Goal: Task Accomplishment & Management: Manage account settings

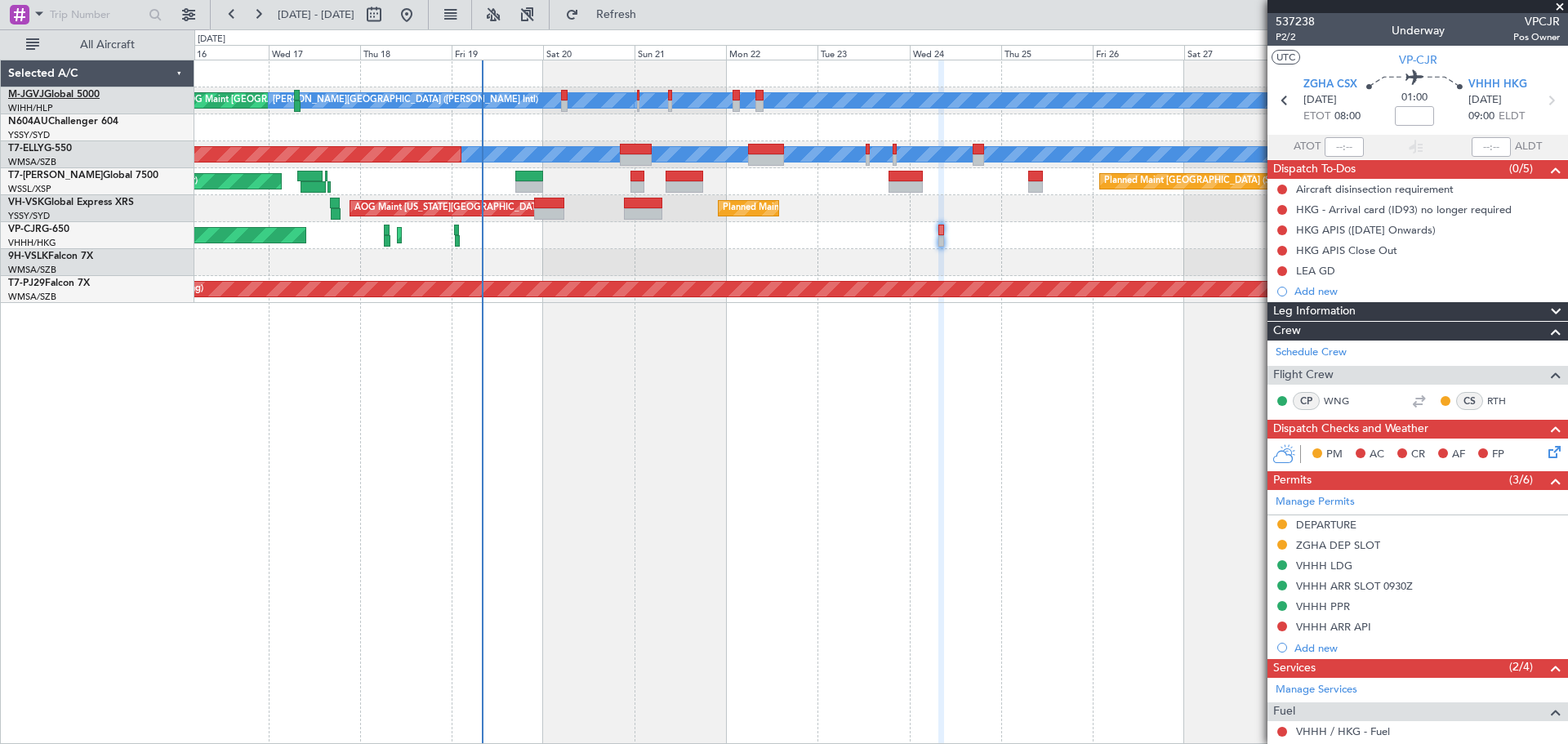
click at [73, 98] on link "M-JGVJ Global 5000" at bounding box center [53, 95] width 91 height 10
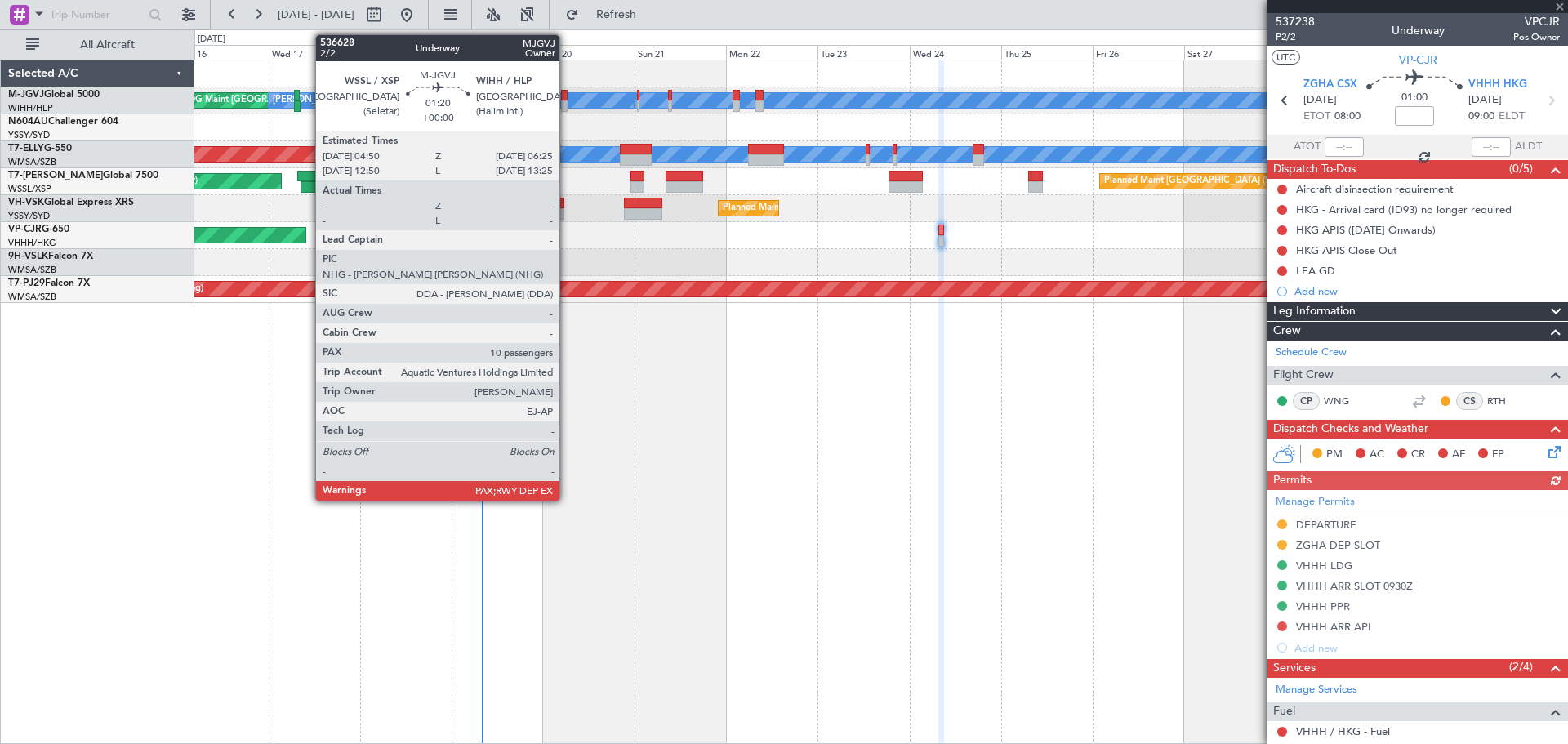
click at [567, 96] on div at bounding box center [564, 95] width 7 height 11
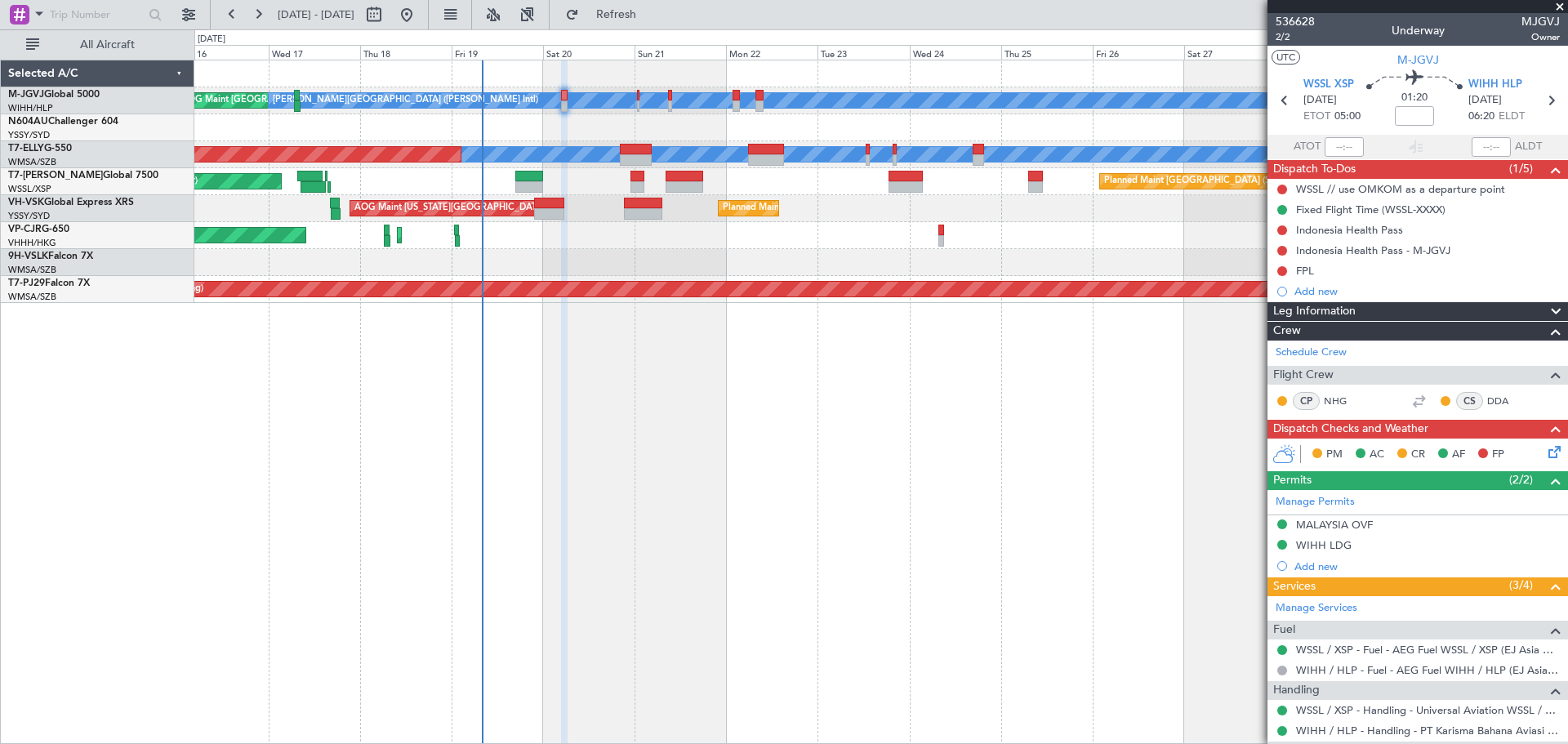
scroll to position [450, 0]
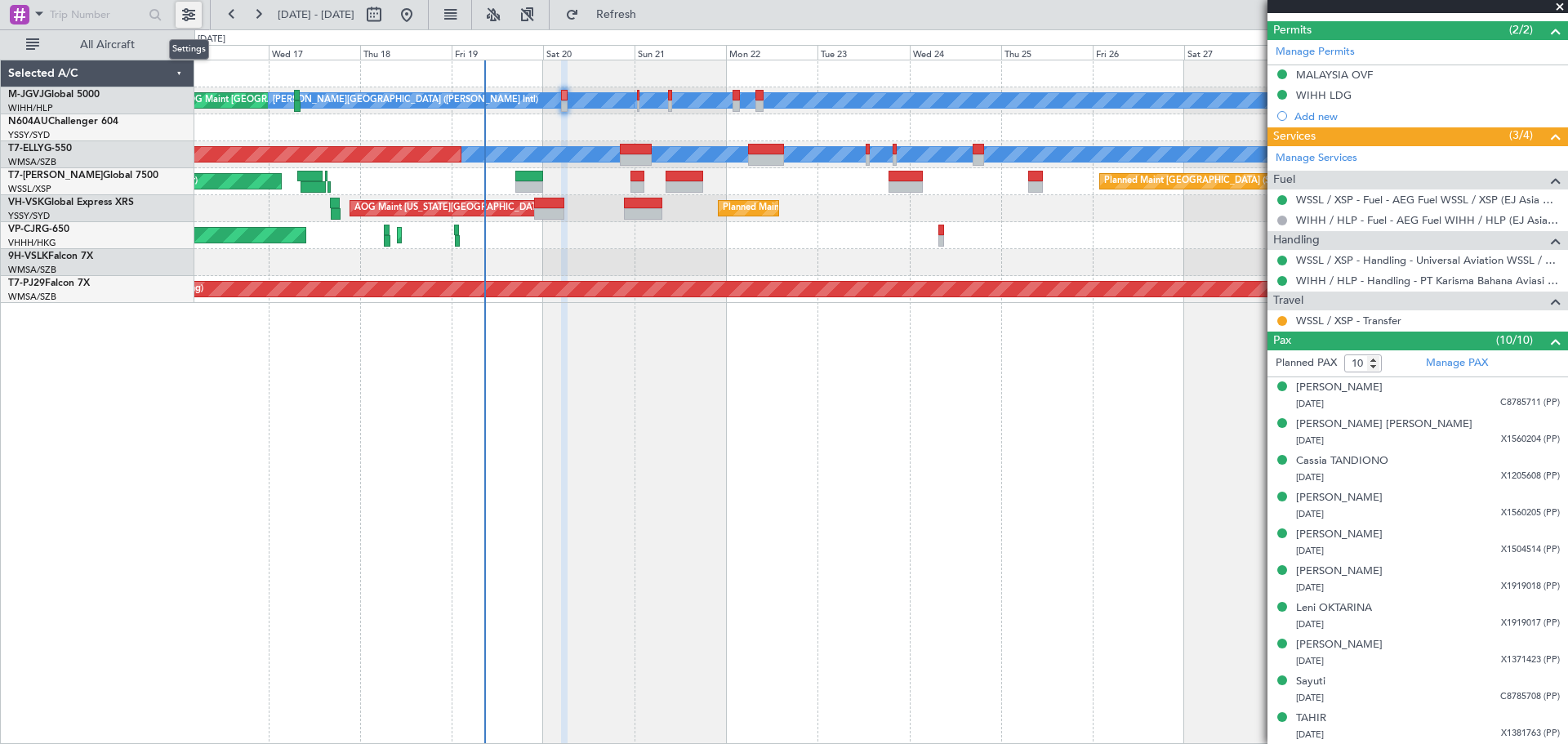
click at [180, 17] on button at bounding box center [189, 15] width 26 height 26
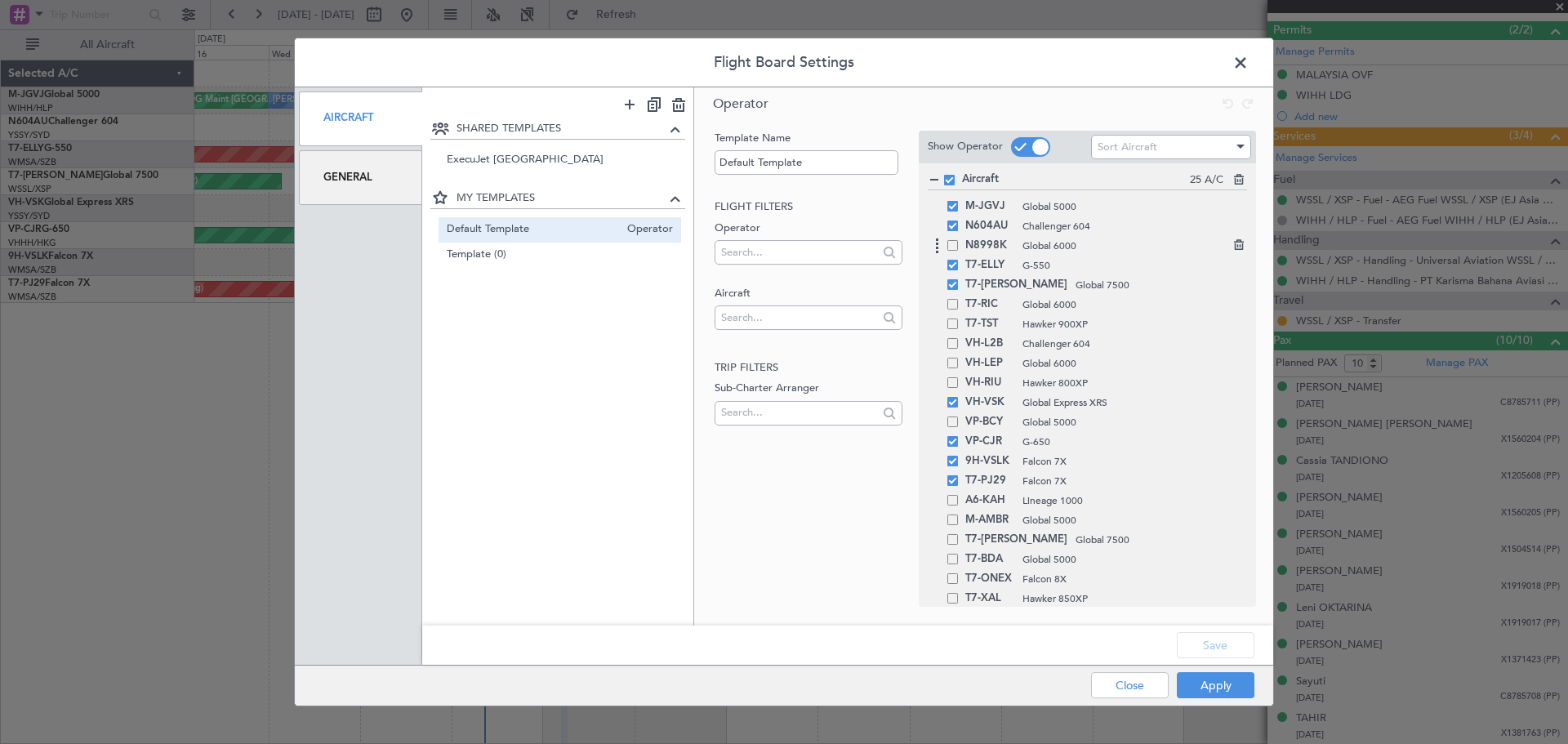
click at [950, 247] on span at bounding box center [952, 245] width 11 height 11
click at [959, 240] on input "checkbox" at bounding box center [959, 240] width 0 height 0
click at [1212, 654] on button "Save" at bounding box center [1216, 645] width 78 height 26
click at [1206, 685] on button "Apply" at bounding box center [1216, 685] width 78 height 26
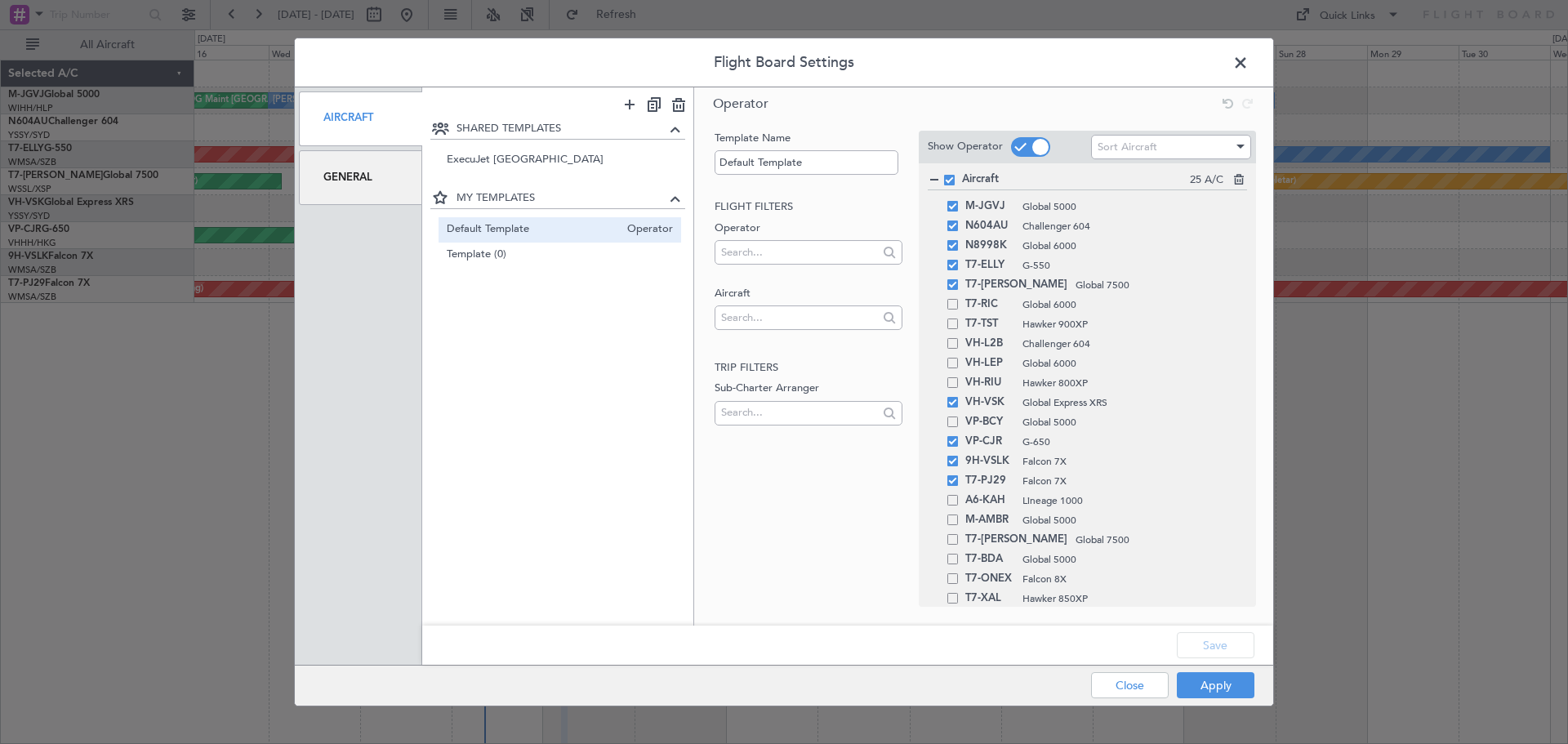
type input "0"
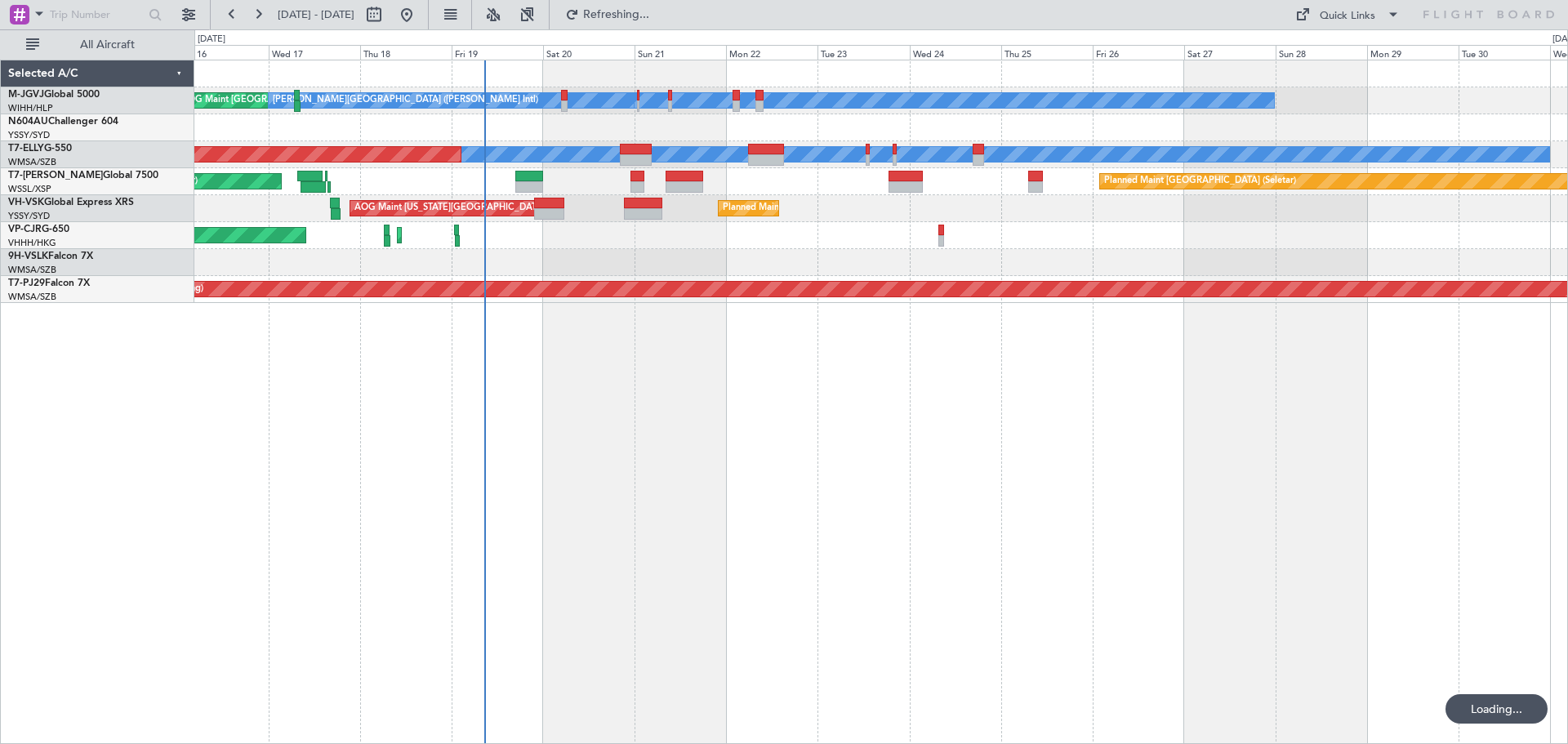
scroll to position [0, 0]
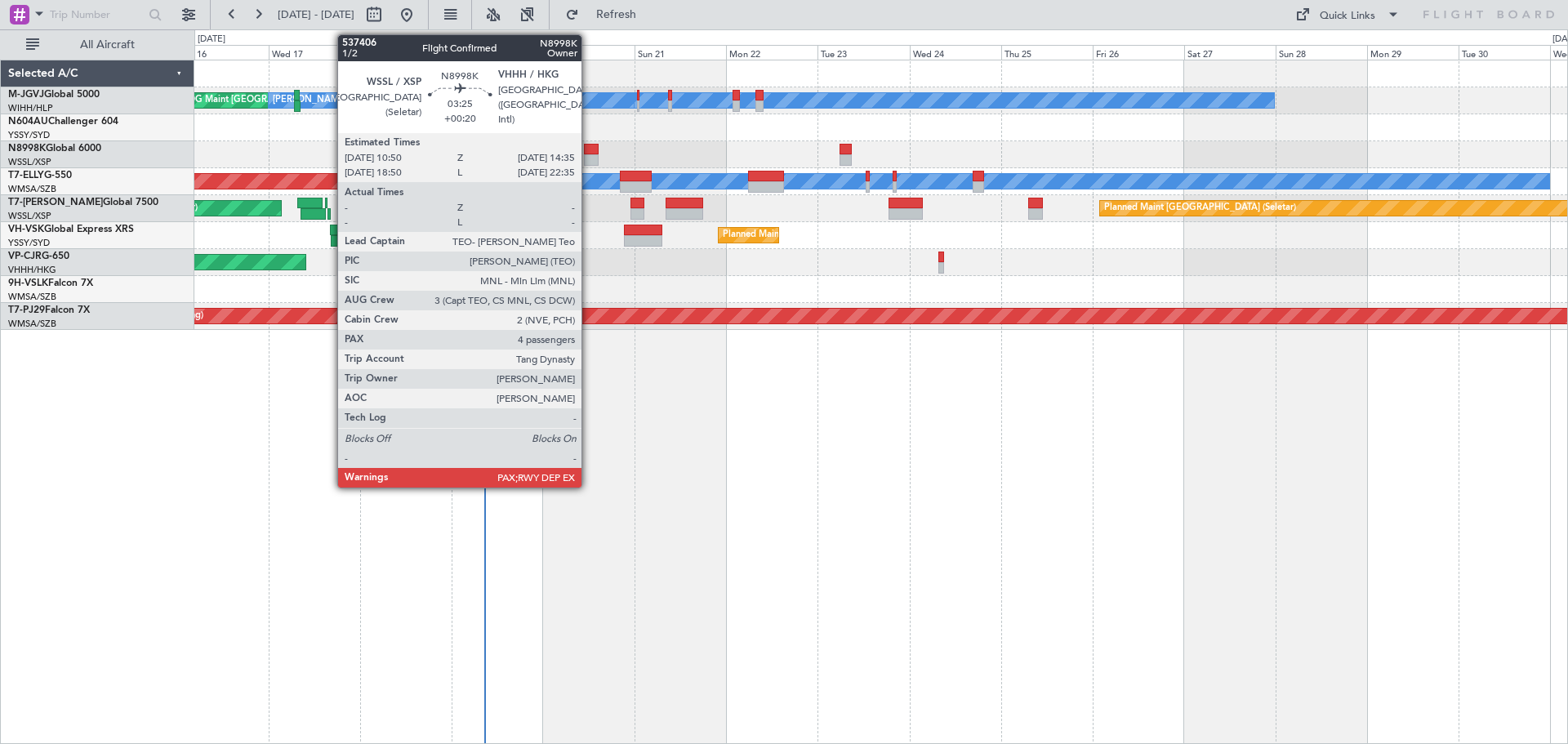
click at [589, 154] on div at bounding box center [591, 159] width 15 height 11
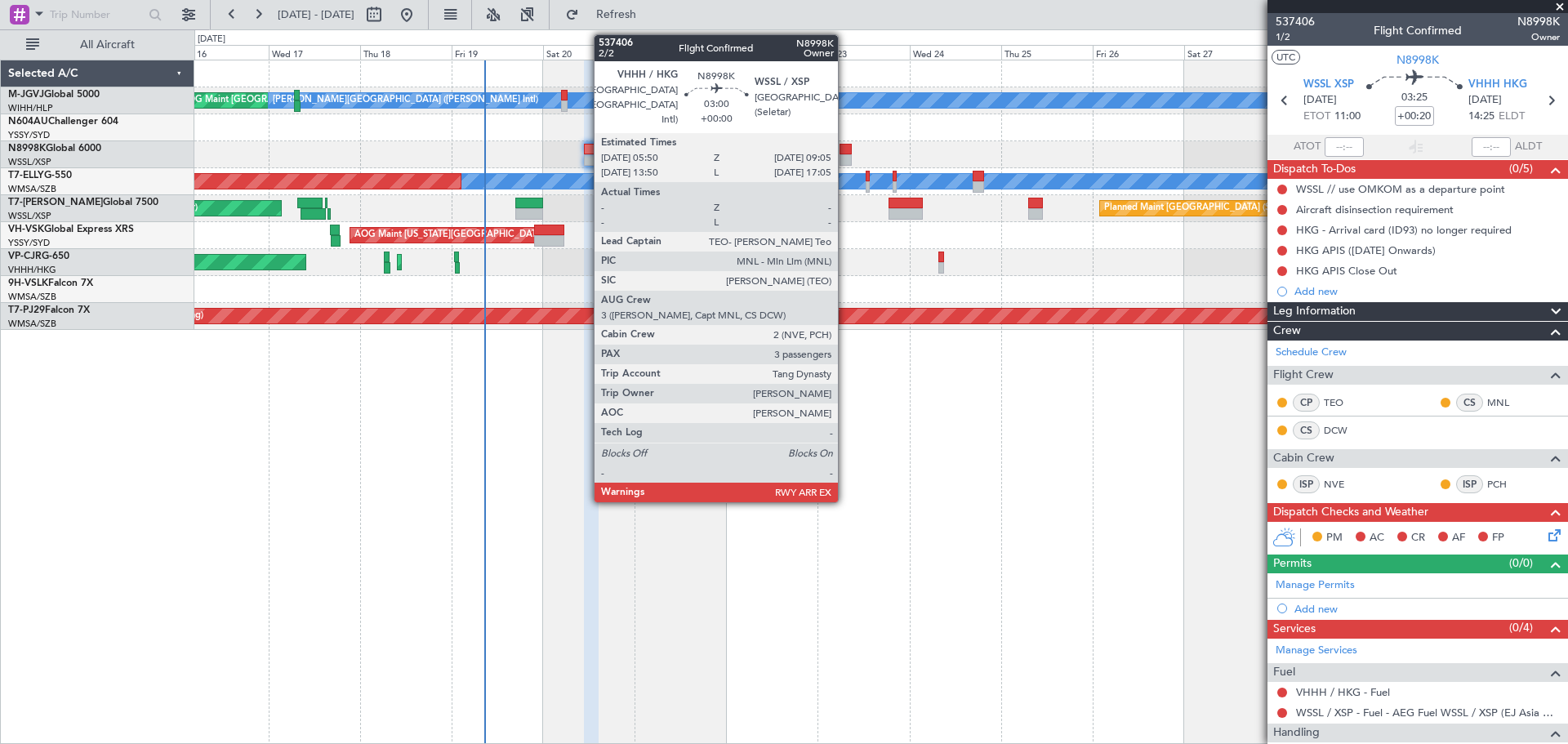
click at [845, 156] on div at bounding box center [845, 159] width 13 height 11
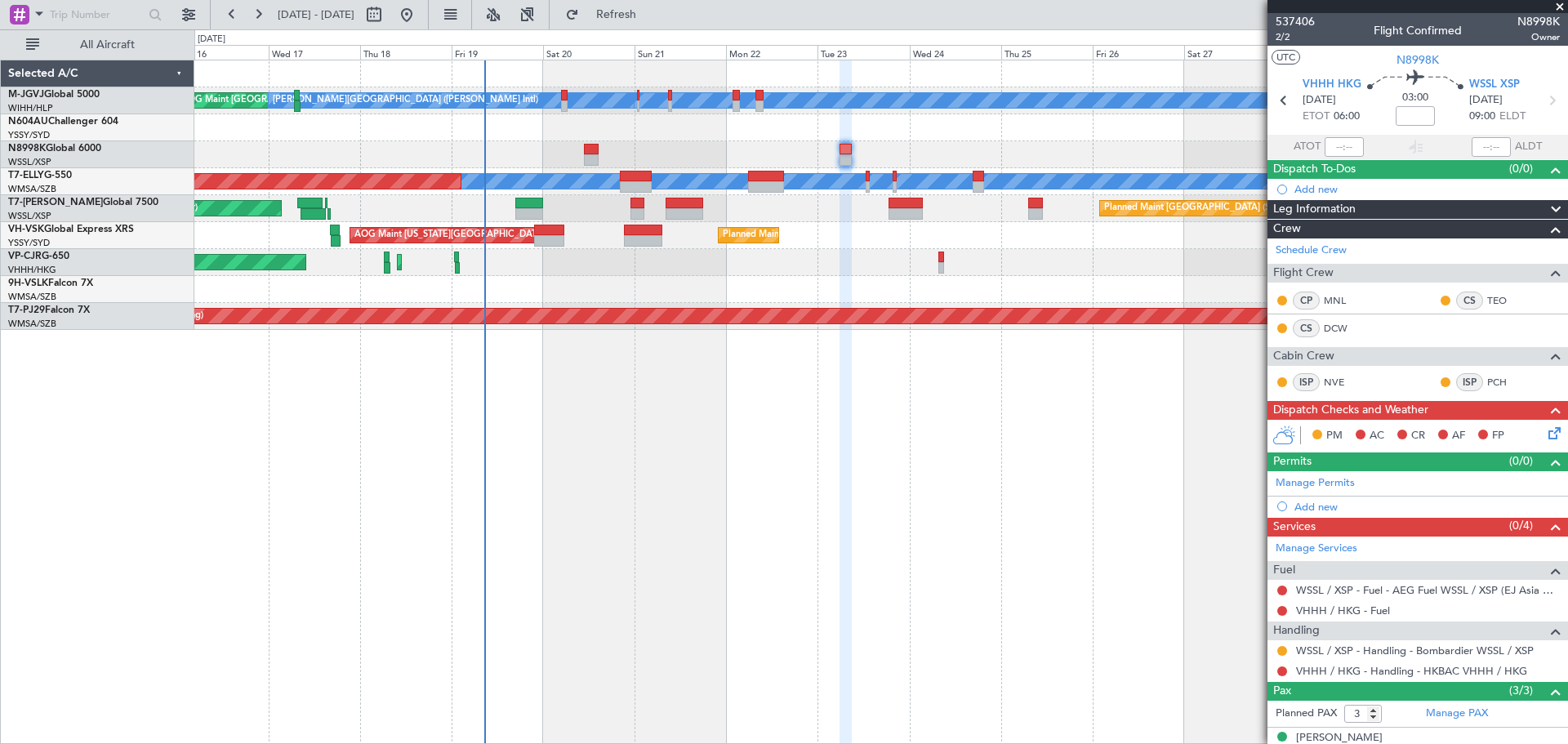
click at [694, 412] on div "[PERSON_NAME][GEOGRAPHIC_DATA] ([PERSON_NAME] Intl) [PERSON_NAME] Jakarta (Hali…" at bounding box center [881, 402] width 1374 height 684
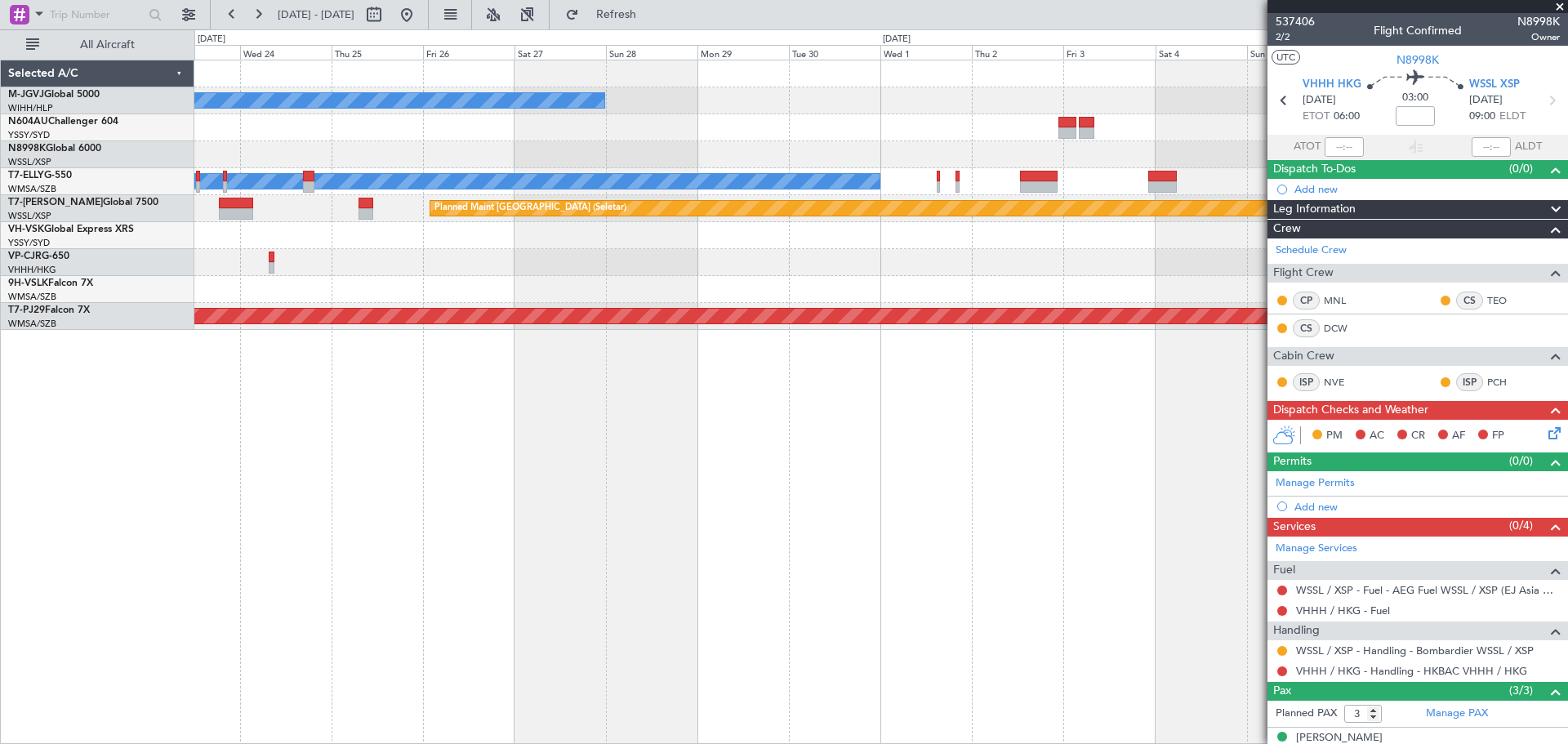
click at [384, 463] on div "[PERSON_NAME][GEOGRAPHIC_DATA] ([PERSON_NAME] Intl) [PERSON_NAME] Jakarta (Hali…" at bounding box center [881, 402] width 1374 height 684
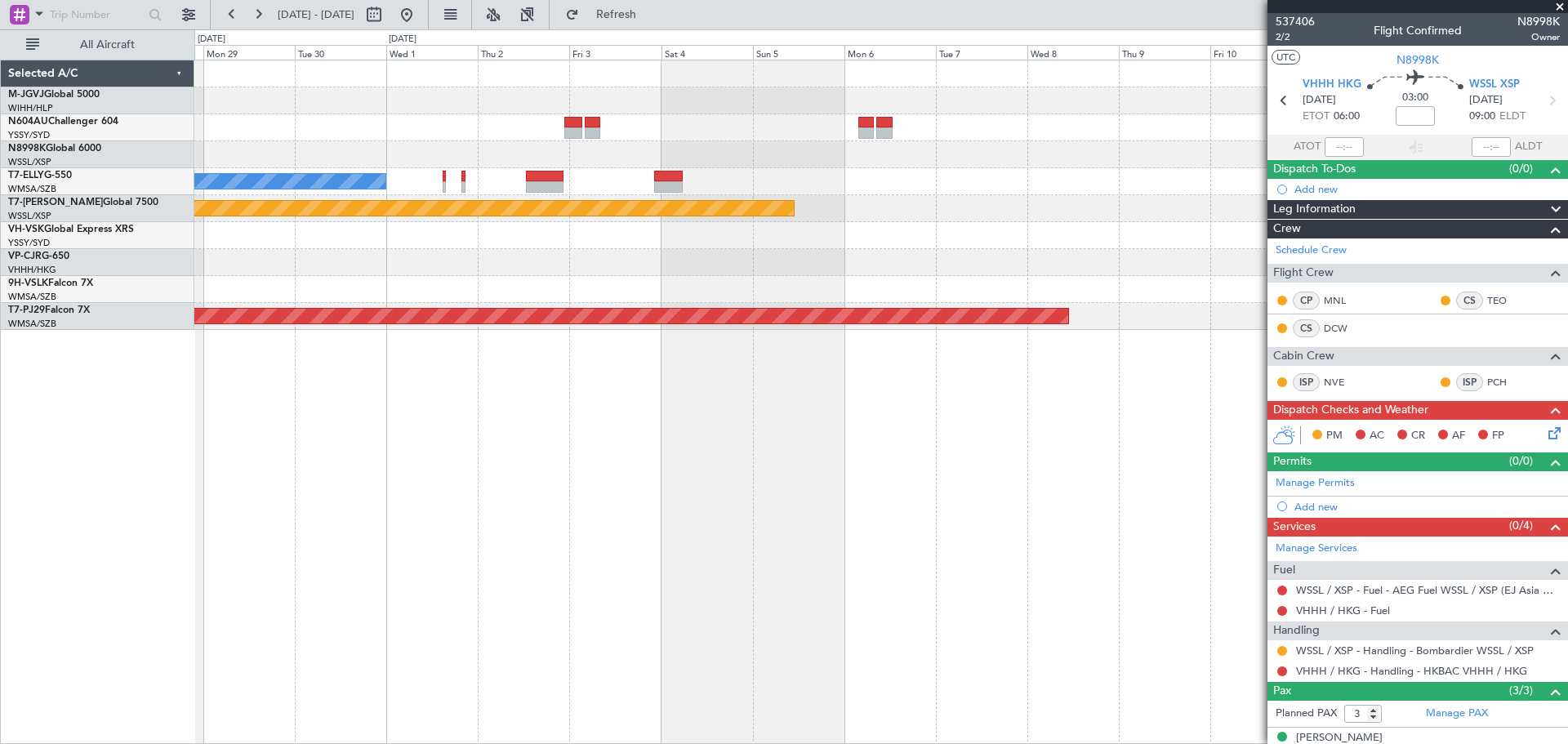
click at [731, 384] on div "[PERSON_NAME][GEOGRAPHIC_DATA] ([PERSON_NAME] Intl) [PERSON_NAME] Jakarta (Hali…" at bounding box center [881, 402] width 1374 height 684
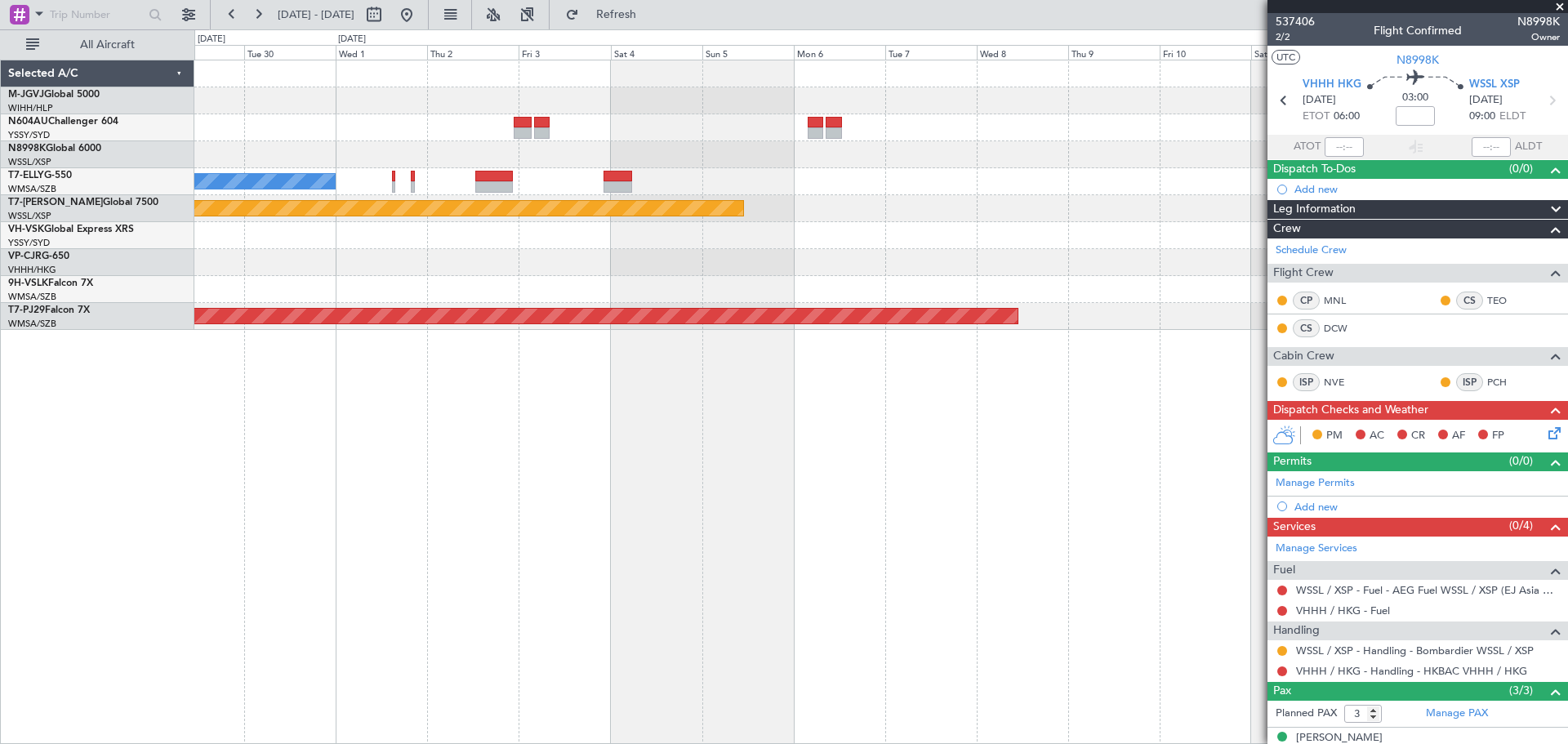
click at [773, 402] on div "[PERSON_NAME][GEOGRAPHIC_DATA] ([PERSON_NAME] Intl) [PERSON_NAME] Jakarta (Hali…" at bounding box center [881, 402] width 1374 height 684
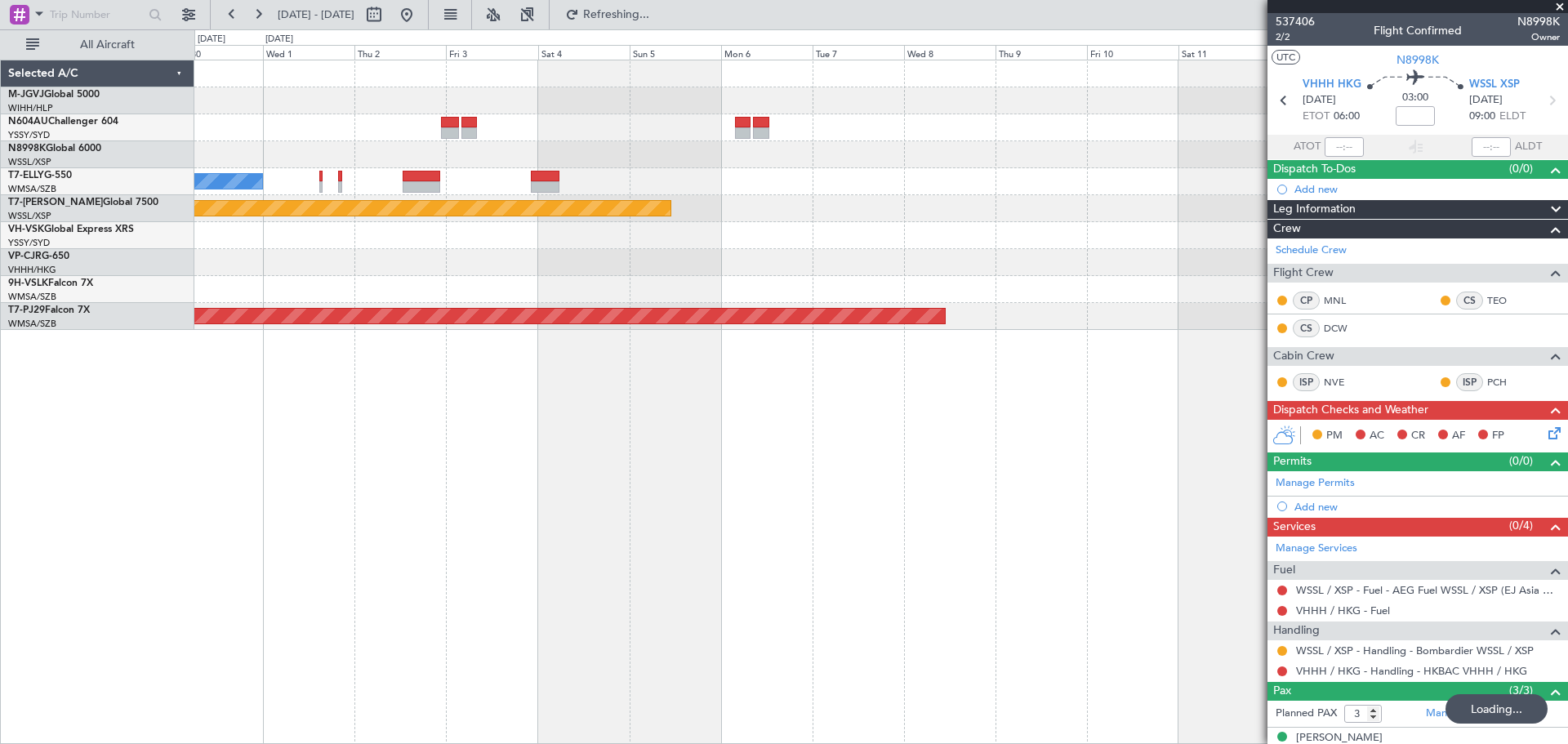
click at [1560, 5] on span at bounding box center [1560, 7] width 16 height 15
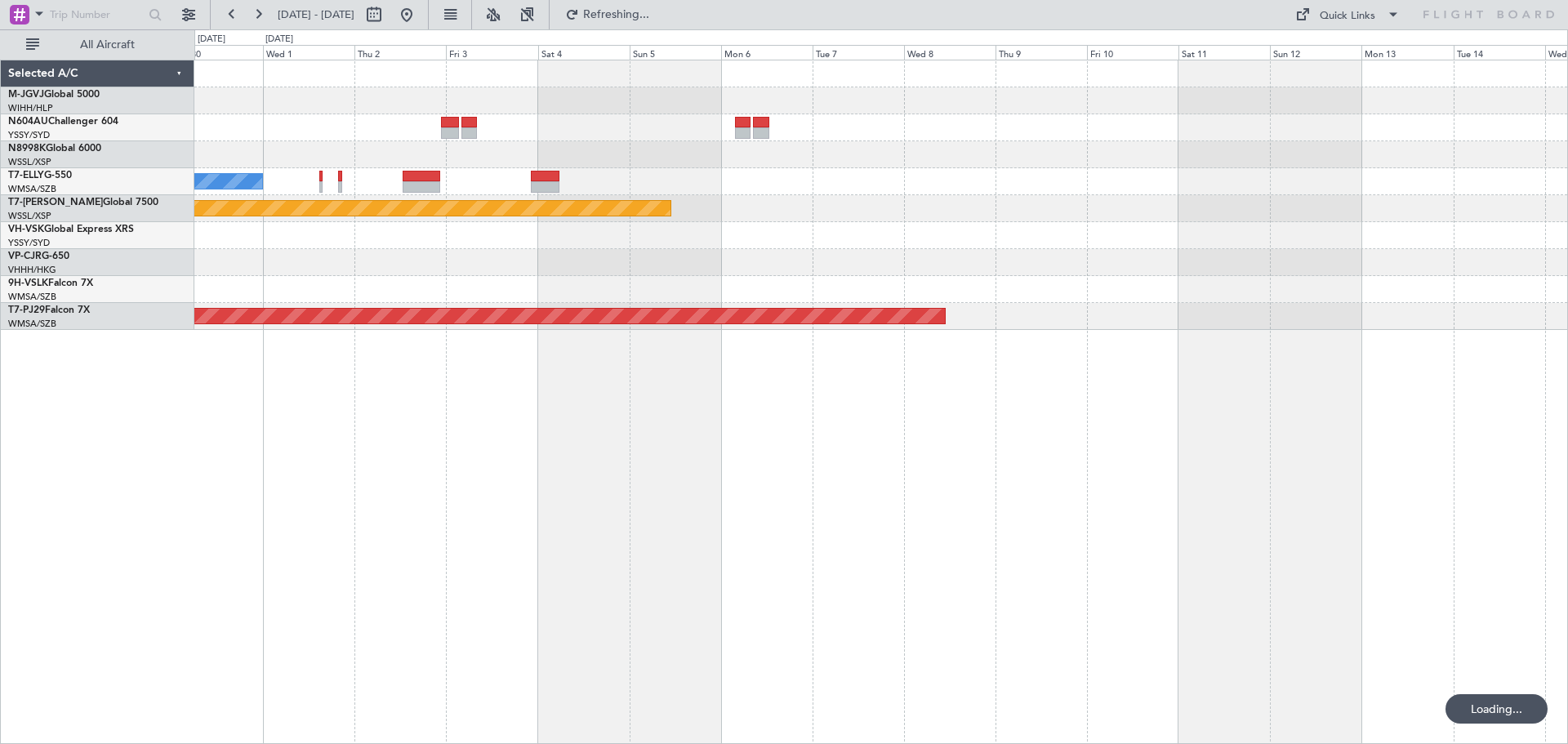
type input "0"
click at [1324, 23] on div "Quick Links" at bounding box center [1348, 16] width 56 height 16
click at [1323, 58] on button "Trip Builder" at bounding box center [1348, 53] width 122 height 39
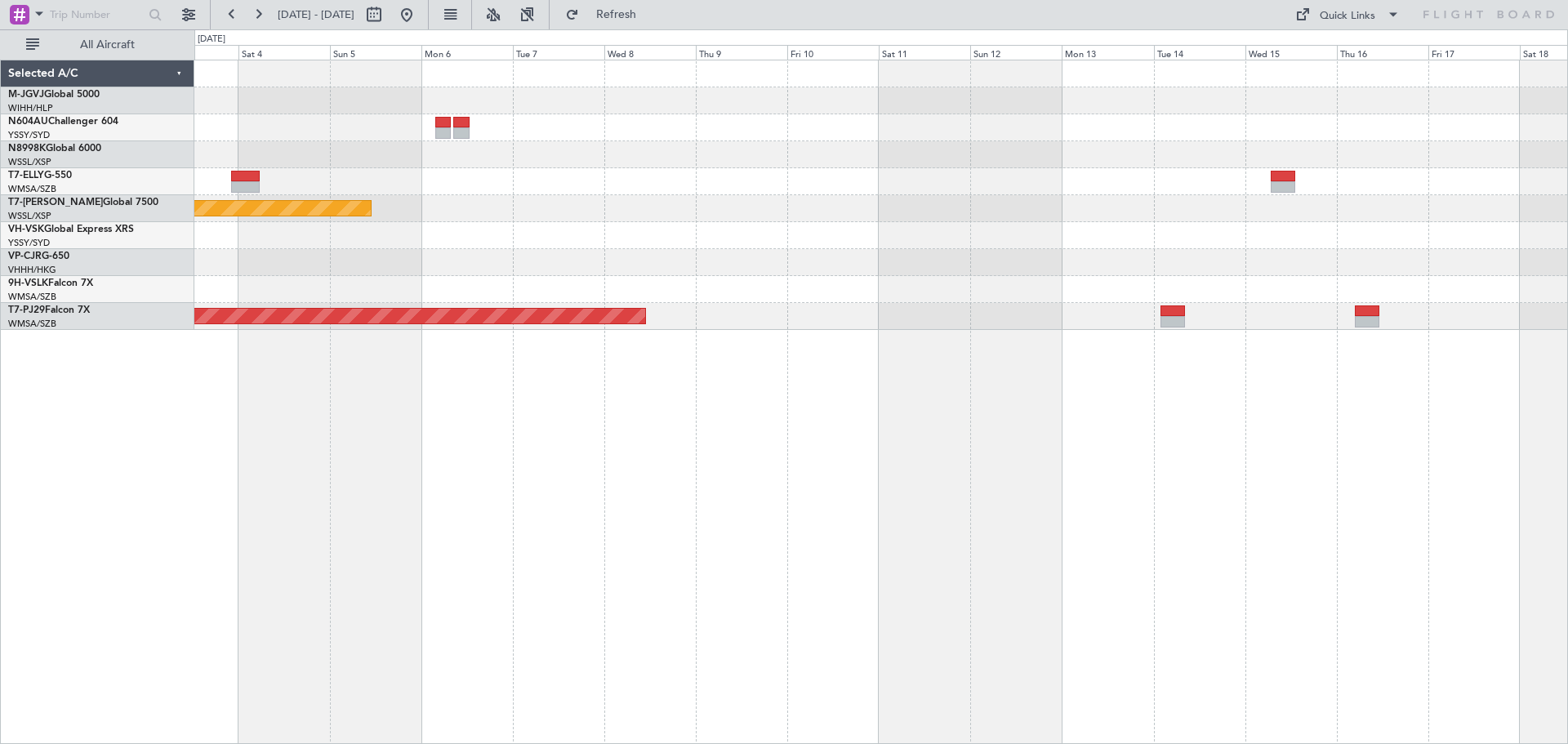
click at [726, 379] on div "[PERSON_NAME] Planned Maint [GEOGRAPHIC_DATA] (Seletar) Planned Maint [GEOGRAPH…" at bounding box center [881, 402] width 1374 height 684
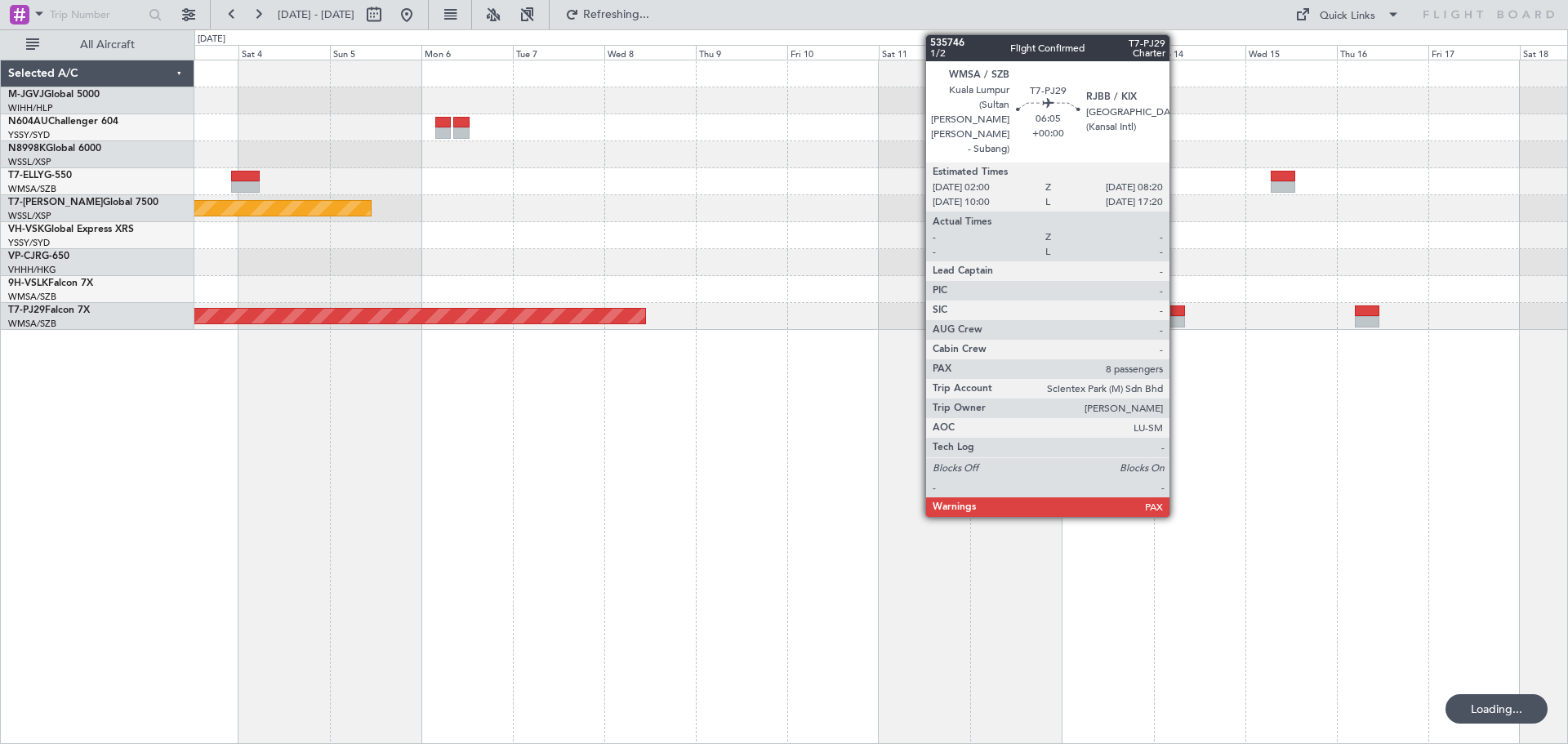
click at [1177, 310] on div at bounding box center [1172, 310] width 24 height 11
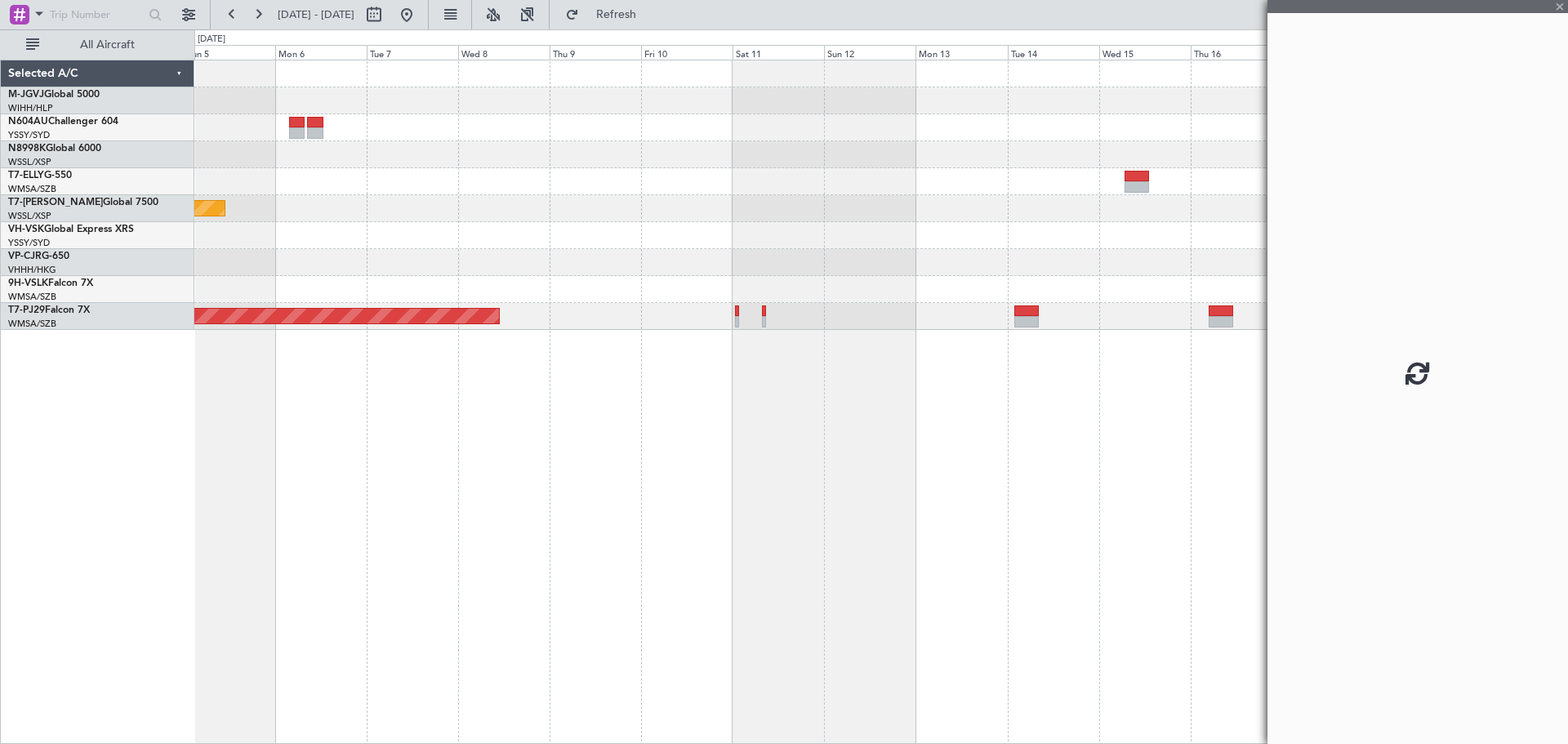
click at [1055, 466] on div "Planned Maint [GEOGRAPHIC_DATA] (Seletar) Planned Maint [GEOGRAPHIC_DATA] (Sult…" at bounding box center [881, 402] width 1374 height 684
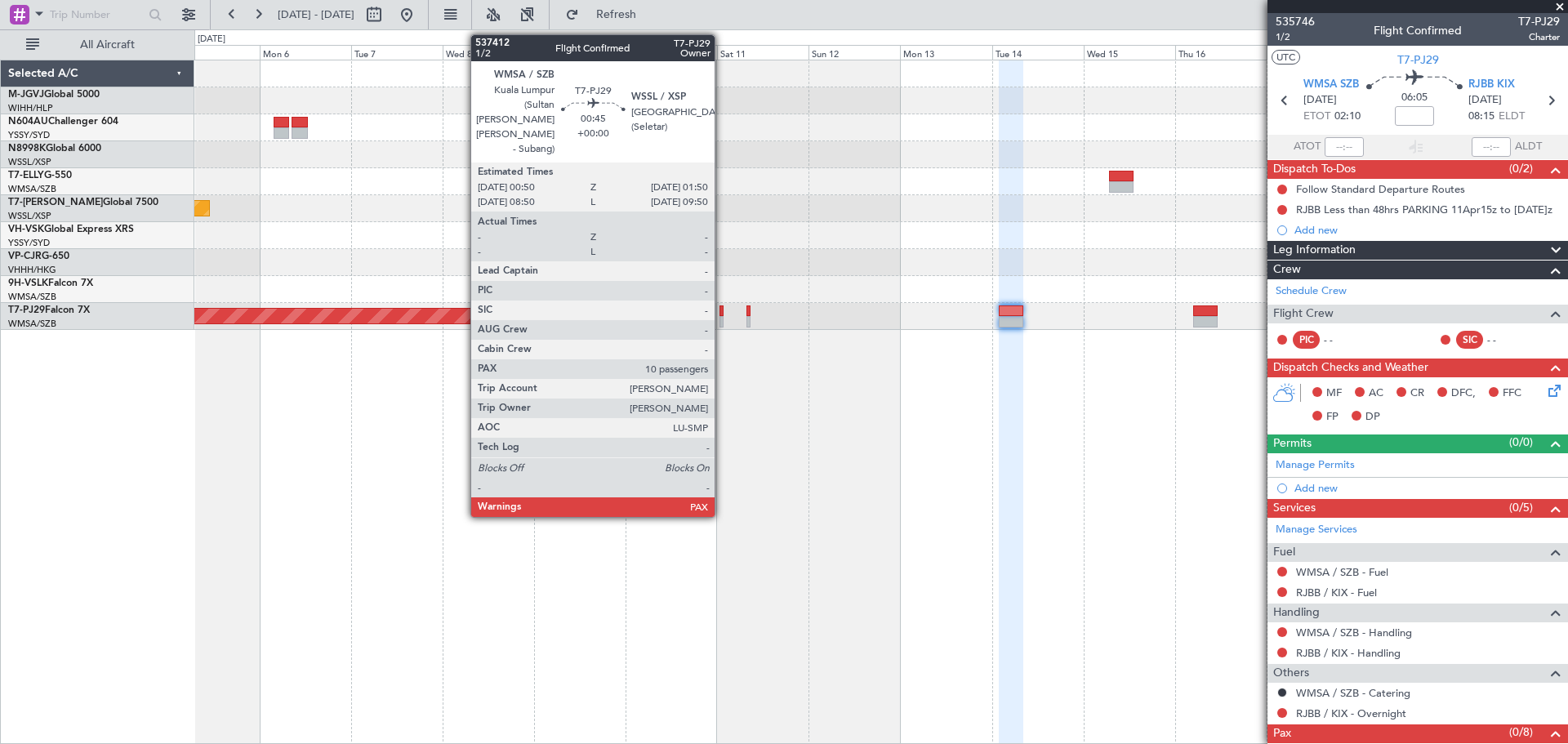
click at [722, 315] on div at bounding box center [721, 310] width 4 height 11
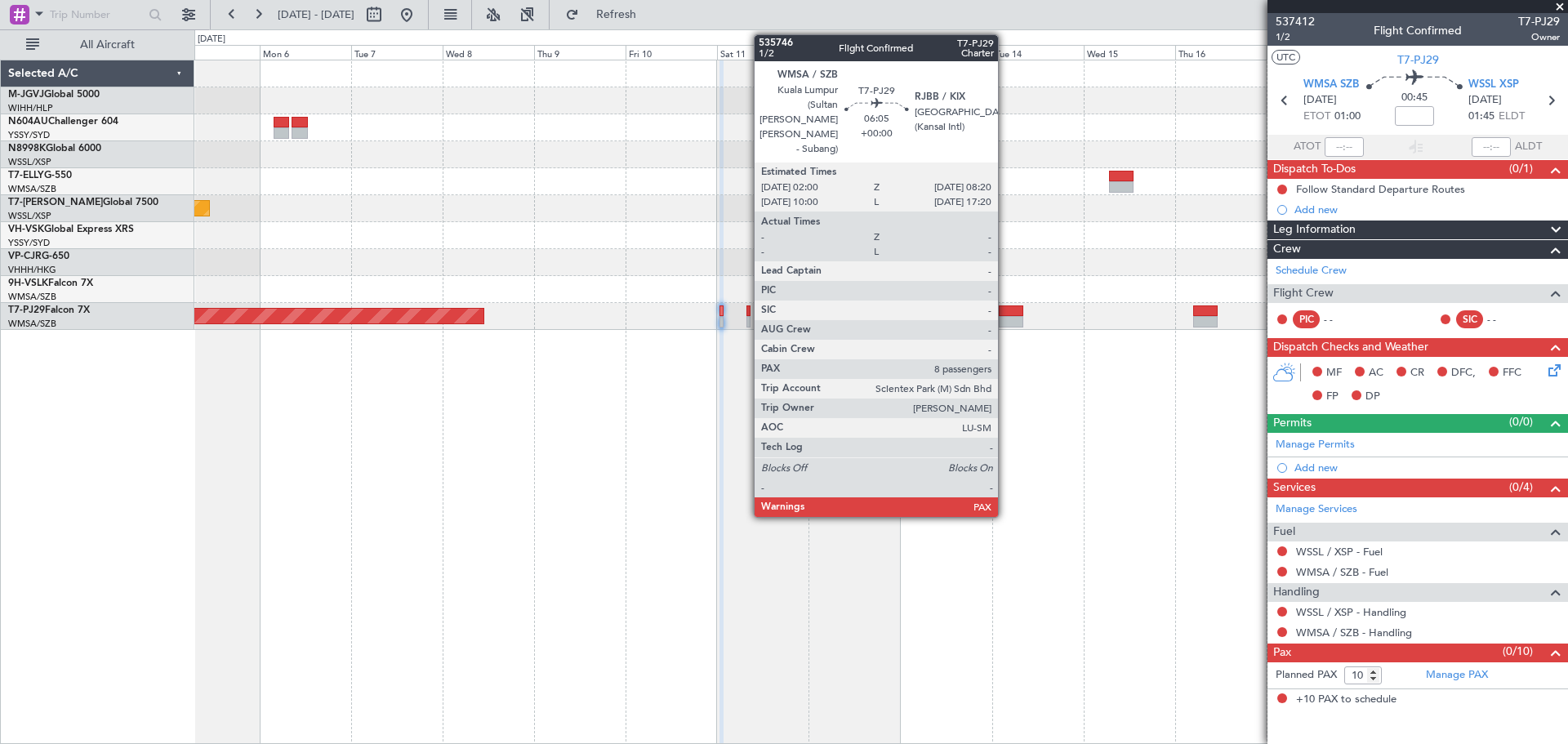
click at [1005, 315] on div at bounding box center [1011, 310] width 24 height 11
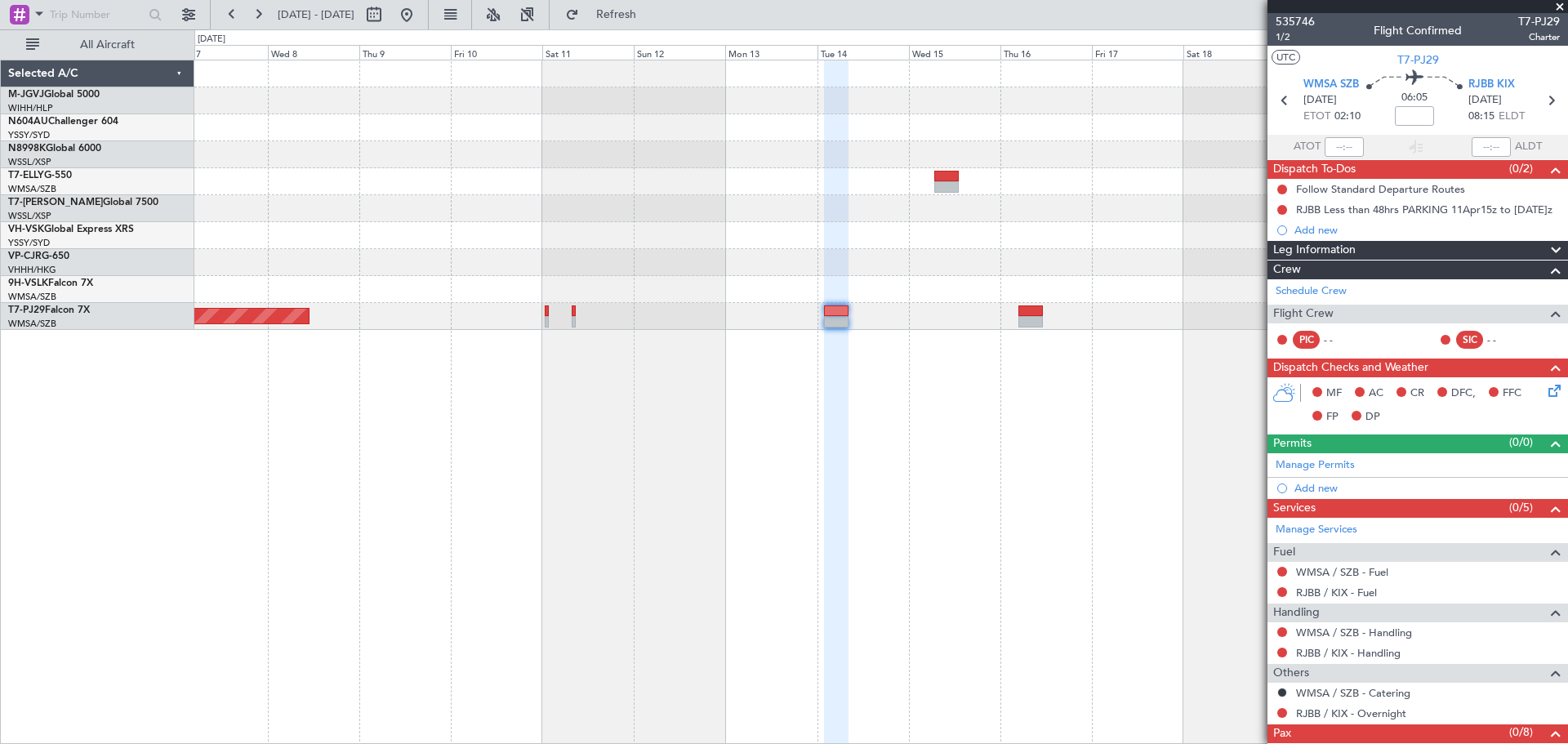
click at [960, 416] on div "Planned Maint [GEOGRAPHIC_DATA] (Seletar) Planned Maint [GEOGRAPHIC_DATA] (Sult…" at bounding box center [881, 402] width 1374 height 684
click at [1305, 25] on span "535746" at bounding box center [1295, 21] width 39 height 17
click at [1295, 20] on span "535746" at bounding box center [1295, 21] width 39 height 17
click at [948, 415] on div "Planned Maint [GEOGRAPHIC_DATA] (Seletar) Planned Maint [GEOGRAPHIC_DATA] (Sult…" at bounding box center [881, 402] width 1374 height 684
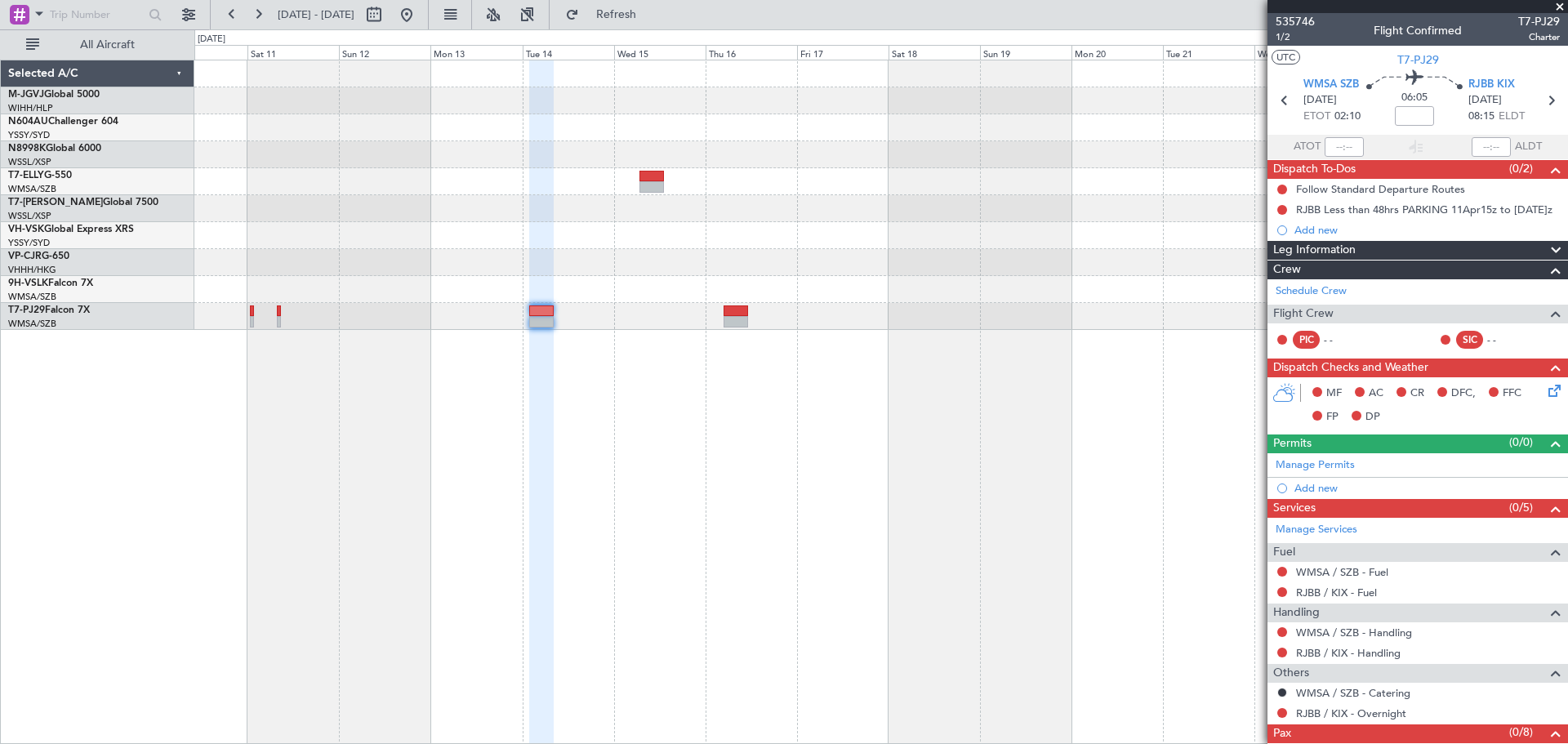
click at [809, 419] on div "Planned Maint [GEOGRAPHIC_DATA] (Sultan [PERSON_NAME] [PERSON_NAME] - Subang)" at bounding box center [881, 402] width 1374 height 684
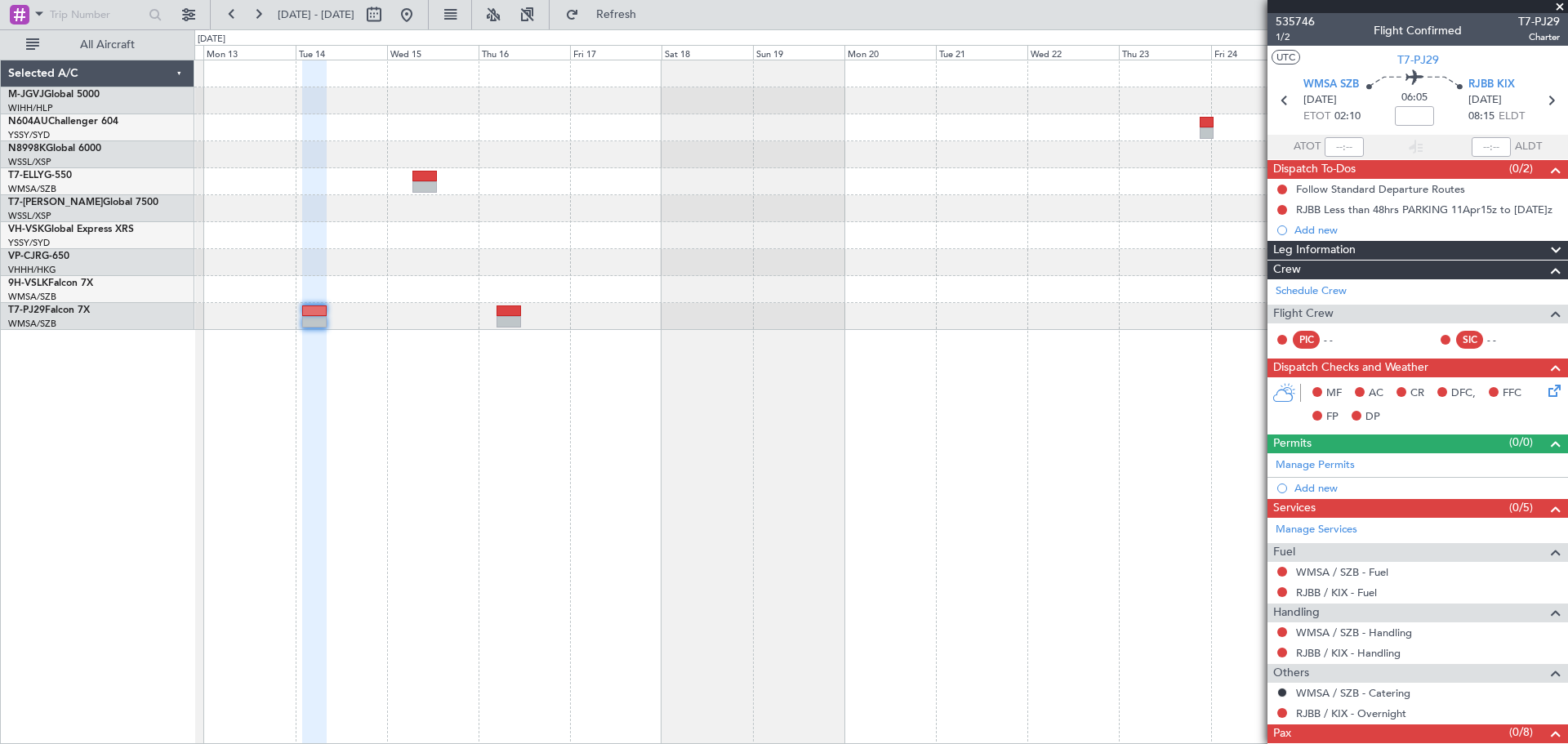
click at [791, 414] on div at bounding box center [881, 402] width 1374 height 684
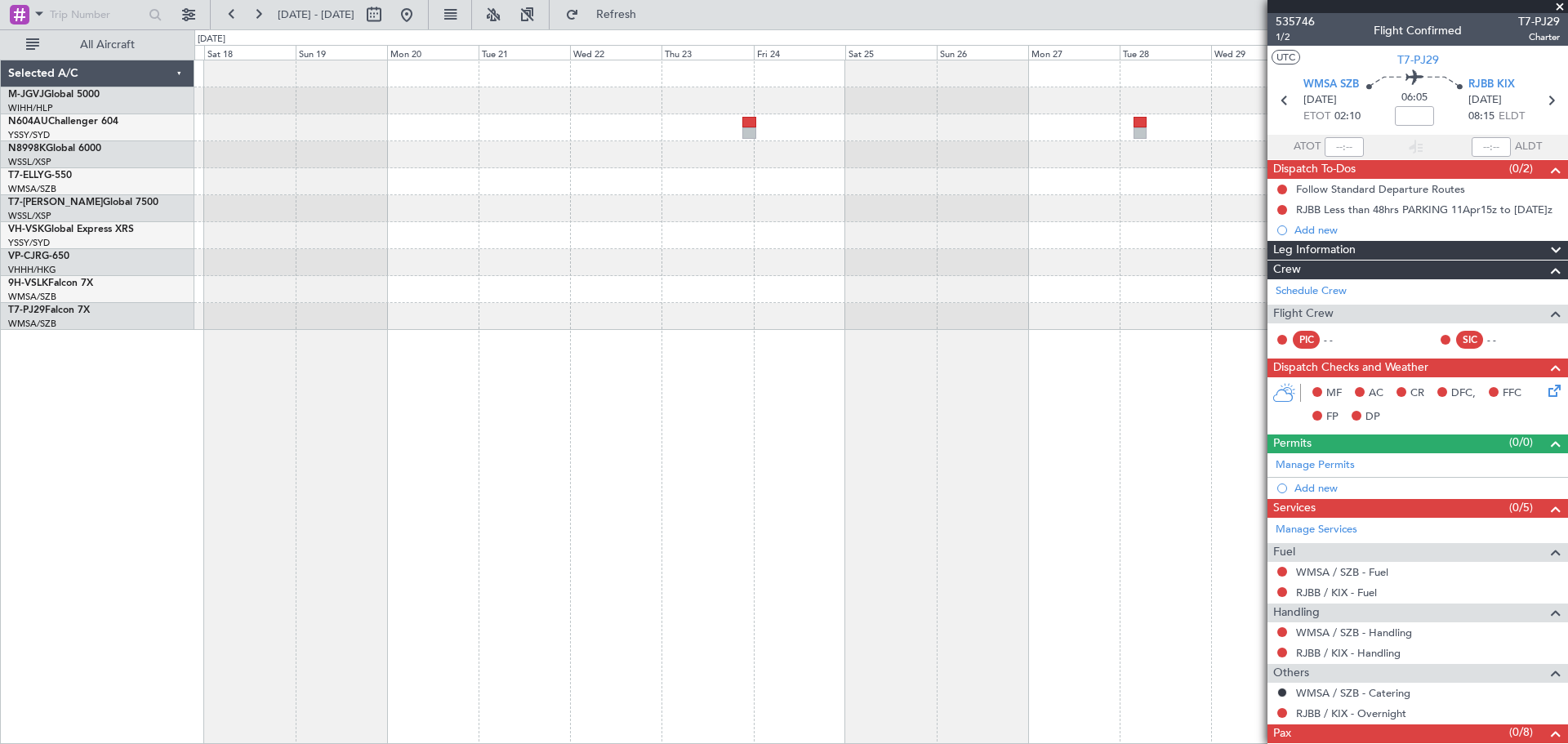
click at [559, 443] on div at bounding box center [881, 402] width 1374 height 684
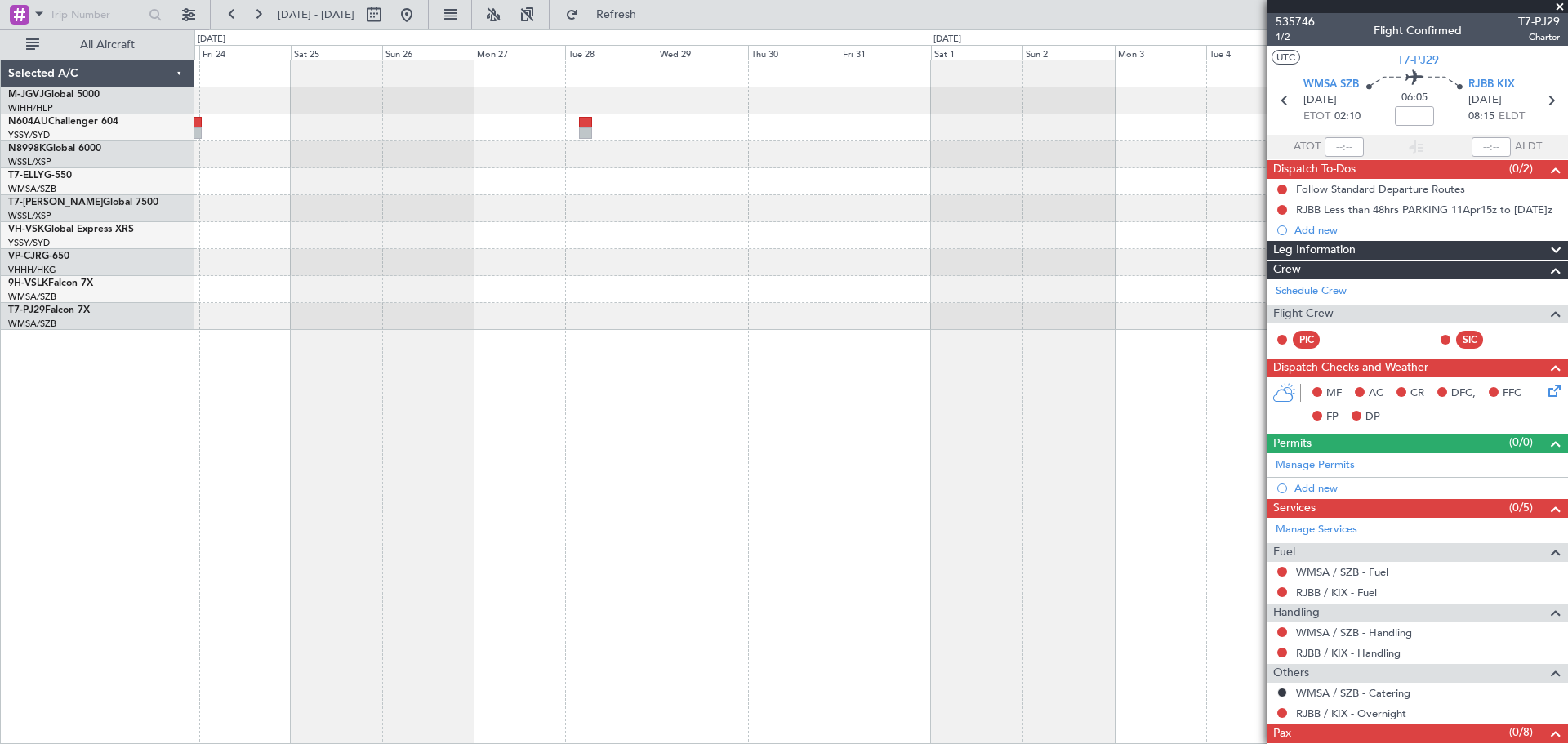
click at [478, 461] on div at bounding box center [881, 402] width 1374 height 684
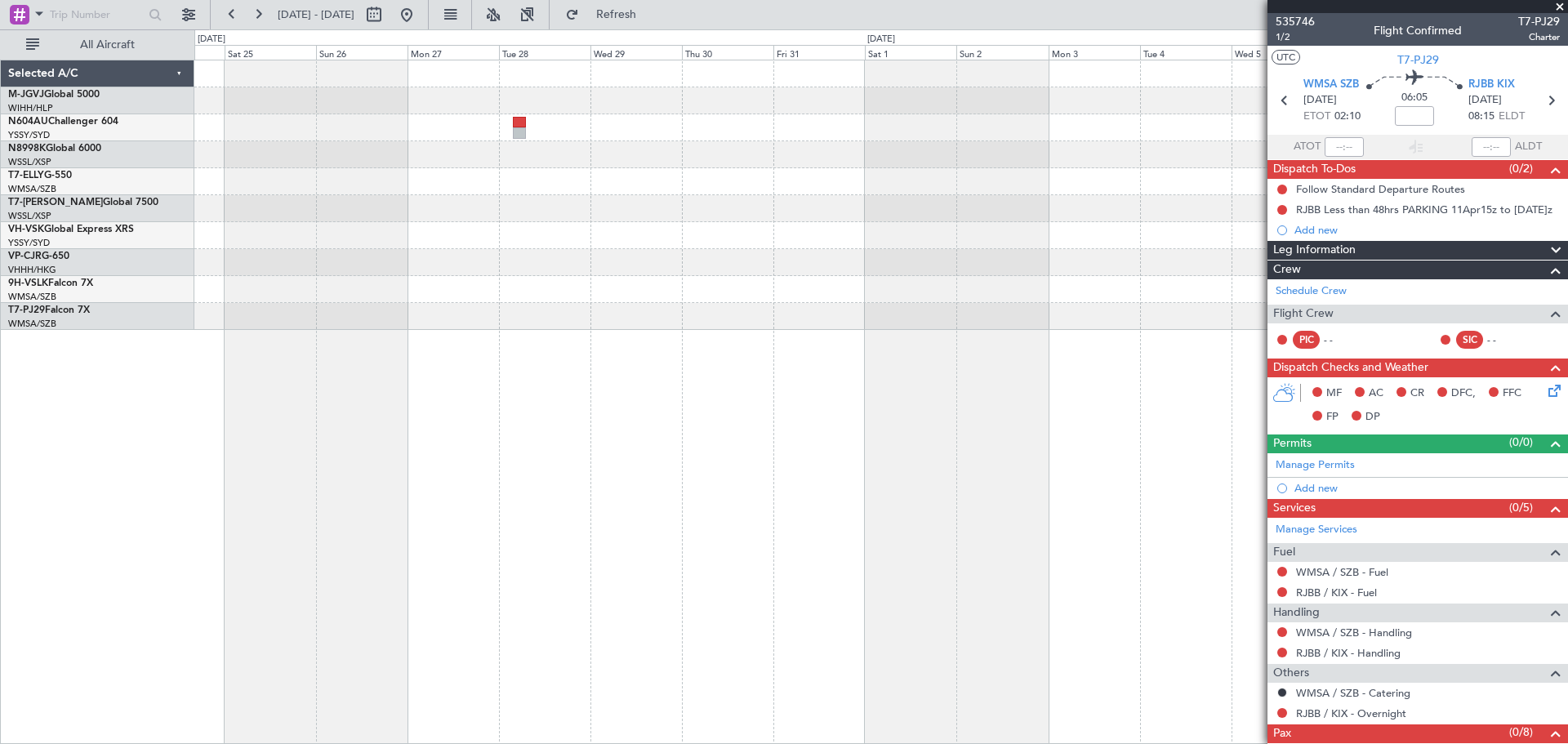
click at [466, 462] on div at bounding box center [881, 402] width 1374 height 684
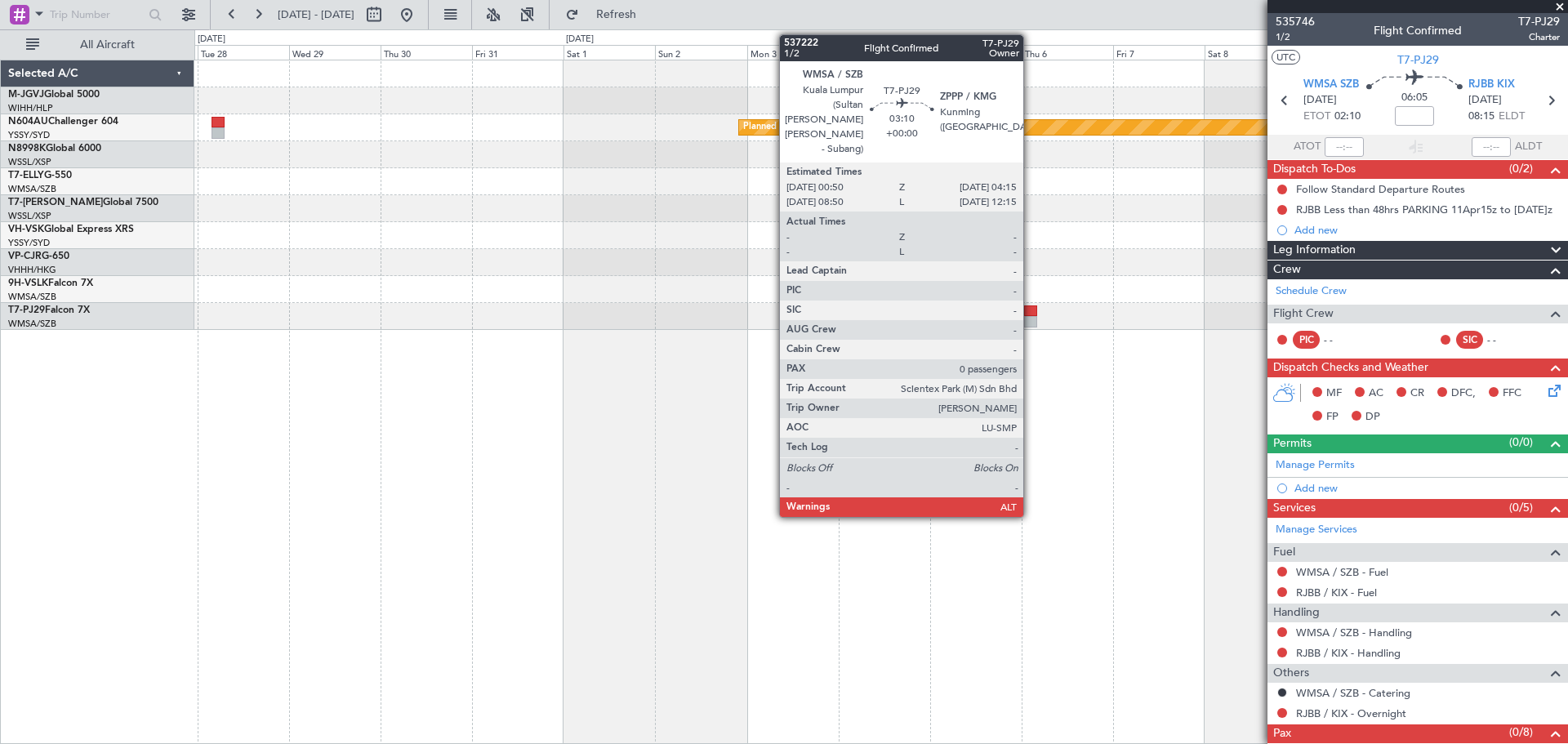
click at [1031, 318] on div at bounding box center [1030, 321] width 13 height 11
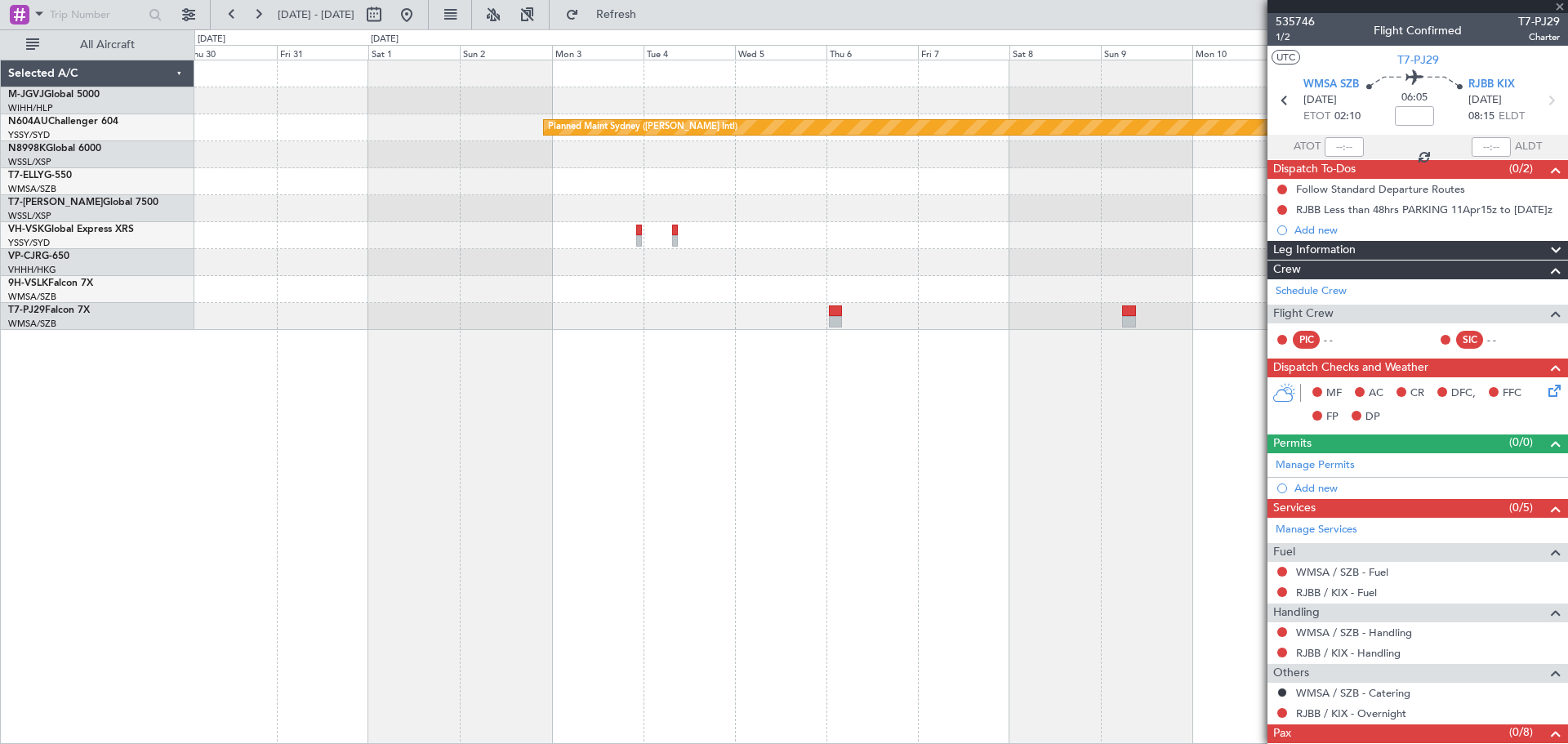
click at [884, 416] on div "Planned Maint Sydney ([PERSON_NAME] Intl)" at bounding box center [881, 402] width 1374 height 684
type input "0"
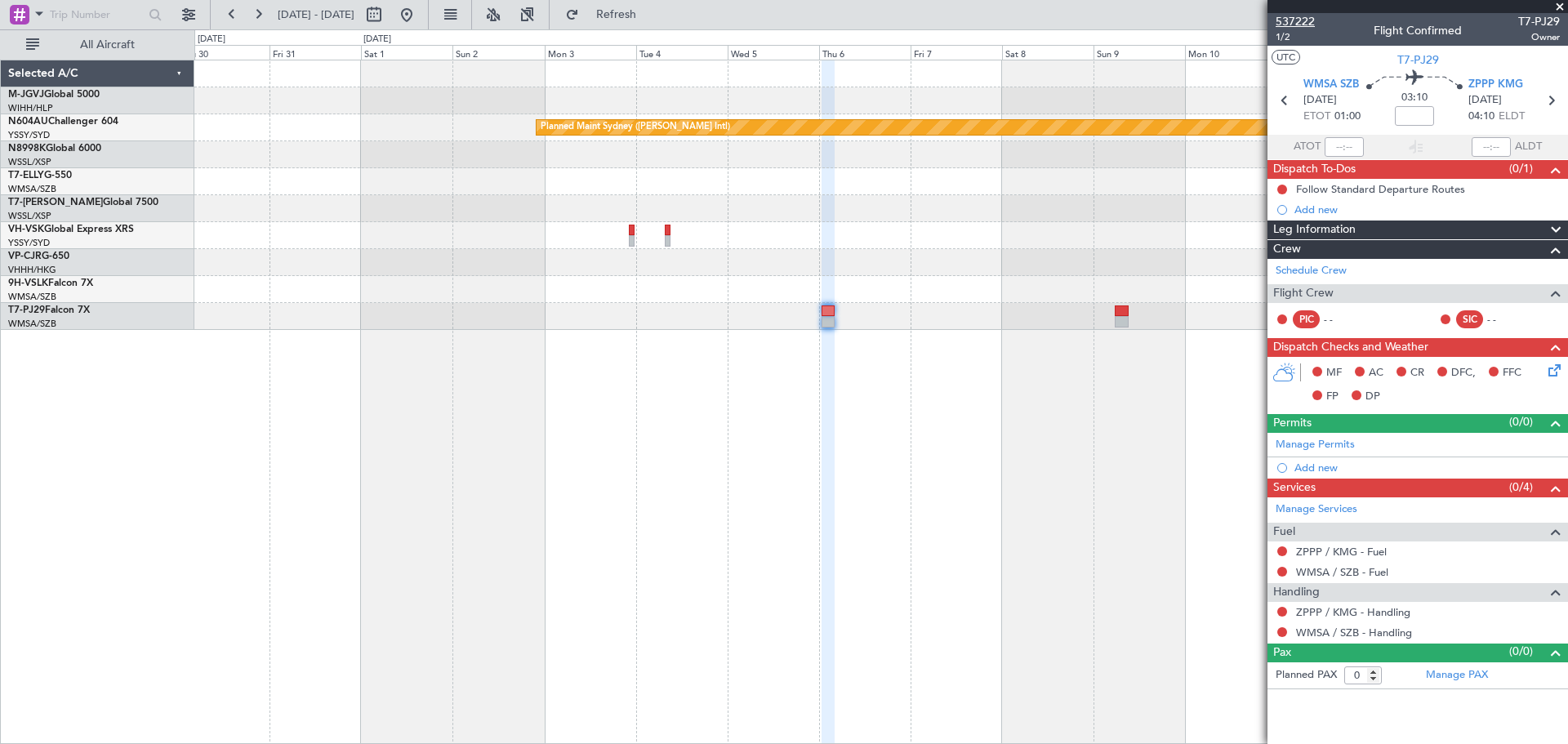
click at [1290, 23] on span "537222" at bounding box center [1295, 21] width 39 height 17
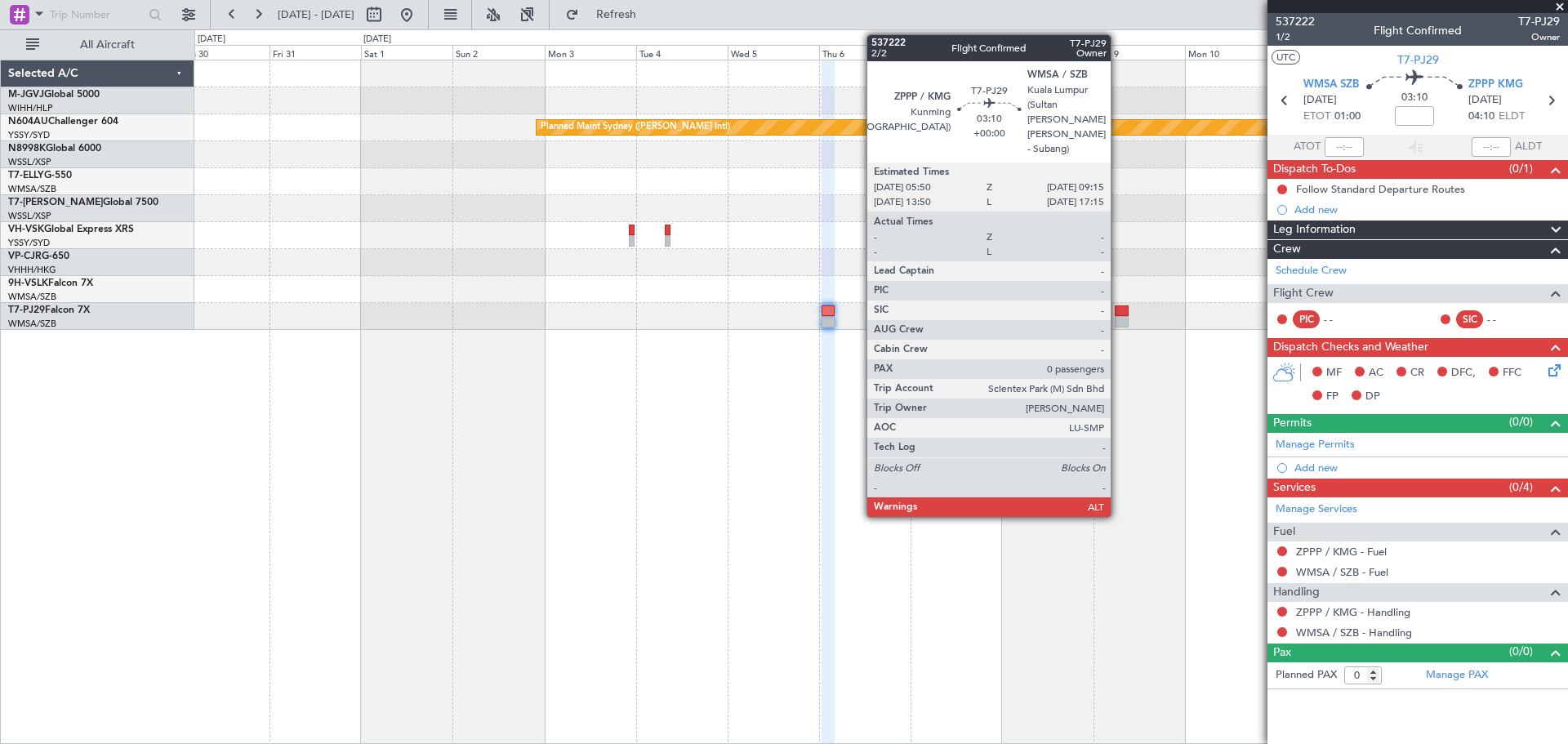
click at [1118, 317] on div at bounding box center [1121, 321] width 13 height 11
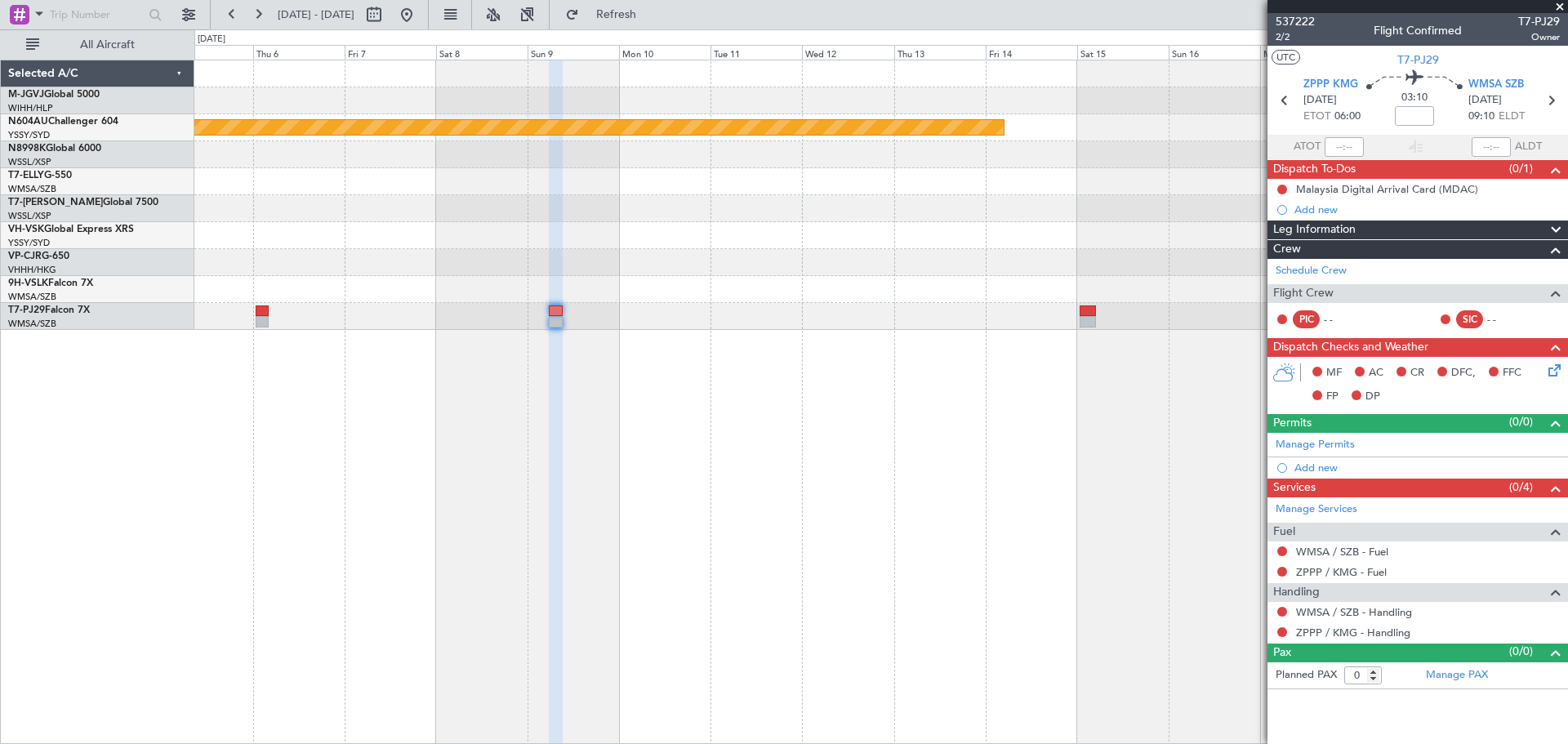
click at [463, 322] on div "Planned Maint Sydney ([PERSON_NAME] Intl)" at bounding box center [880, 194] width 1373 height 269
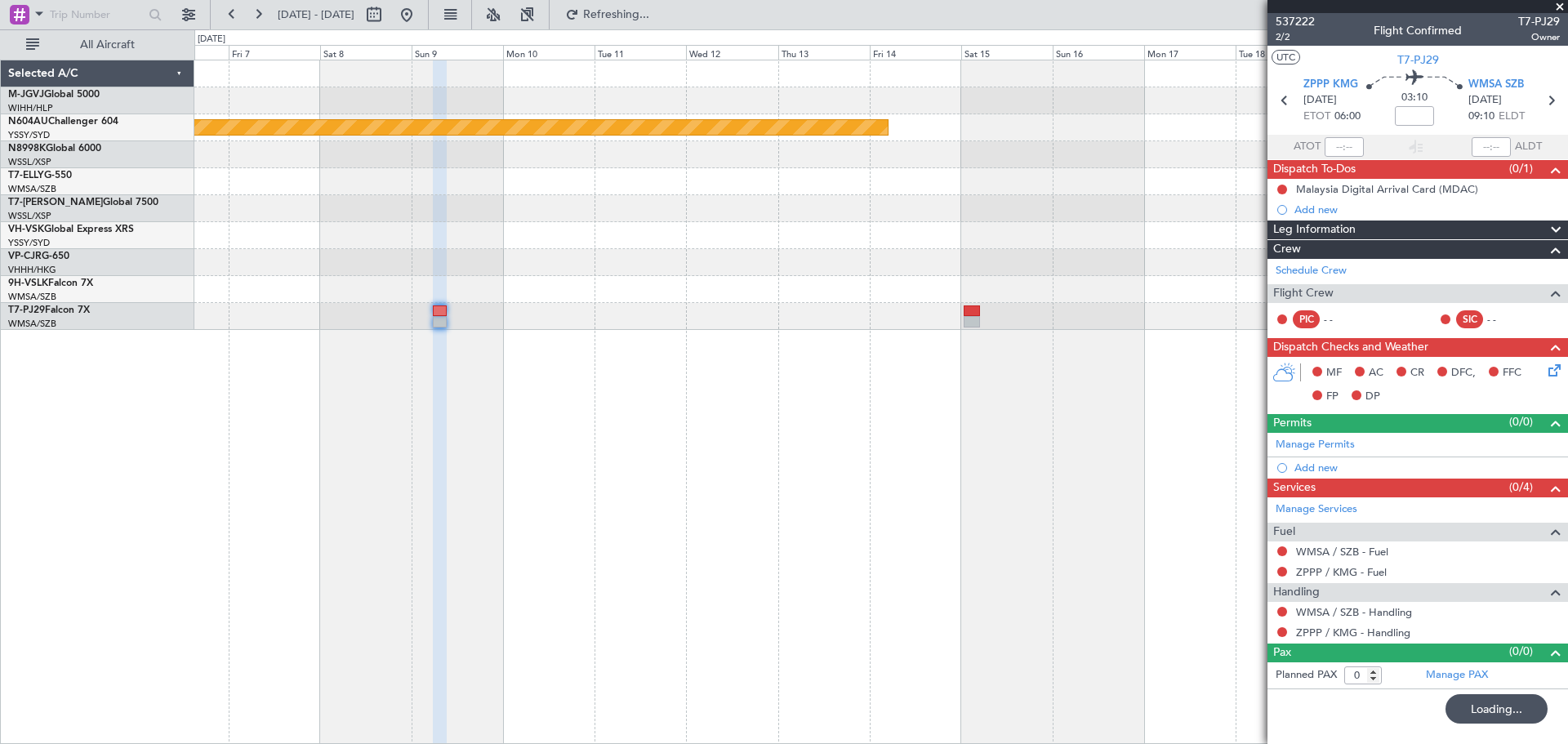
click at [695, 439] on div "Planned Maint Sydney ([PERSON_NAME] Intl)" at bounding box center [881, 402] width 1374 height 684
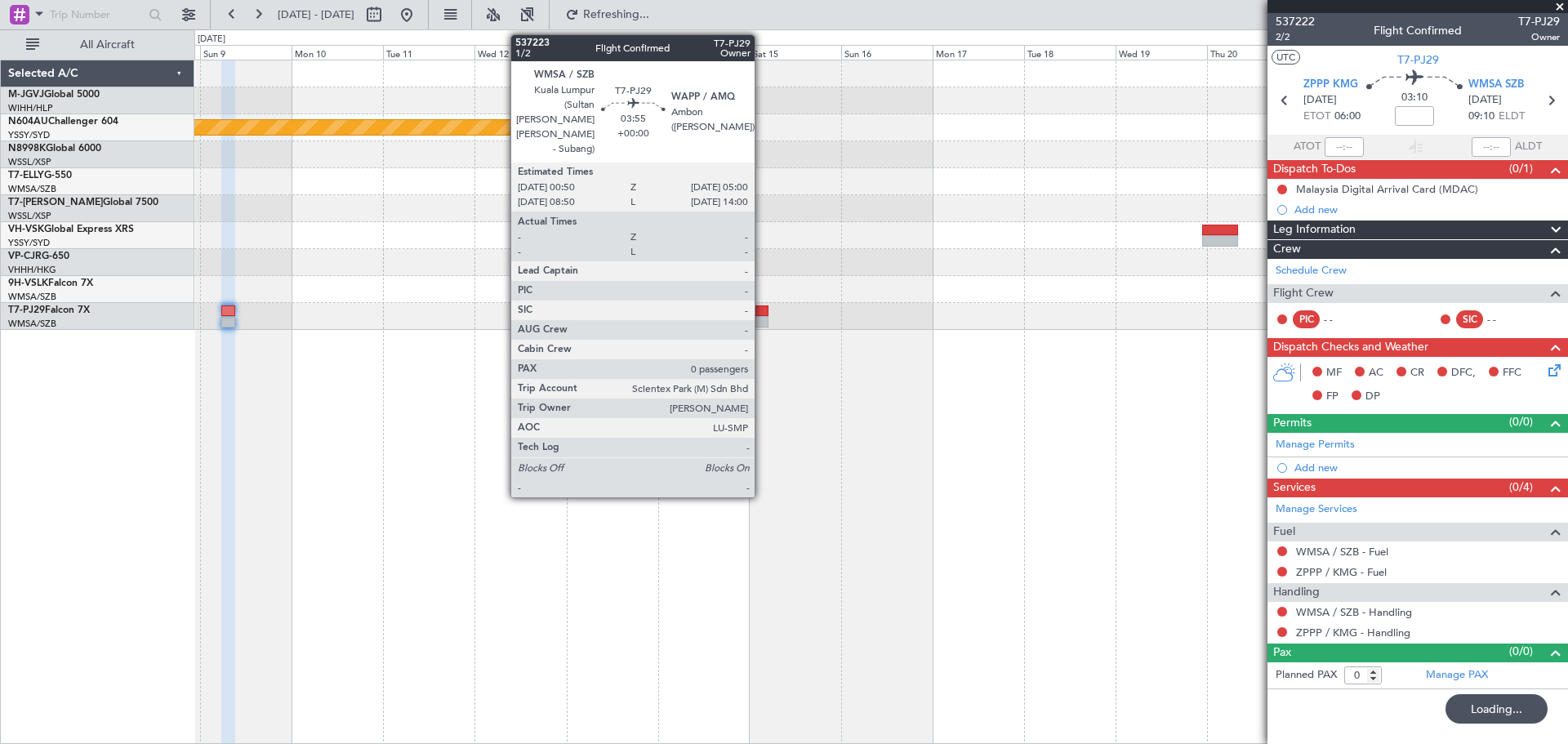
click at [762, 316] on div at bounding box center [760, 321] width 16 height 11
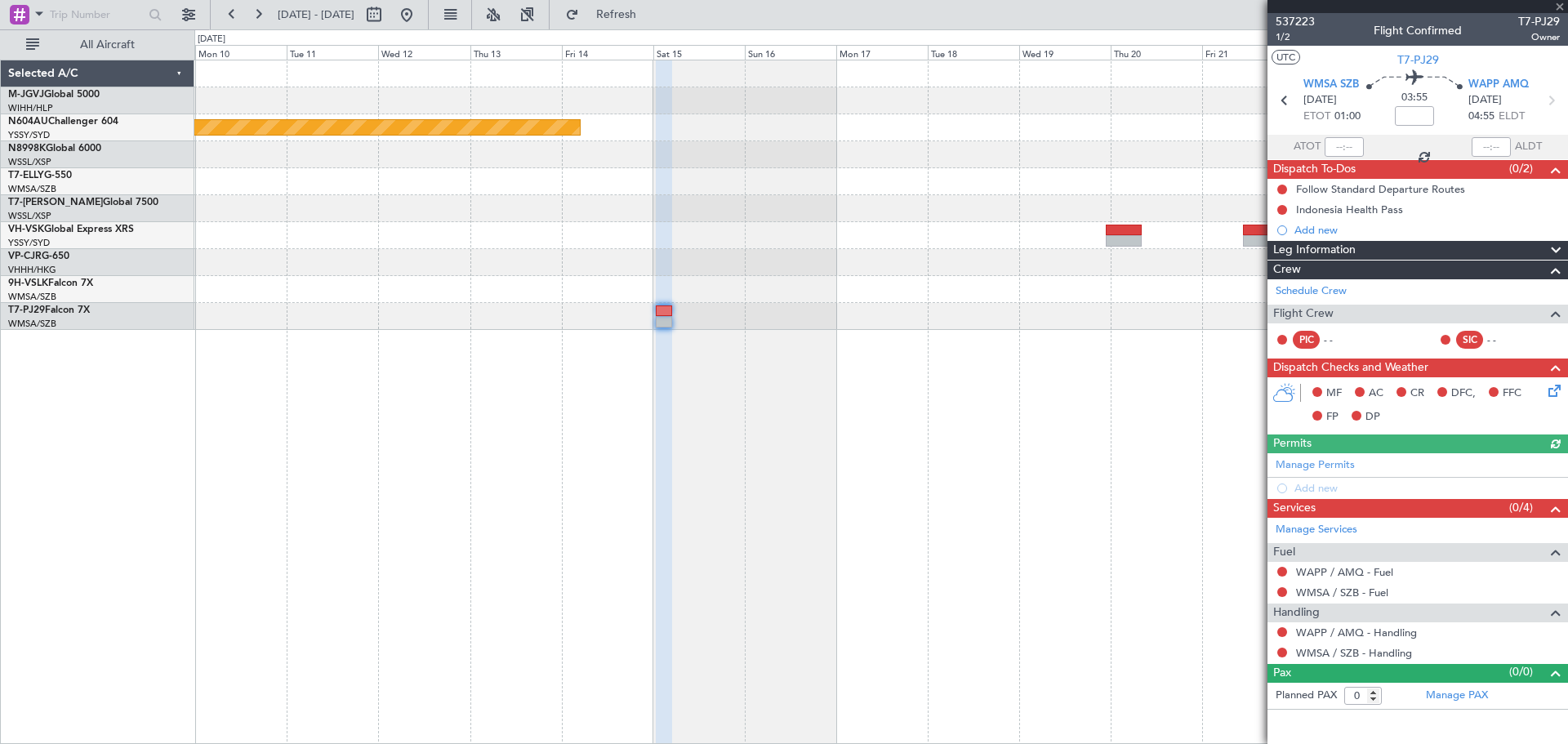
click at [927, 435] on div "Planned Maint Sydney ([PERSON_NAME] Intl)" at bounding box center [881, 402] width 1374 height 684
click at [1295, 24] on span "537223" at bounding box center [1295, 21] width 39 height 17
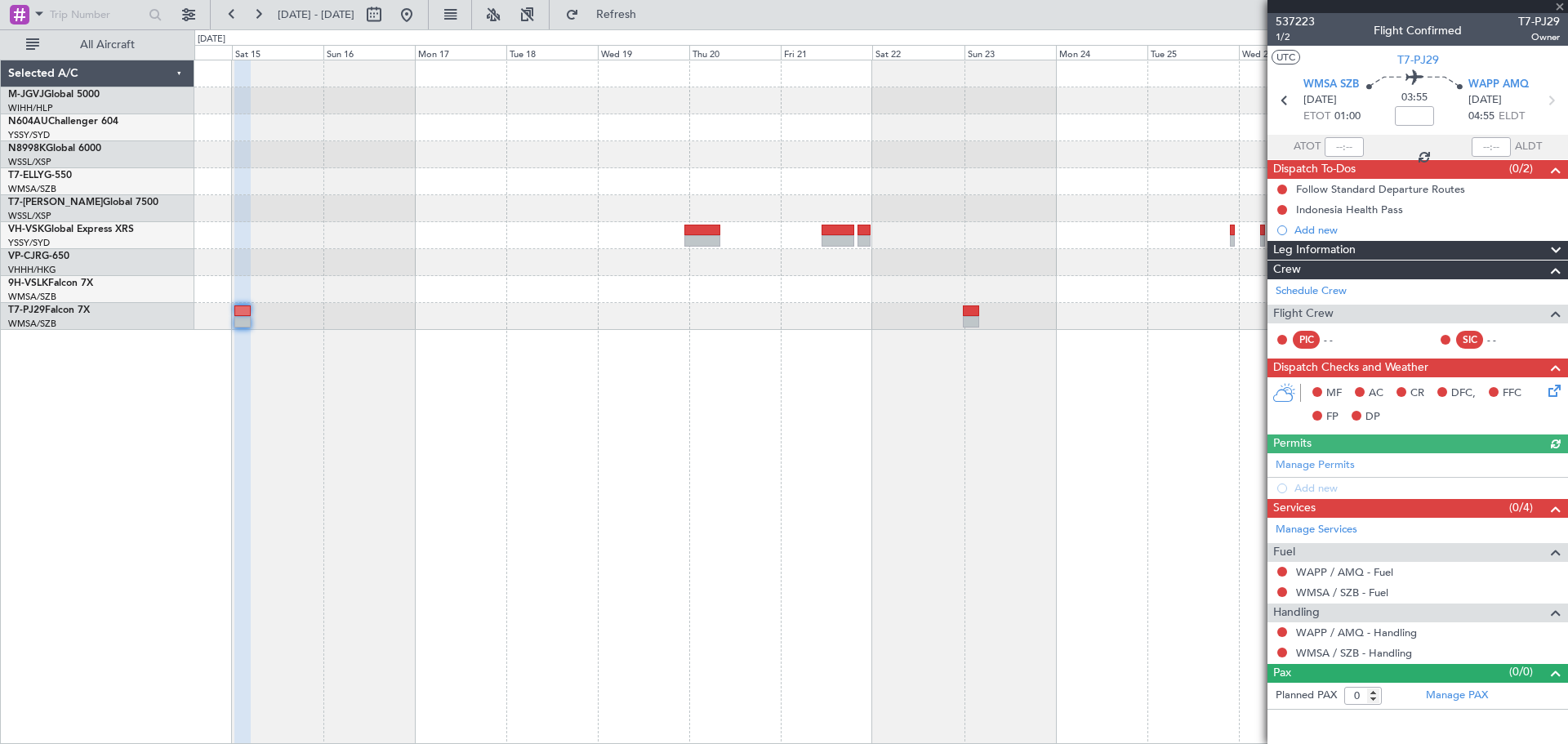
click at [575, 376] on div "Planned Maint Sydney ([PERSON_NAME] Intl)" at bounding box center [881, 402] width 1374 height 684
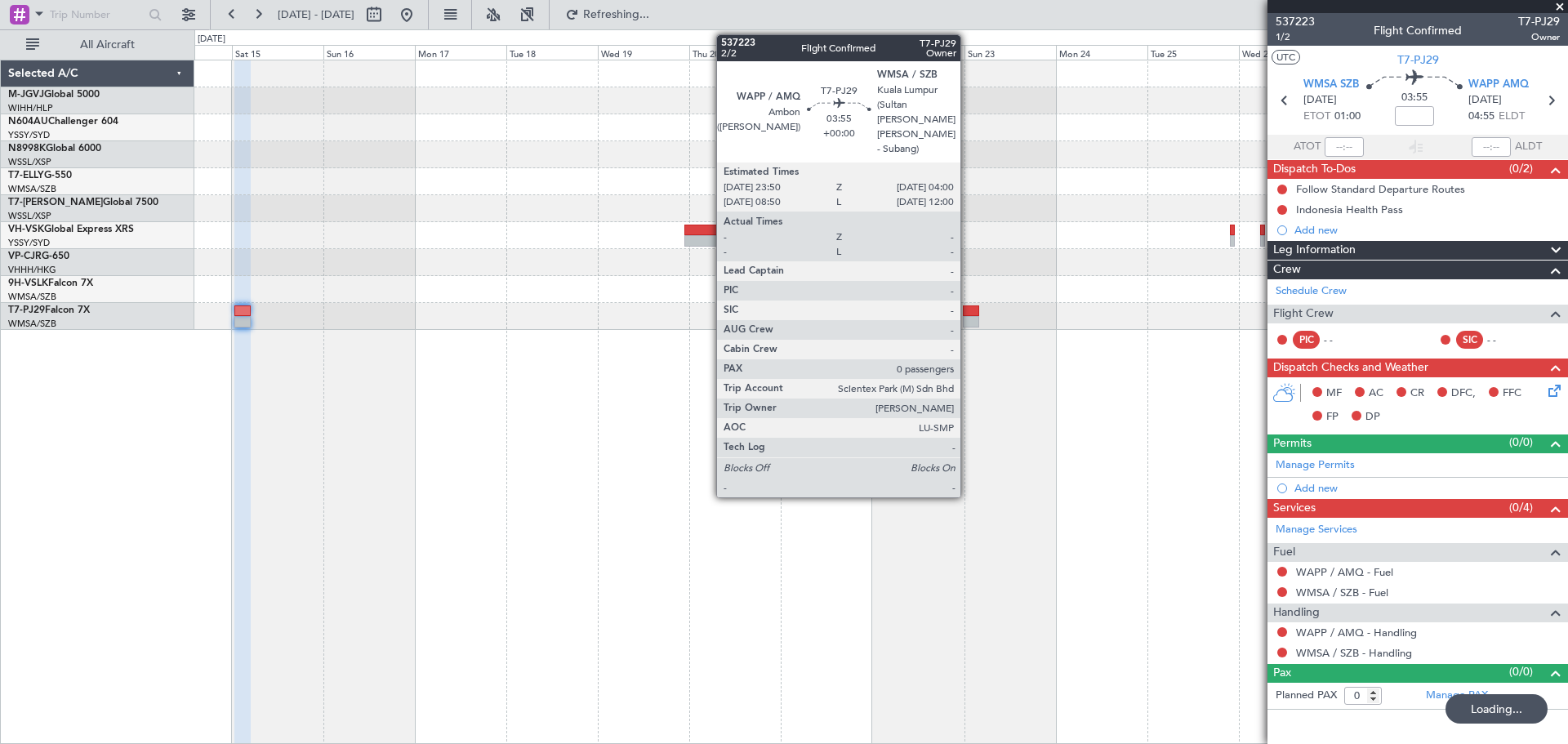
click at [968, 316] on div at bounding box center [971, 321] width 16 height 11
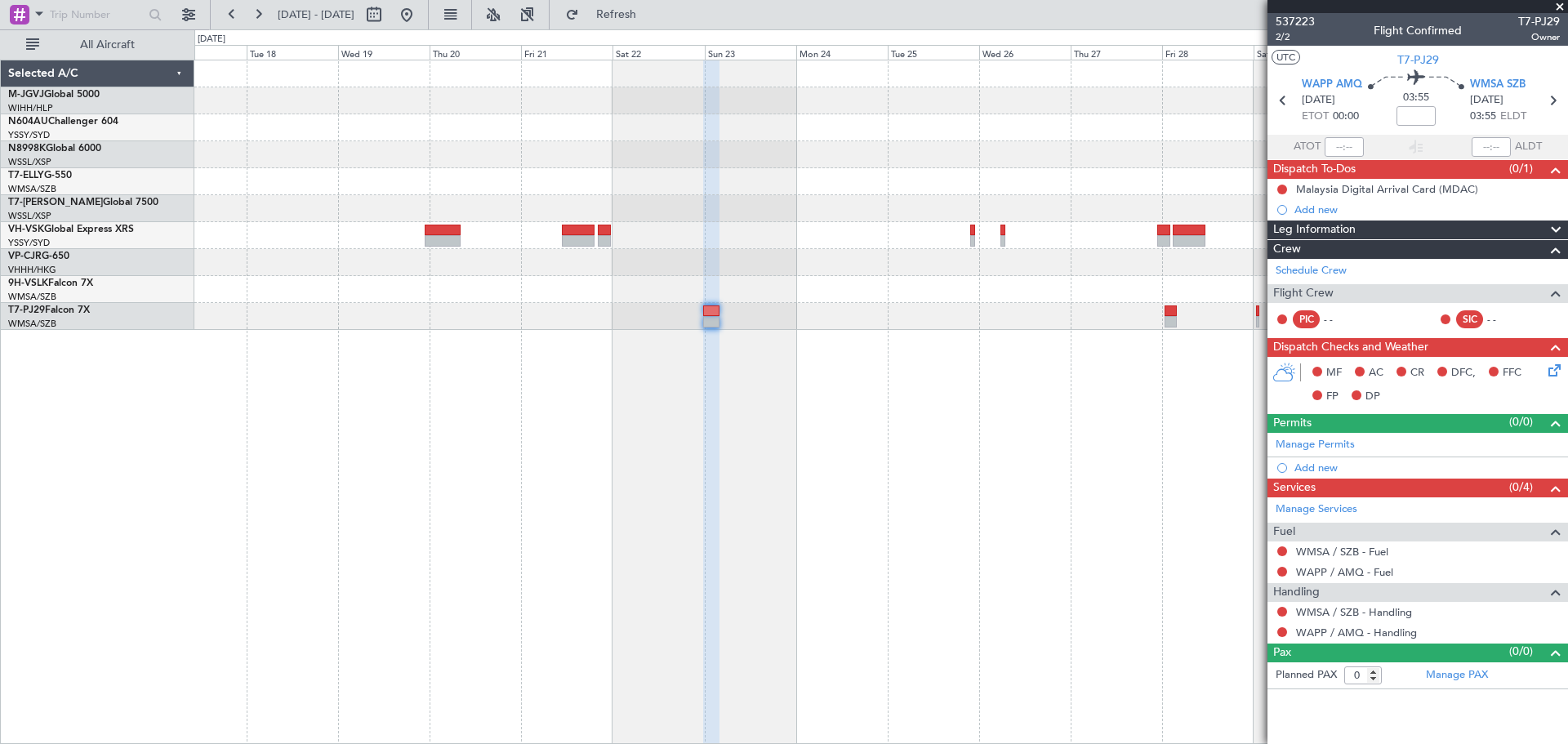
click at [823, 375] on div "Planned Maint Sydney ([PERSON_NAME] Intl)" at bounding box center [881, 402] width 1374 height 684
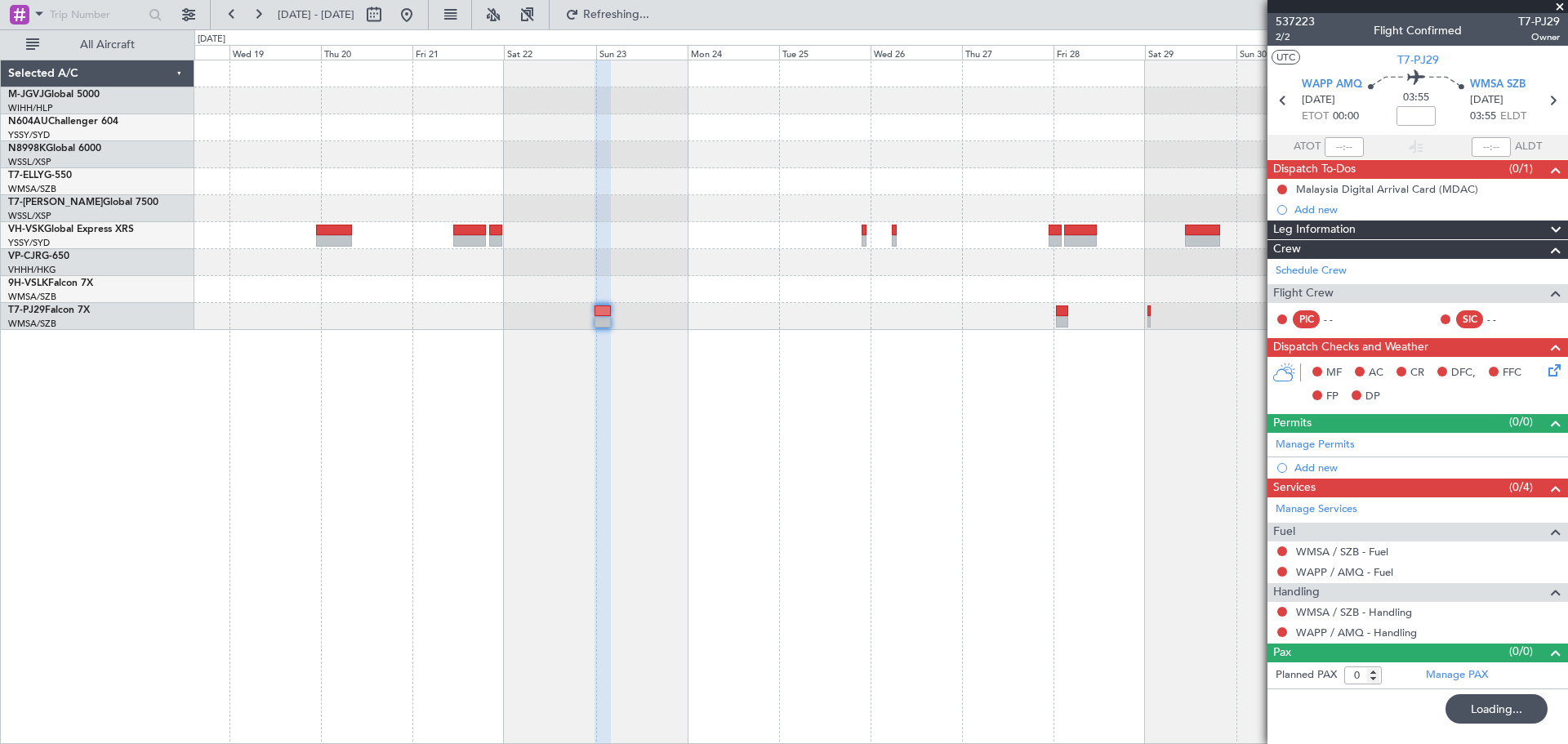
click at [915, 345] on div at bounding box center [881, 402] width 1374 height 684
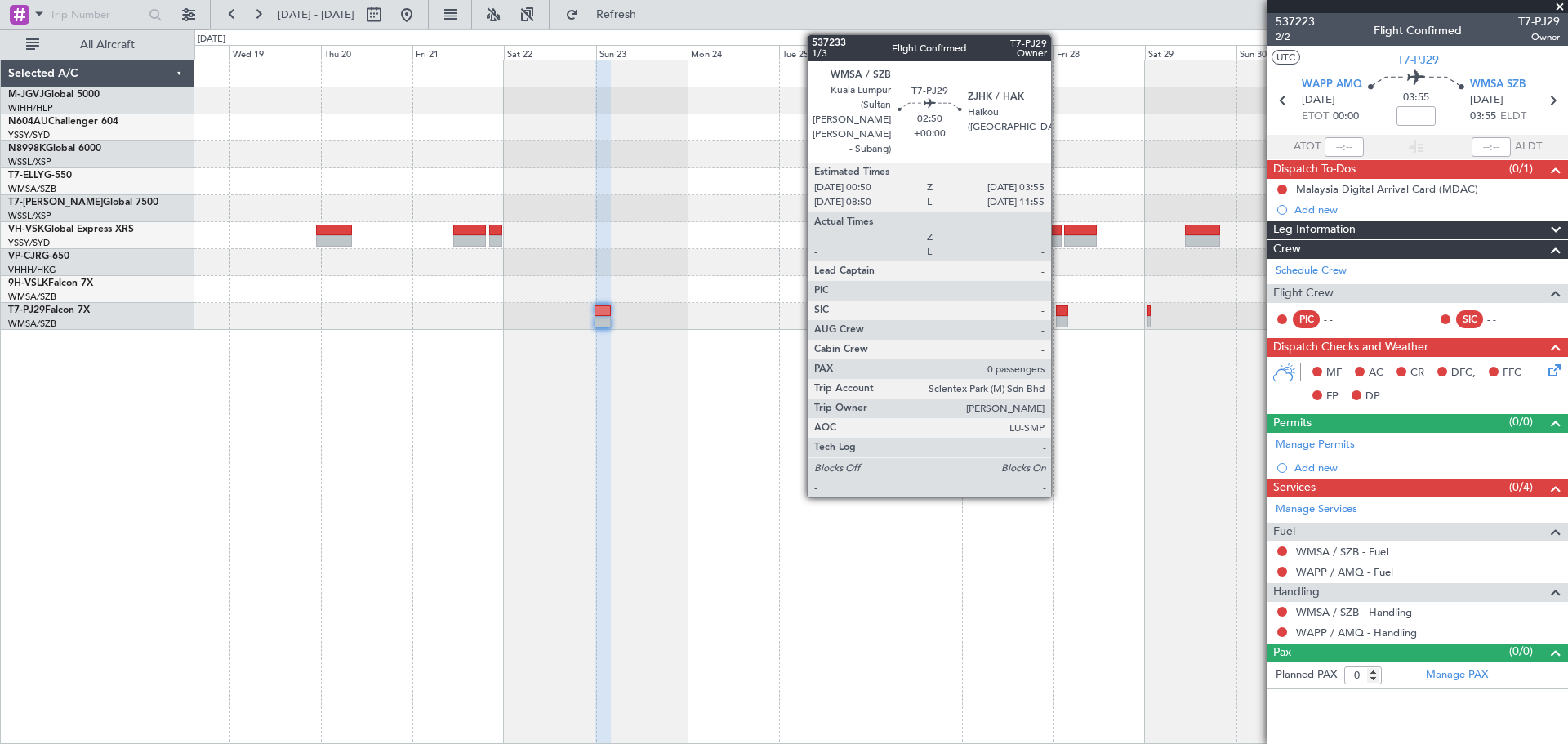
click at [1058, 316] on div at bounding box center [1062, 321] width 12 height 11
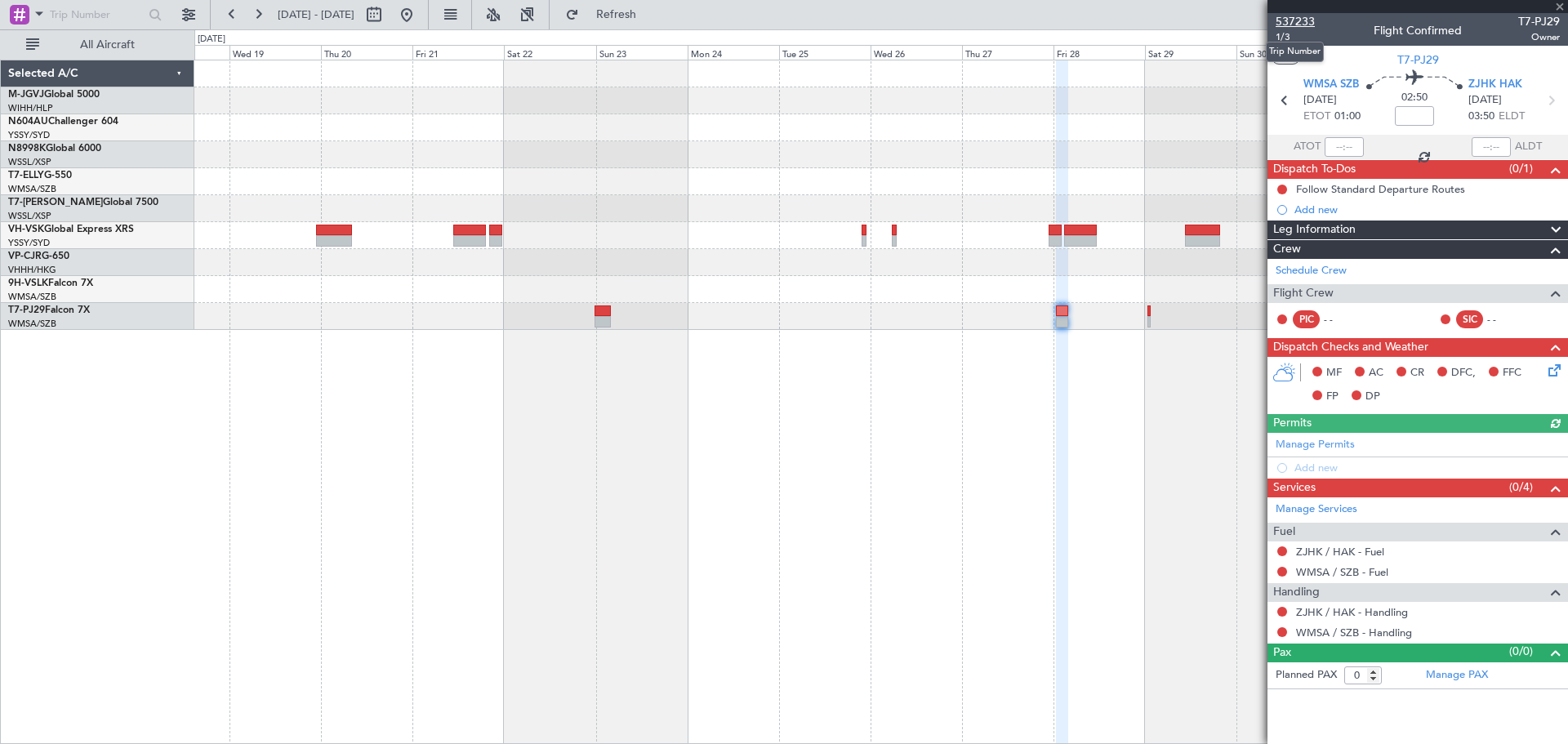
click at [1308, 22] on span "537233" at bounding box center [1295, 21] width 39 height 17
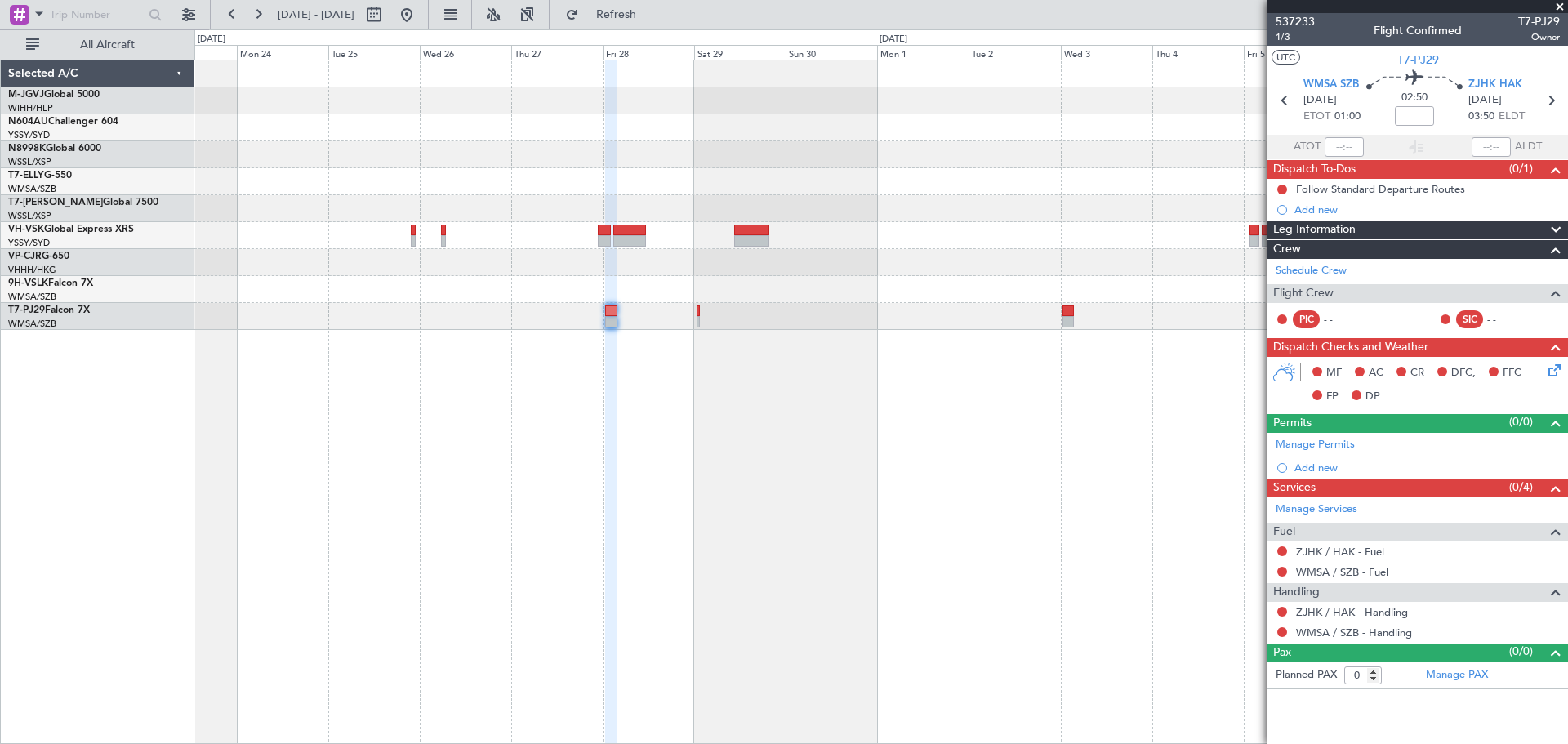
click at [720, 476] on div at bounding box center [881, 402] width 1374 height 684
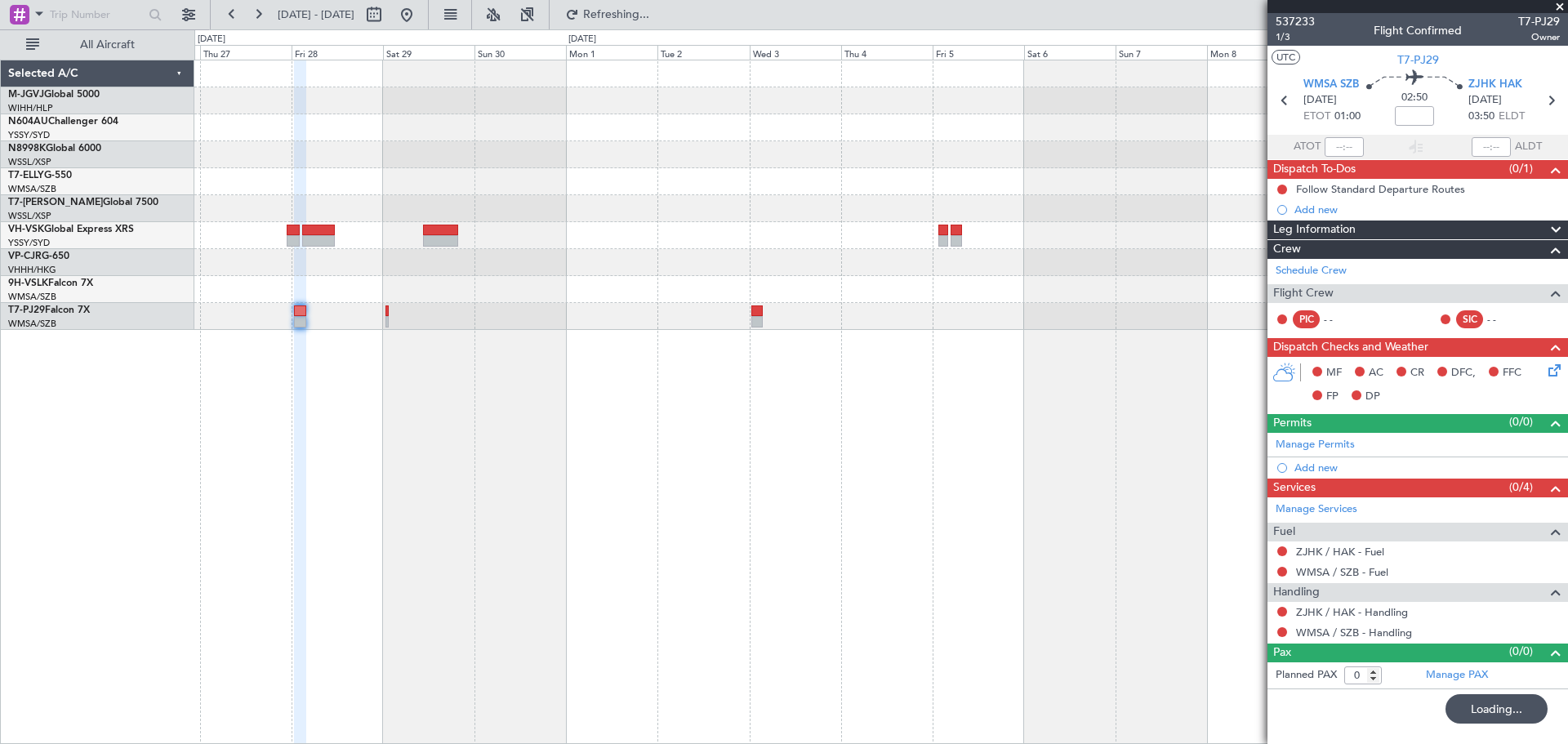
click at [627, 454] on div at bounding box center [881, 402] width 1374 height 684
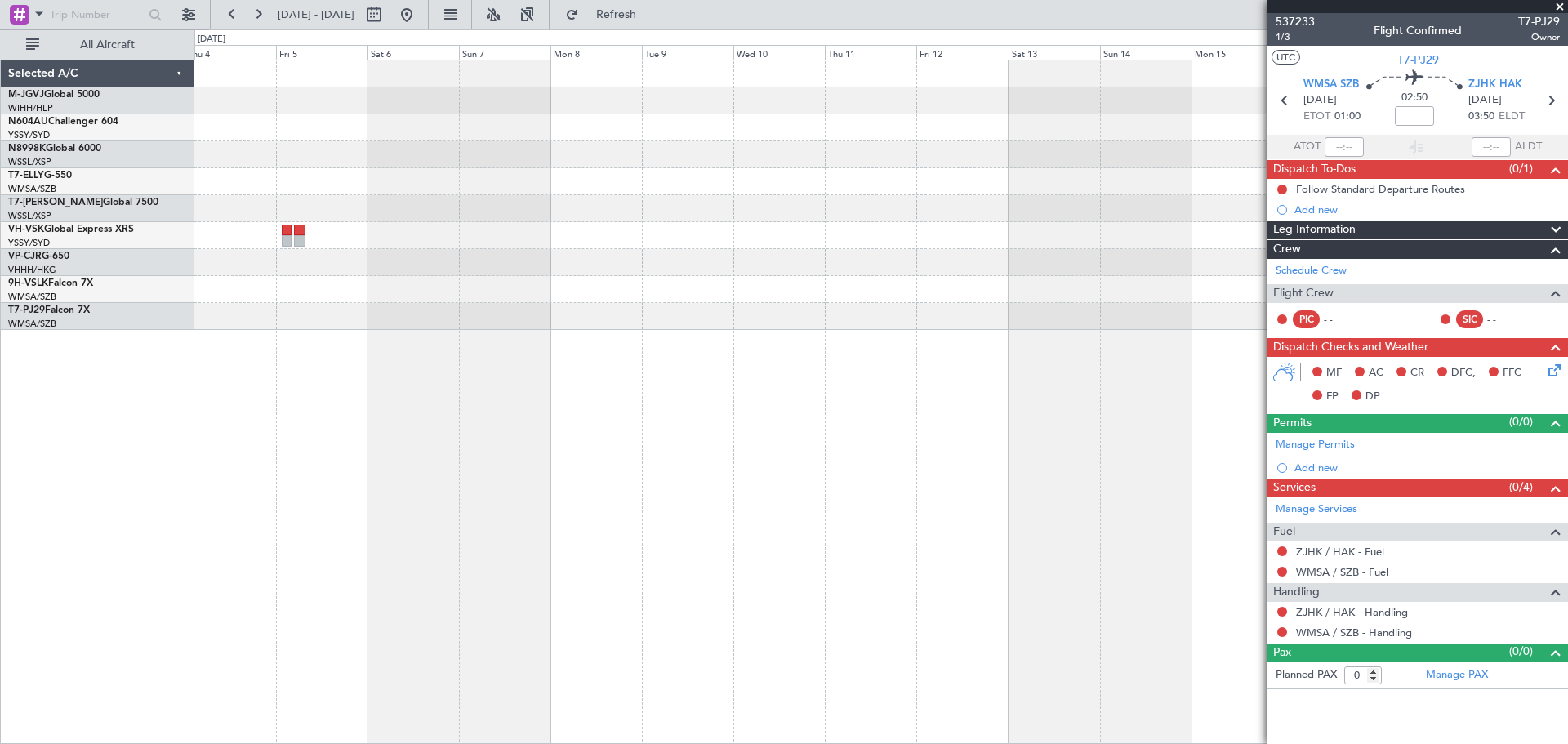
click at [403, 469] on div at bounding box center [881, 402] width 1374 height 684
click at [376, 481] on div at bounding box center [881, 402] width 1374 height 684
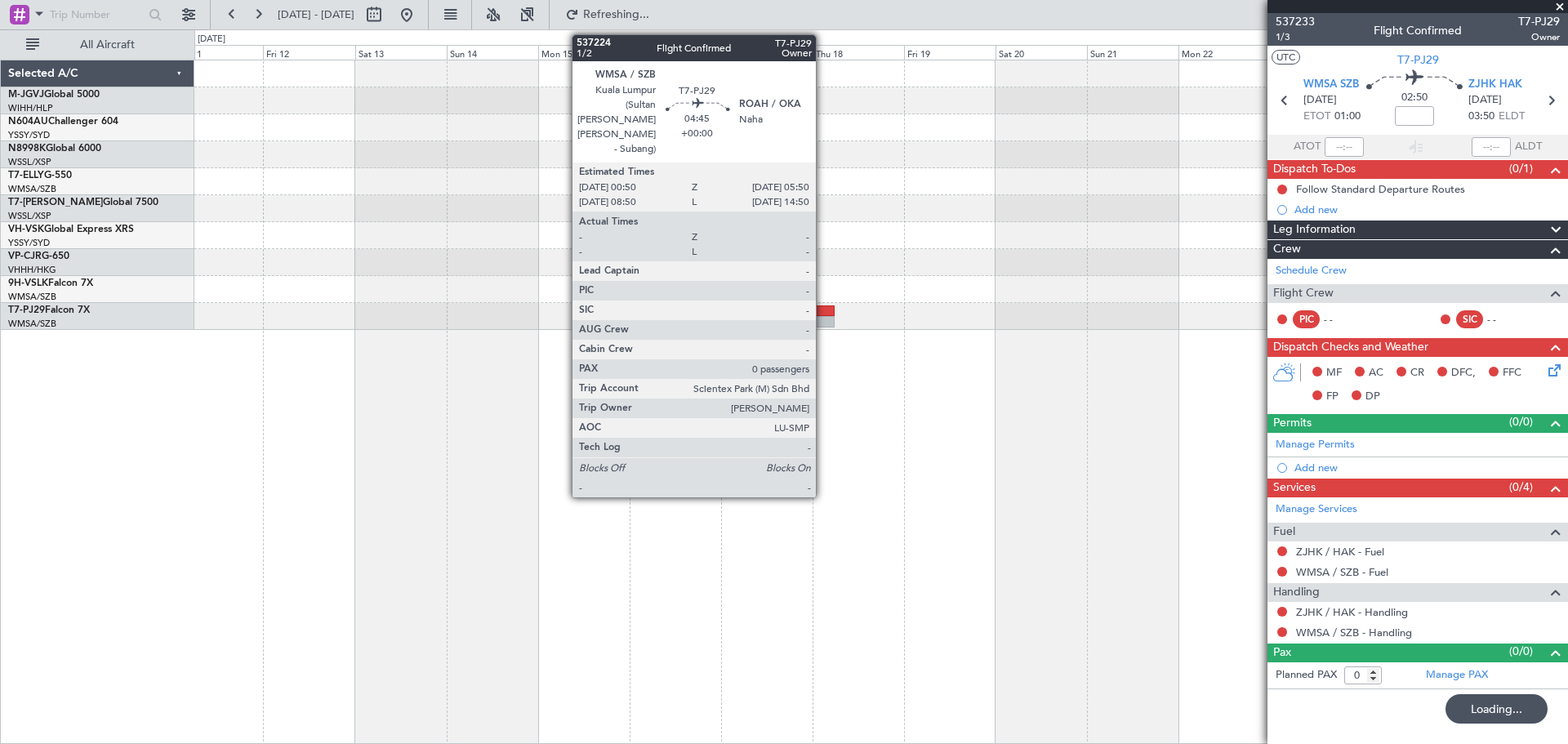
click at [823, 318] on div at bounding box center [825, 321] width 20 height 11
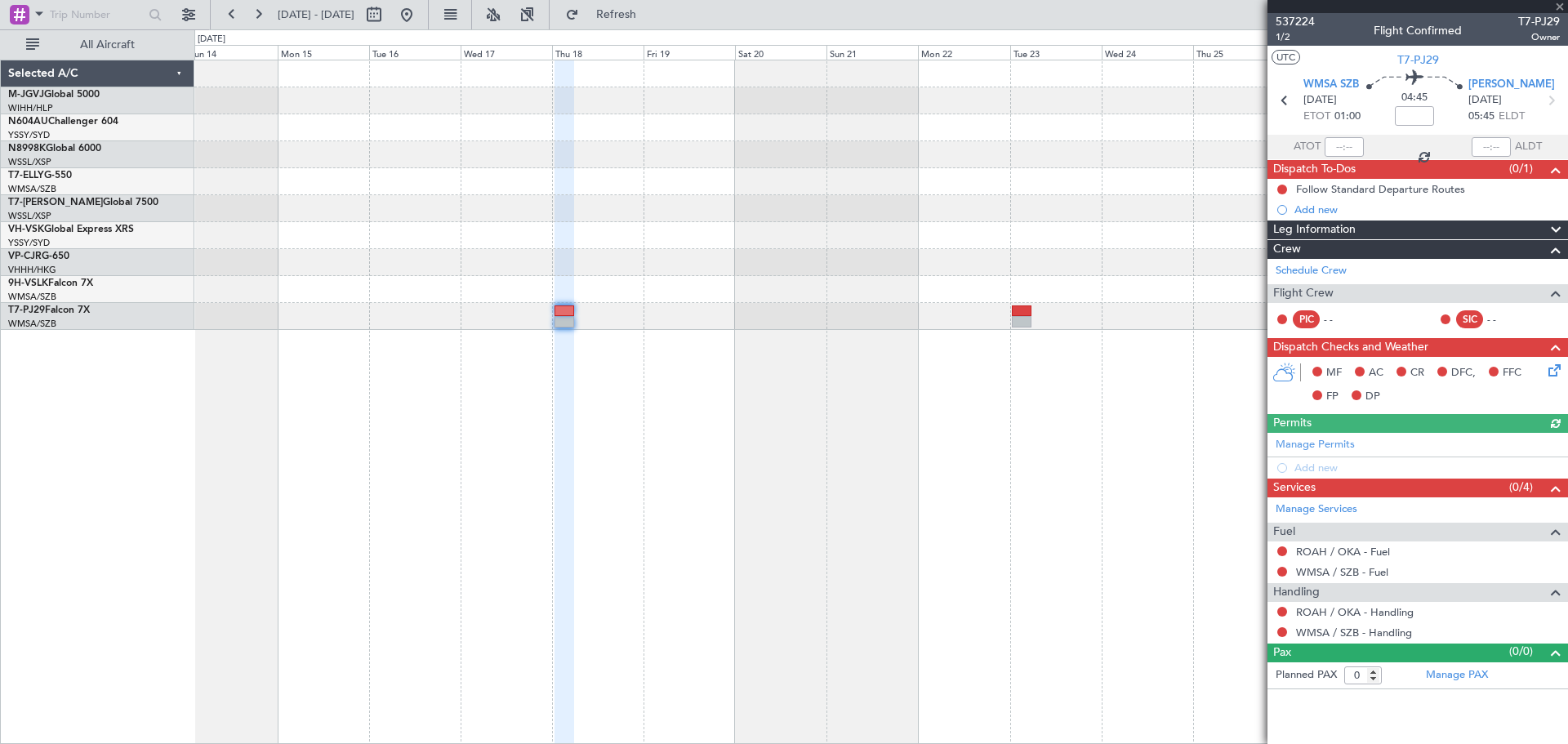
click at [753, 468] on div at bounding box center [881, 402] width 1374 height 684
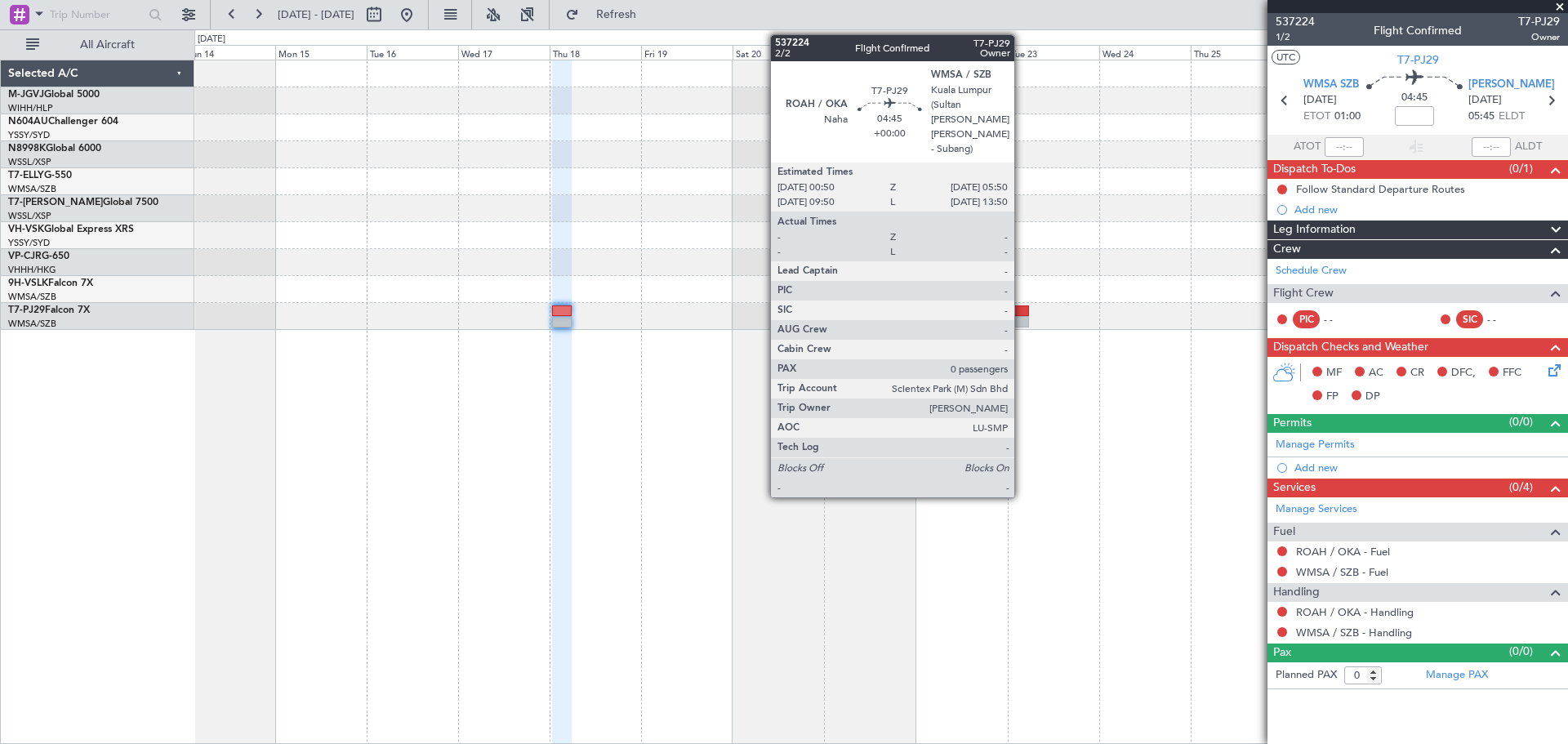
click at [1022, 318] on div at bounding box center [1019, 321] width 20 height 11
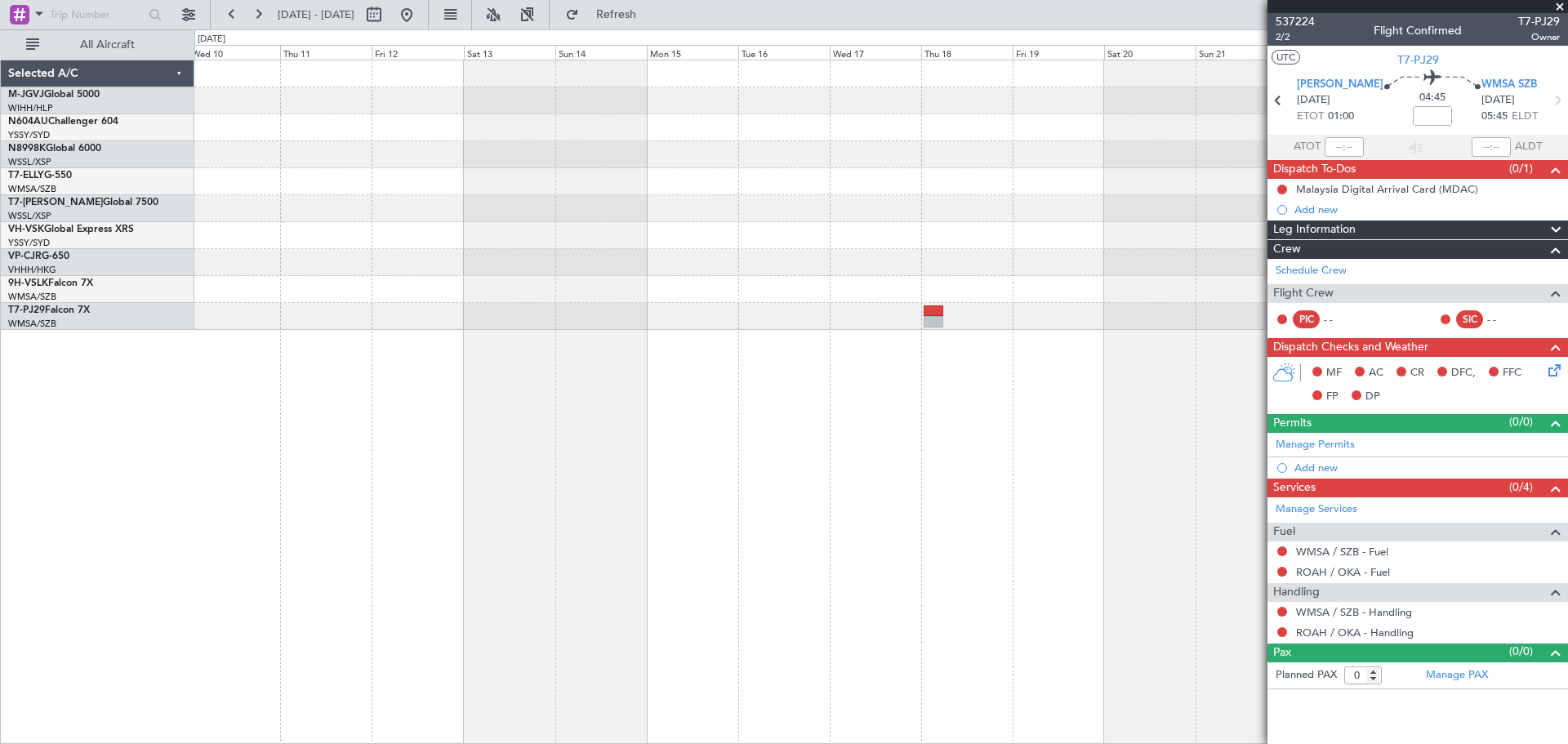
click at [920, 399] on div at bounding box center [881, 402] width 1374 height 684
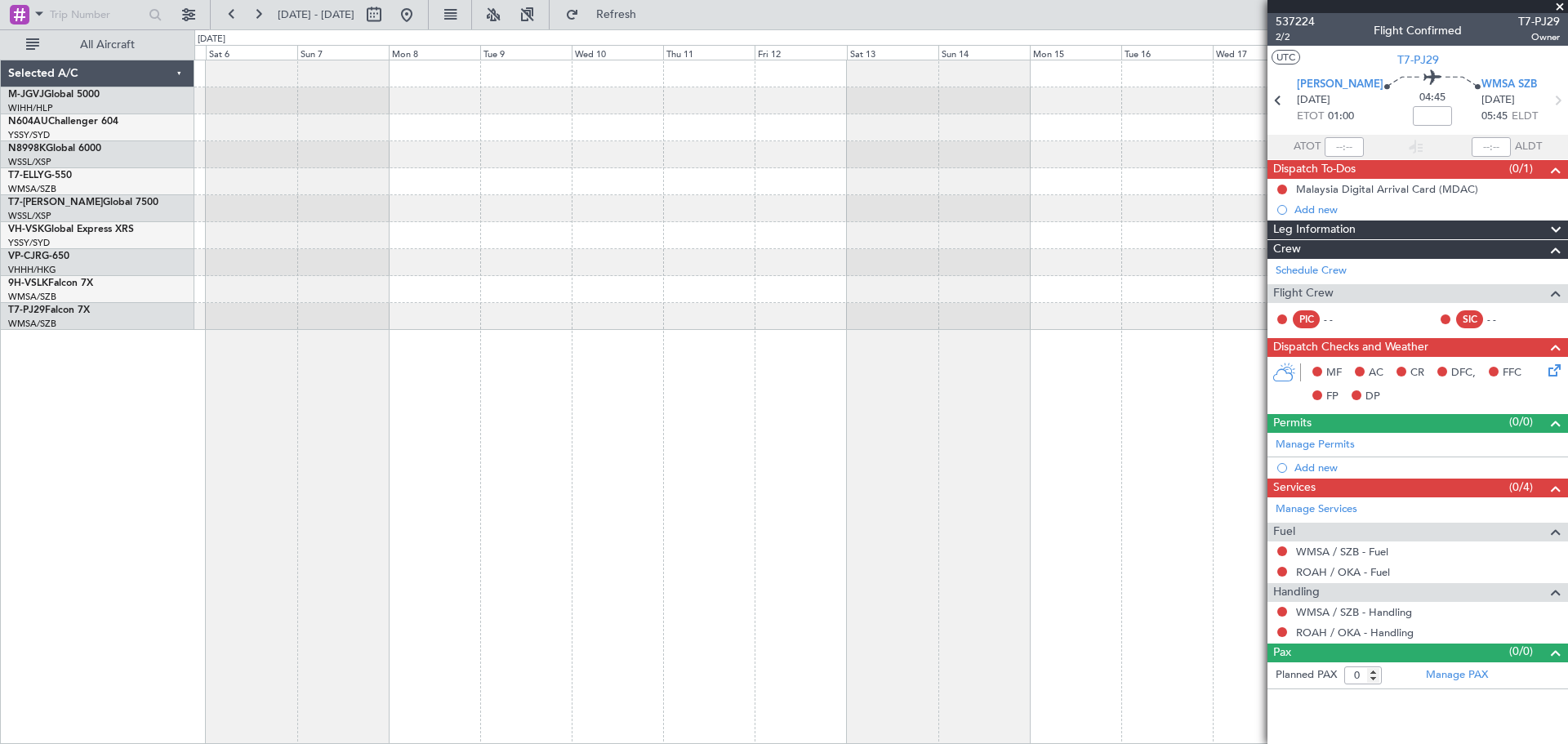
click at [906, 407] on div at bounding box center [881, 402] width 1374 height 684
click at [883, 394] on div at bounding box center [881, 402] width 1374 height 684
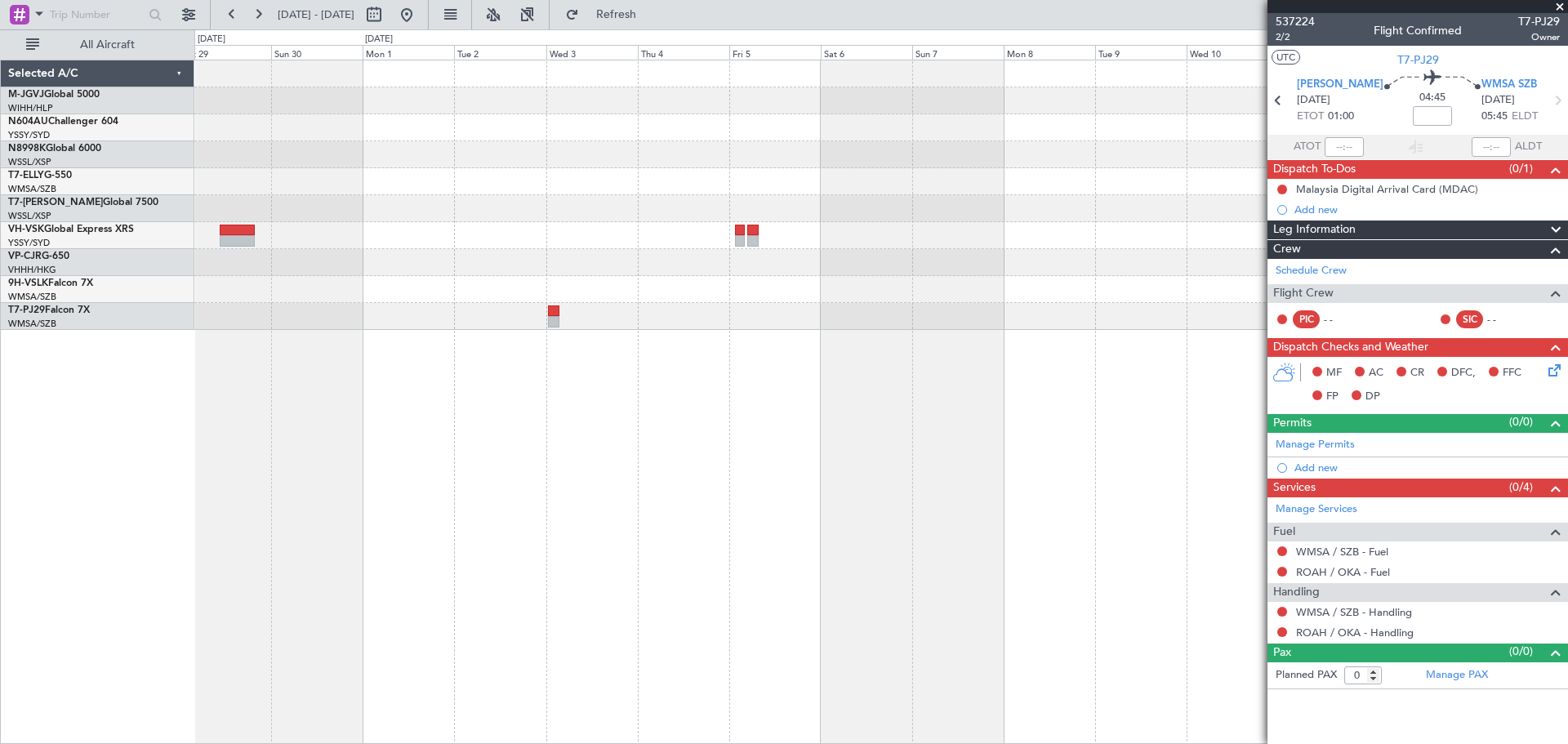
click at [821, 381] on div at bounding box center [881, 402] width 1374 height 684
click at [581, 386] on div at bounding box center [881, 402] width 1374 height 684
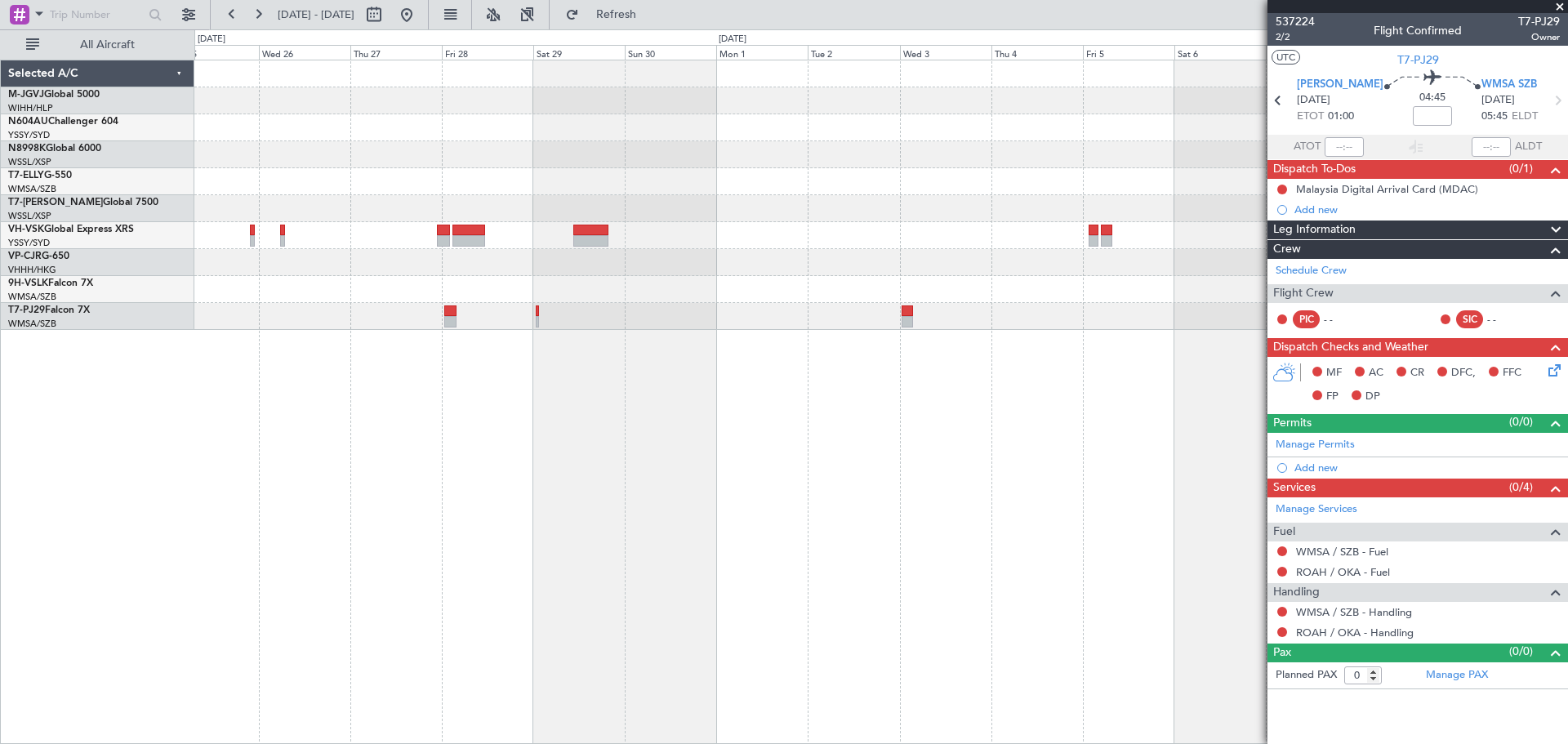
click at [589, 370] on div at bounding box center [881, 402] width 1374 height 684
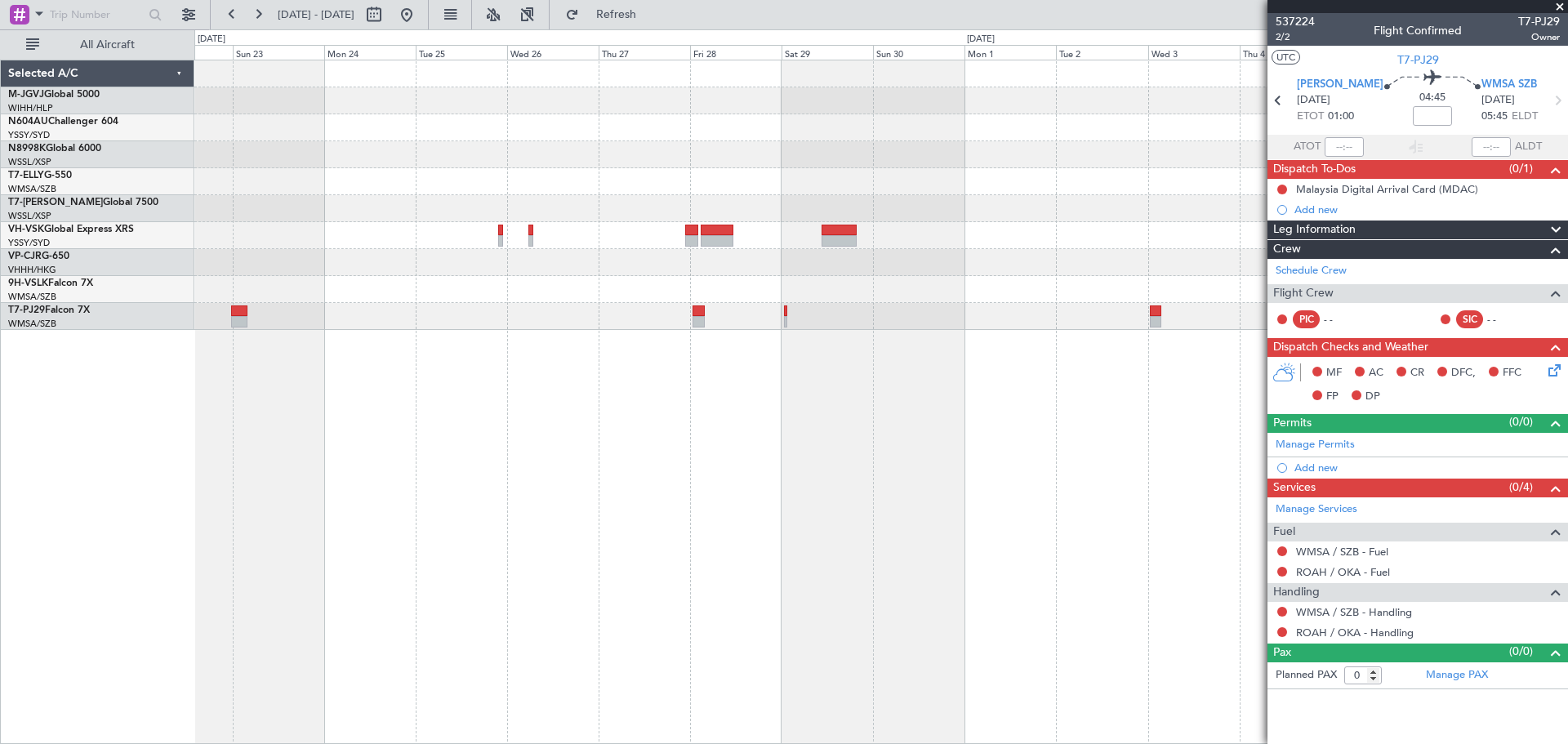
click at [754, 349] on div at bounding box center [881, 402] width 1374 height 684
click at [664, 367] on div at bounding box center [881, 402] width 1374 height 684
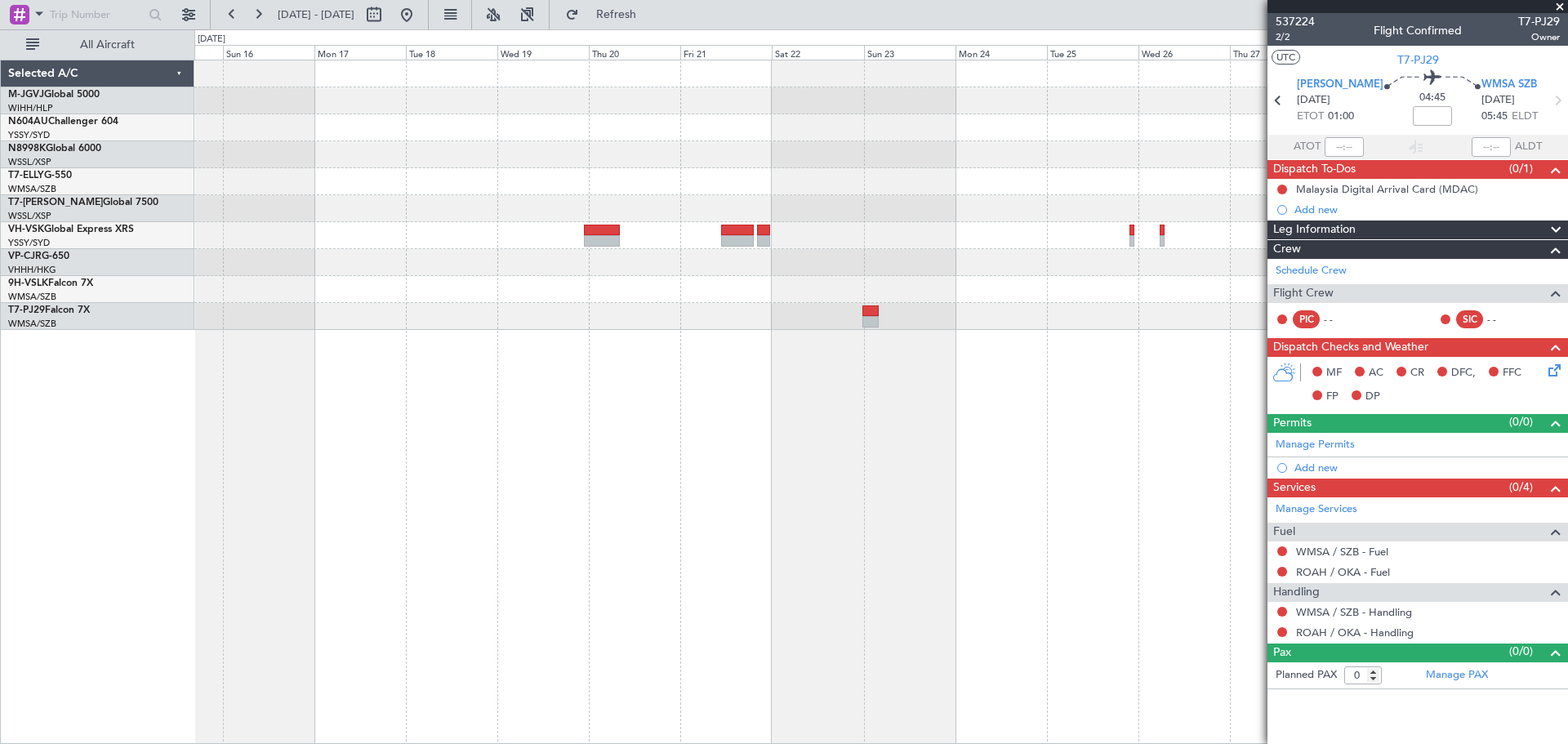
click at [808, 373] on div "Planned Maint Sydney ([PERSON_NAME] Intl)" at bounding box center [881, 402] width 1374 height 684
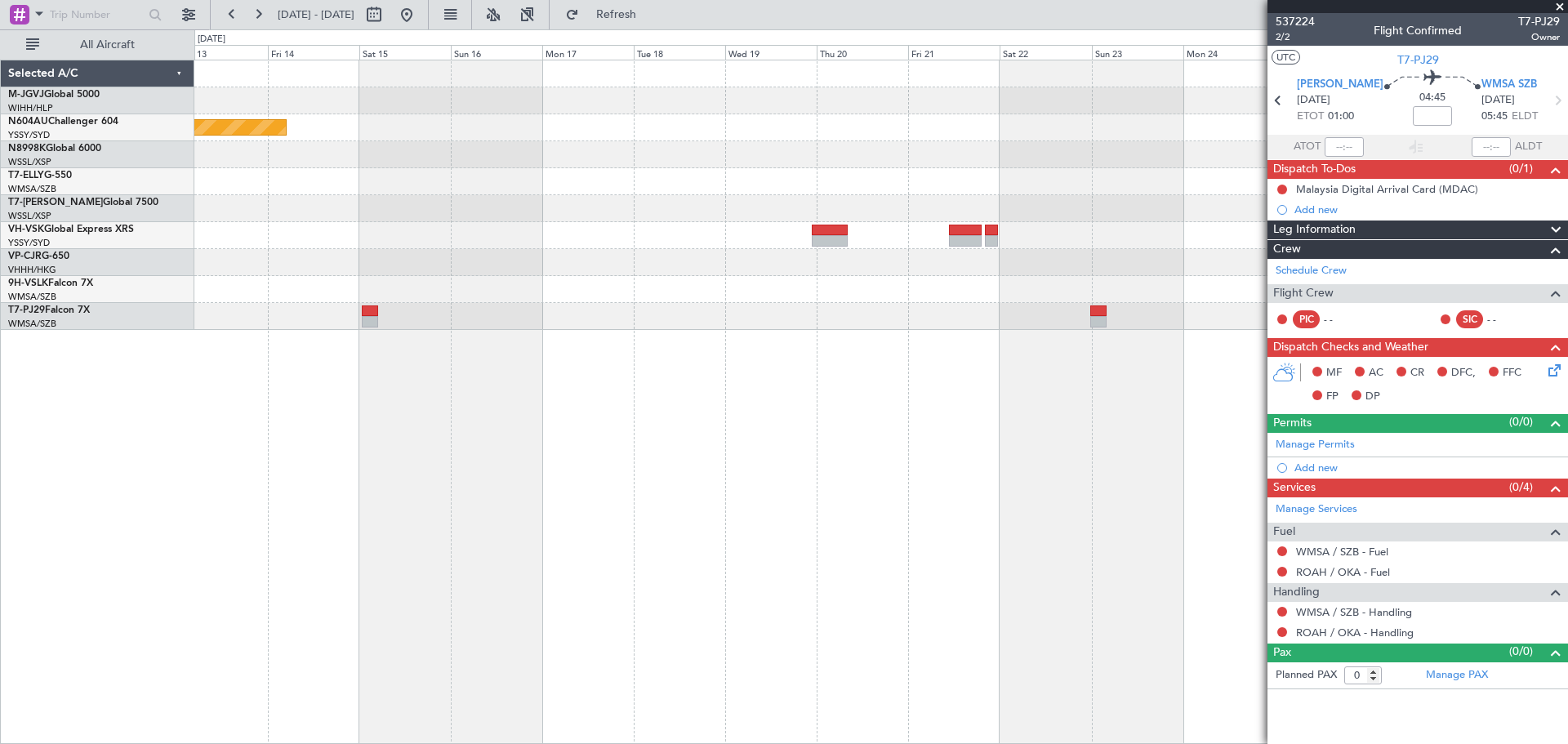
click at [645, 364] on div "Planned Maint Sydney ([PERSON_NAME] Intl)" at bounding box center [881, 402] width 1374 height 684
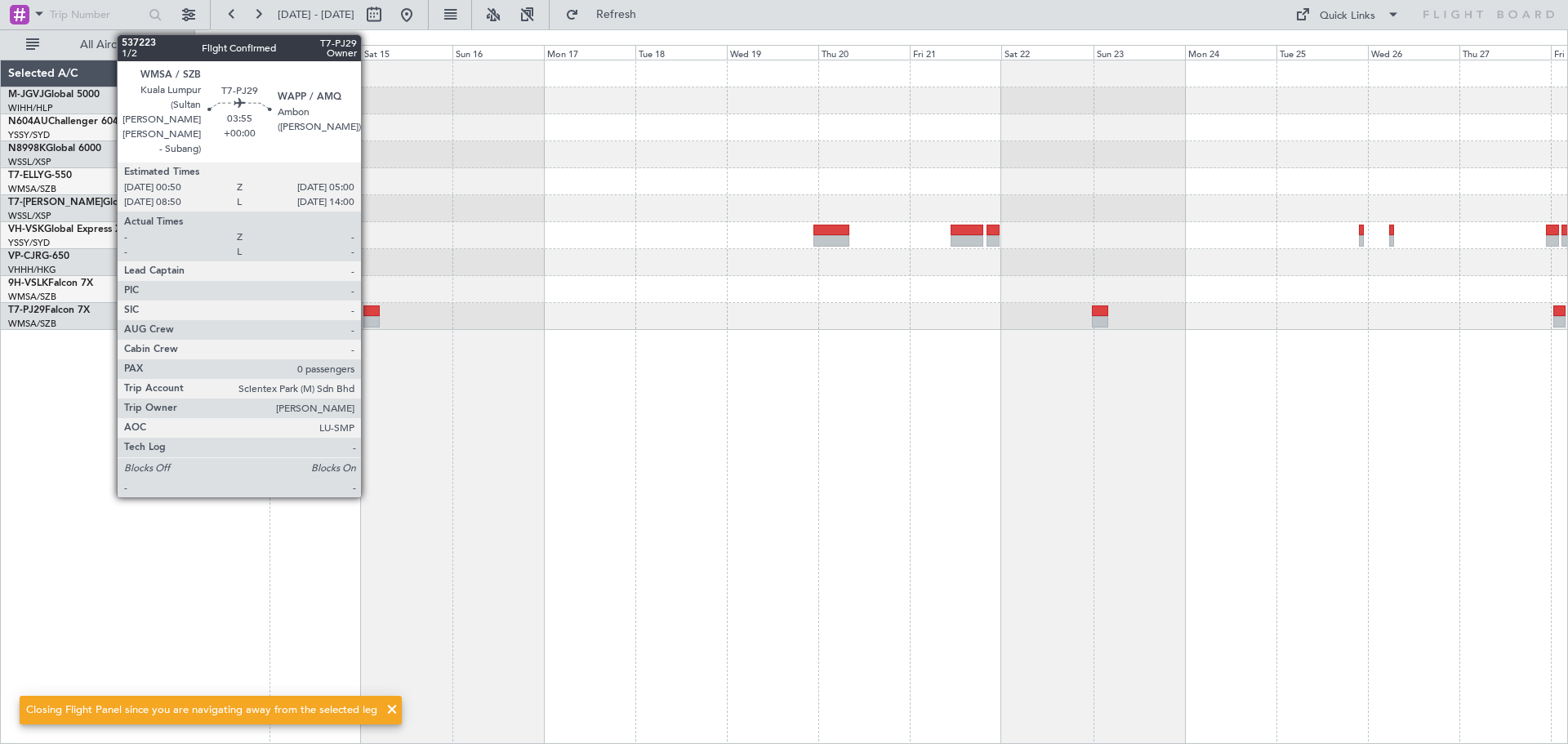
click at [368, 318] on div at bounding box center [371, 321] width 16 height 11
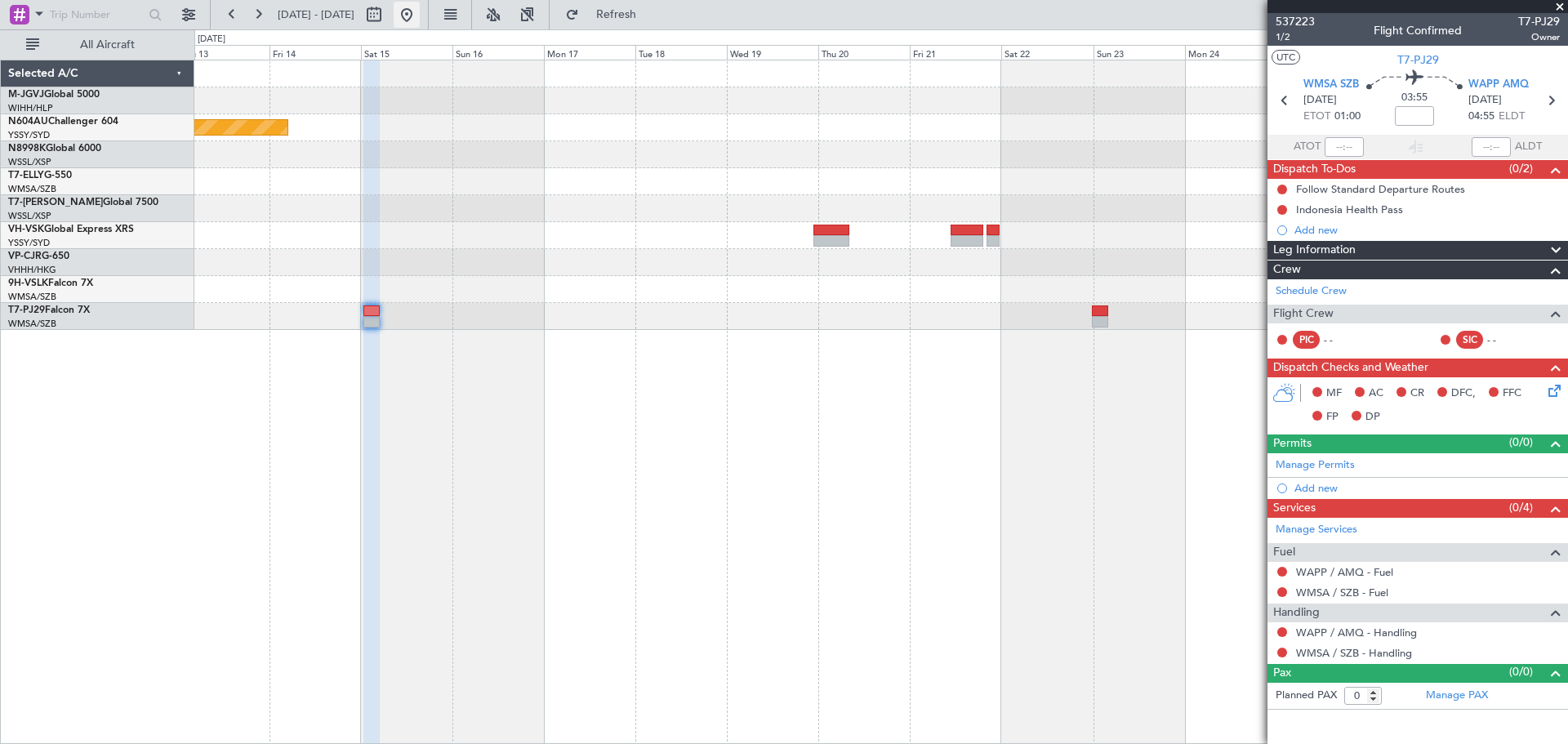
click at [420, 6] on button at bounding box center [407, 15] width 26 height 26
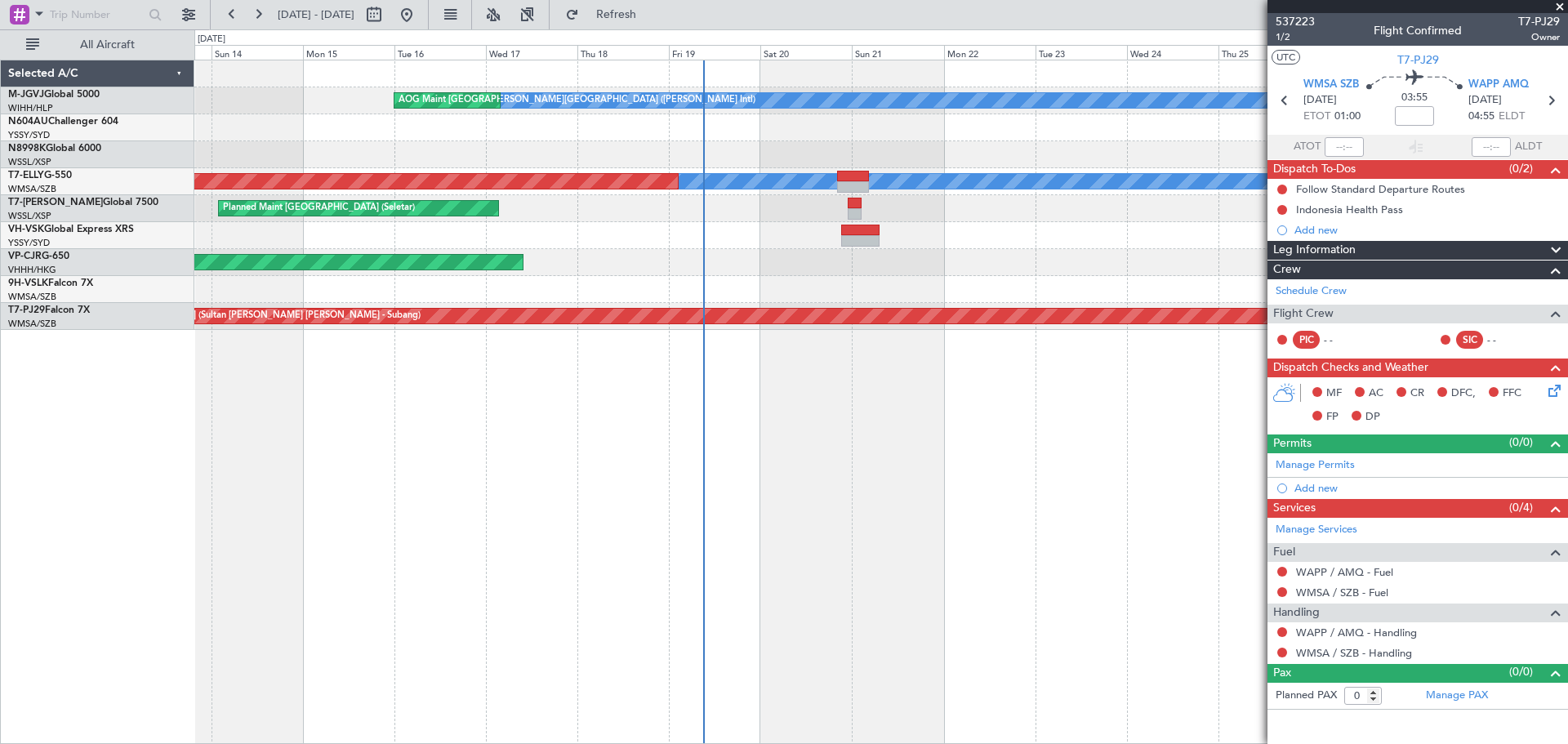
click at [685, 491] on div "[PERSON_NAME][GEOGRAPHIC_DATA] ([PERSON_NAME] Intl) [PERSON_NAME] Jakarta (Hali…" at bounding box center [881, 402] width 1374 height 684
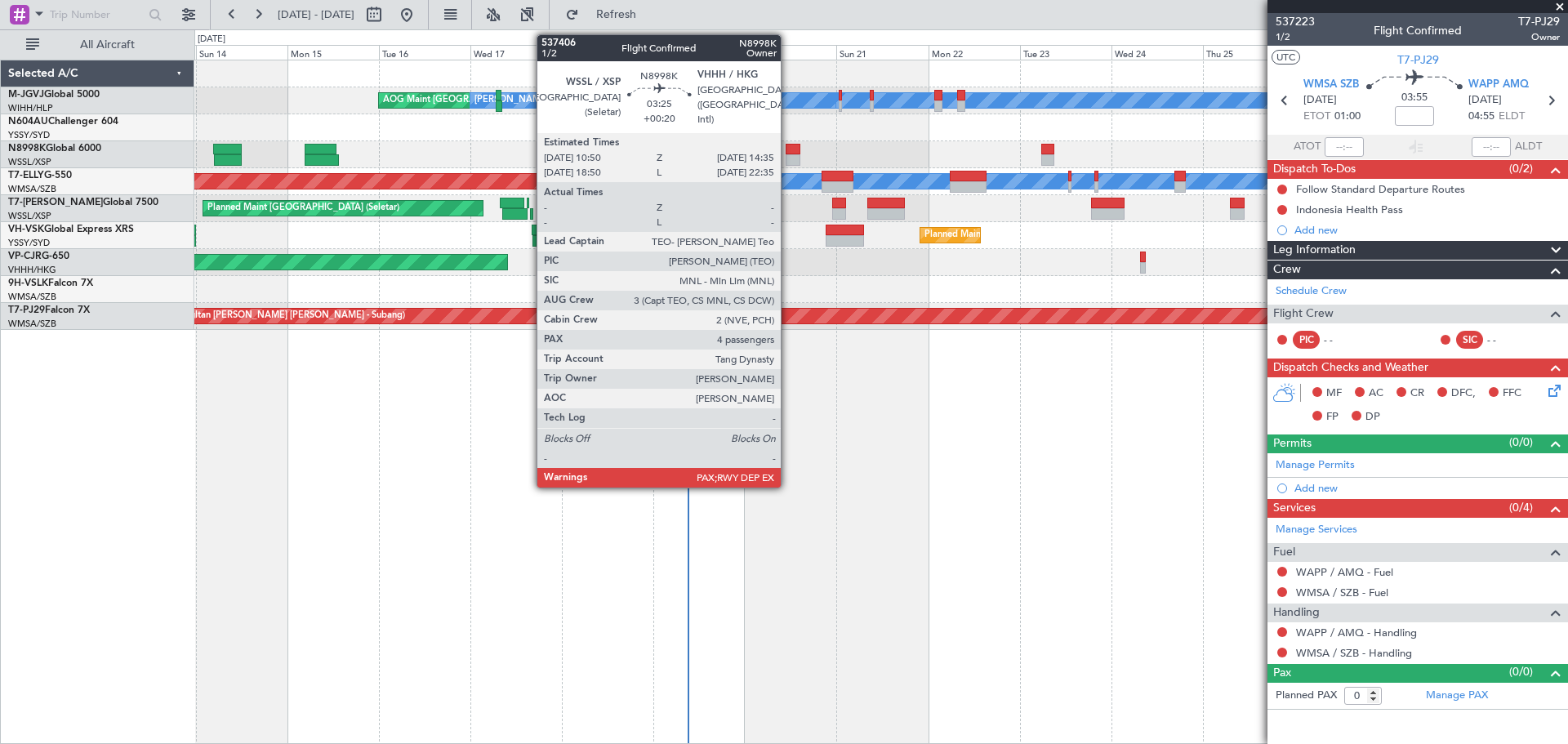
click at [788, 157] on div at bounding box center [793, 159] width 15 height 11
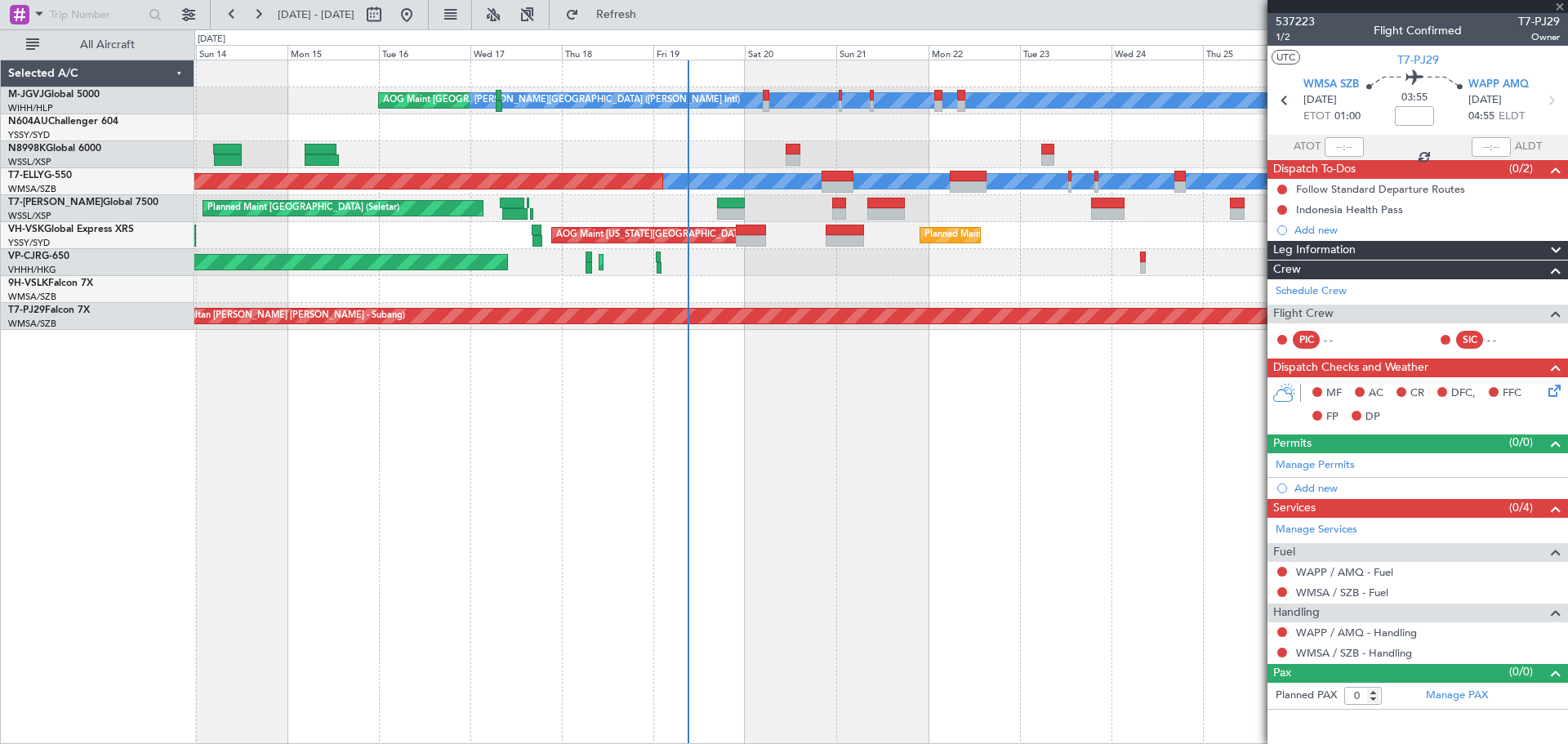
type input "+00:20"
type input "4"
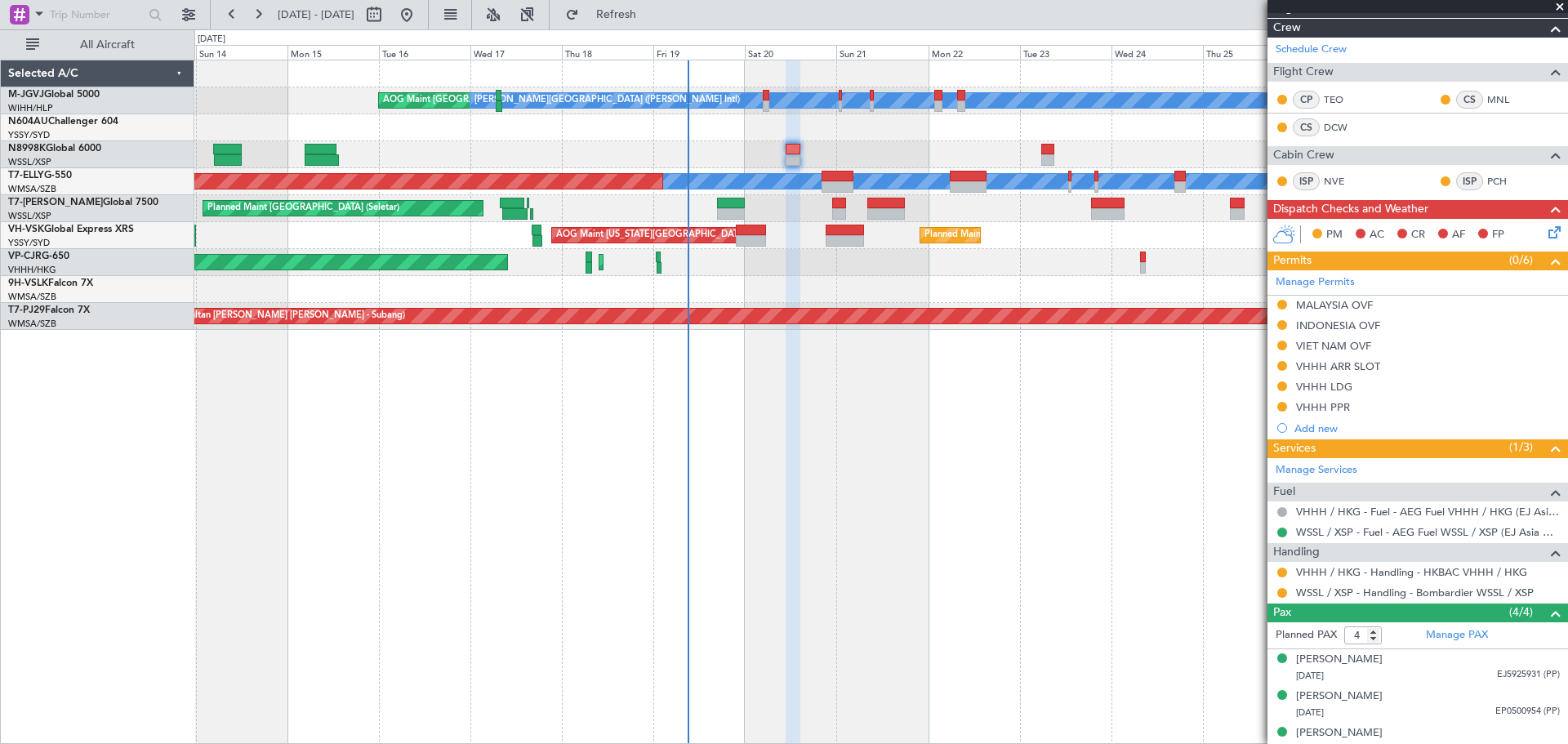
scroll to position [354, 0]
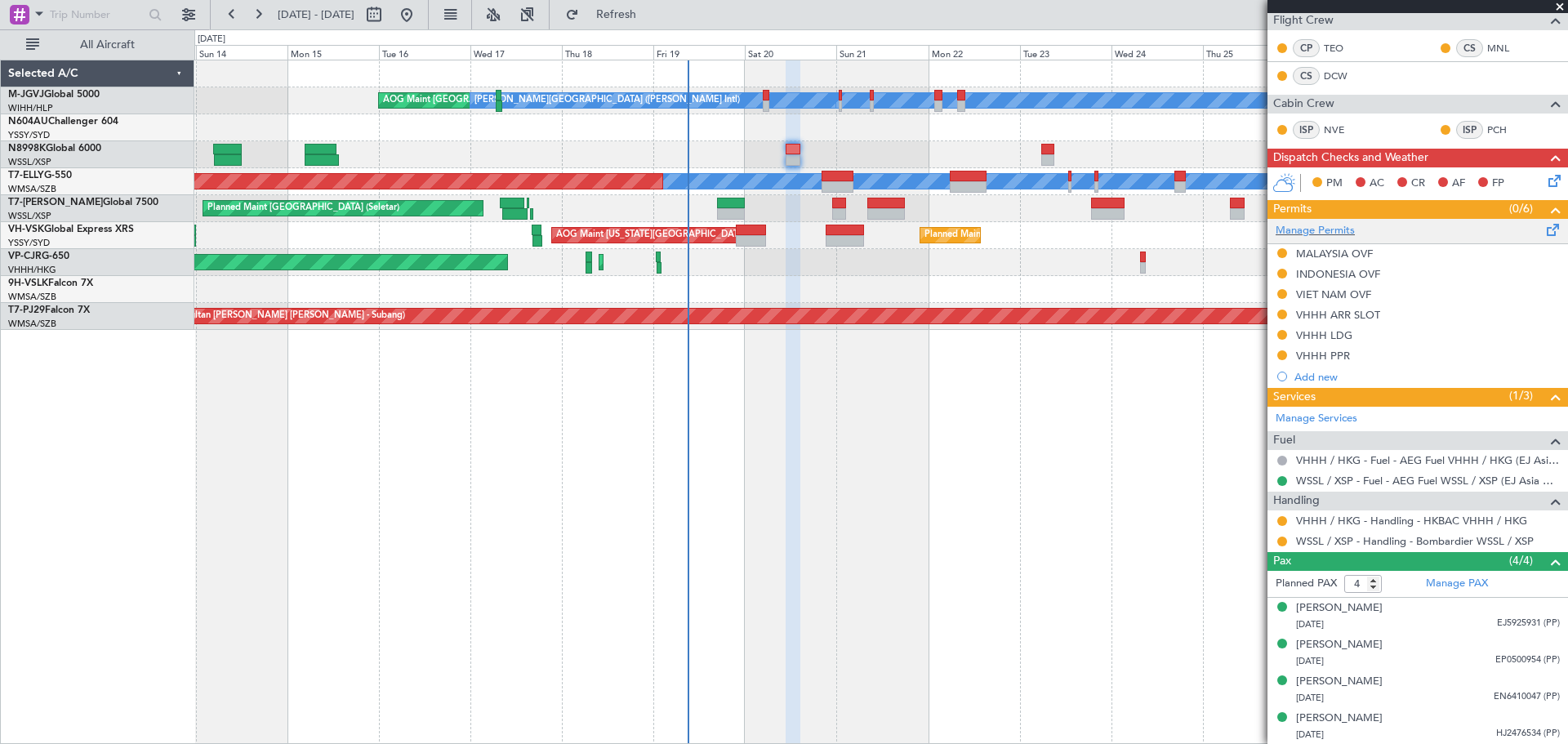
click at [1394, 236] on div "Manage Permits" at bounding box center [1417, 231] width 301 height 24
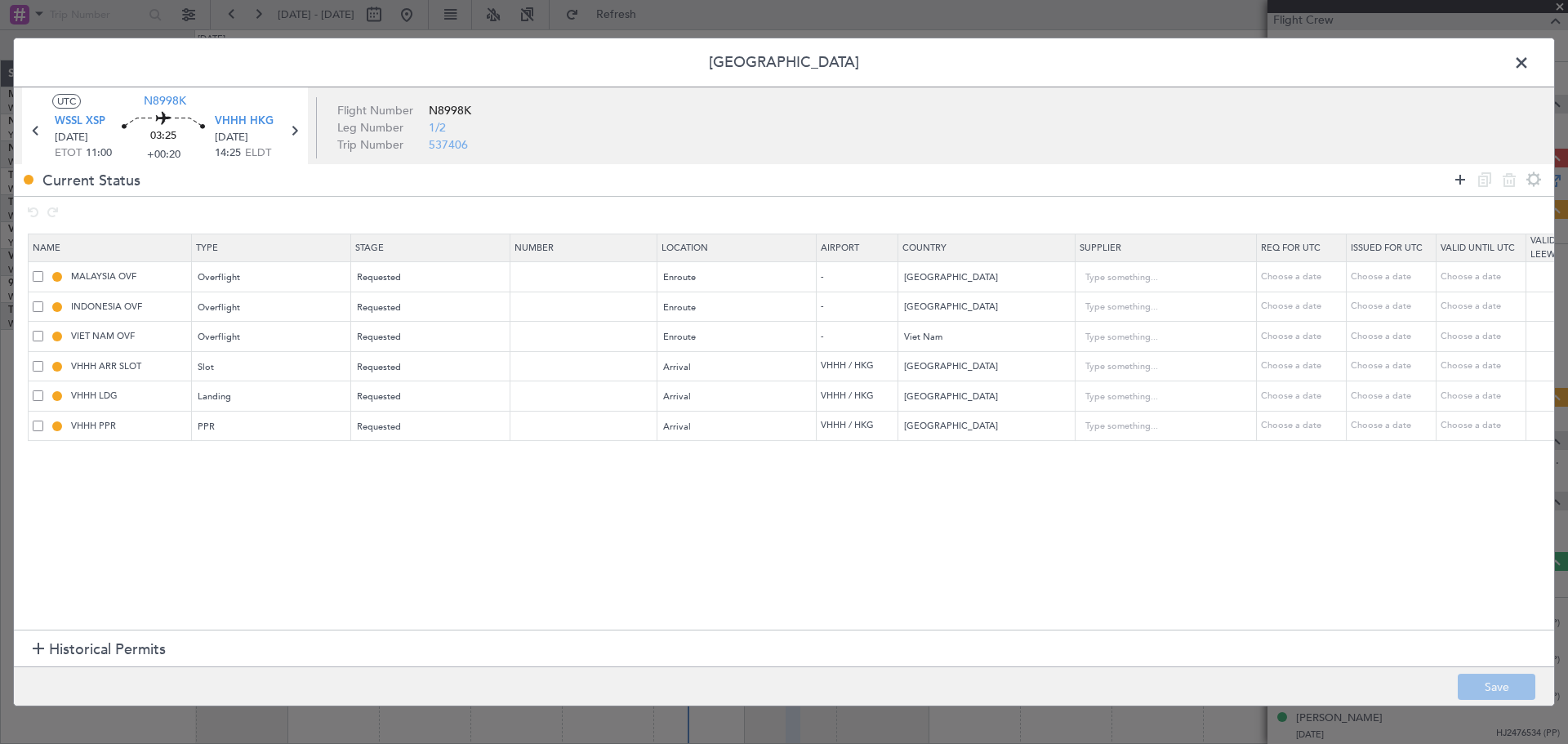
click at [1457, 178] on icon at bounding box center [1460, 180] width 20 height 20
click at [307, 456] on div "Type" at bounding box center [267, 457] width 136 height 24
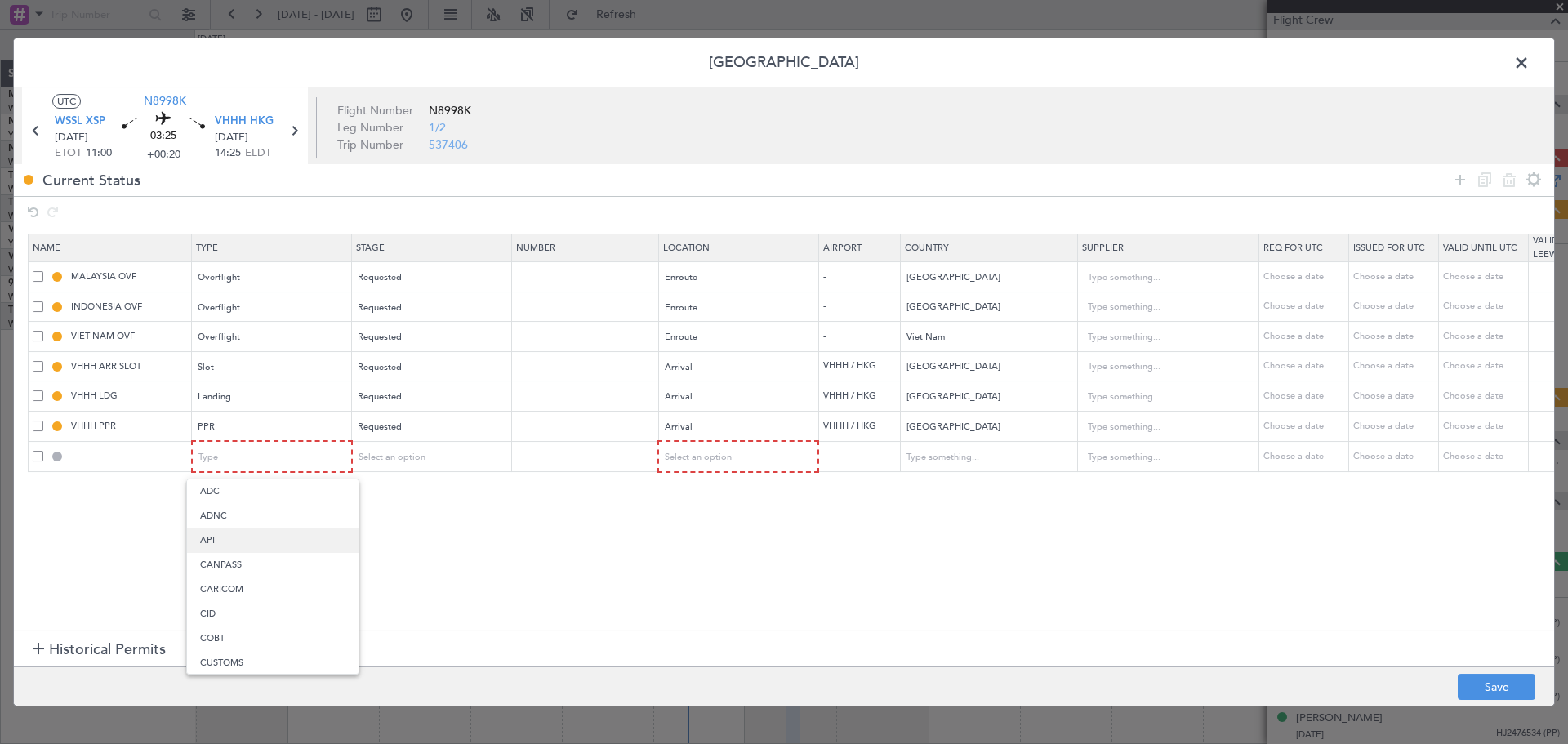
click at [283, 537] on span "API" at bounding box center [272, 540] width 145 height 24
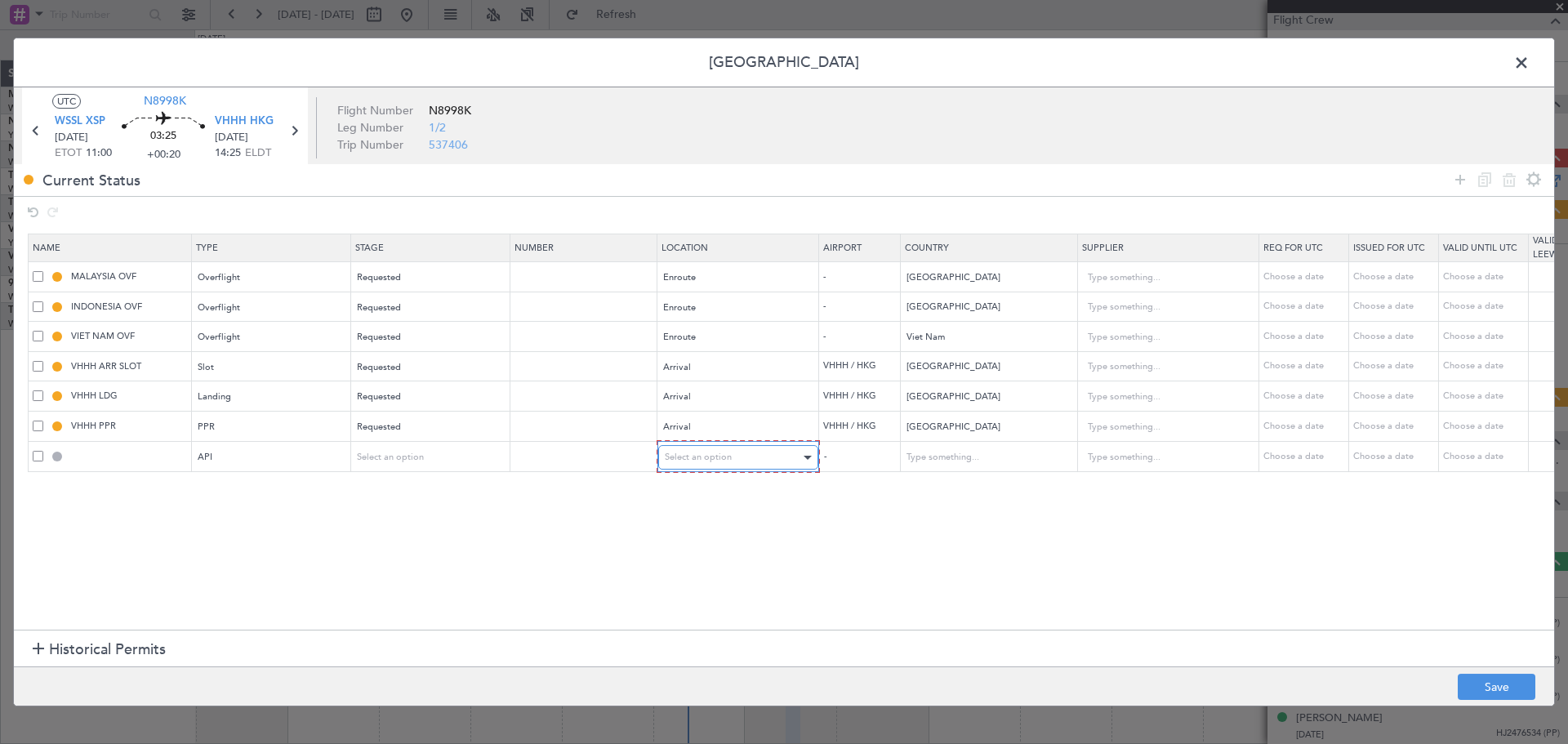
click at [696, 452] on span "Select an option" at bounding box center [698, 457] width 67 height 12
click at [698, 537] on span "Arrival" at bounding box center [738, 540] width 145 height 24
click at [1510, 679] on button "Save" at bounding box center [1497, 687] width 78 height 26
type input "VHHH ARR API"
type input "[GEOGRAPHIC_DATA]"
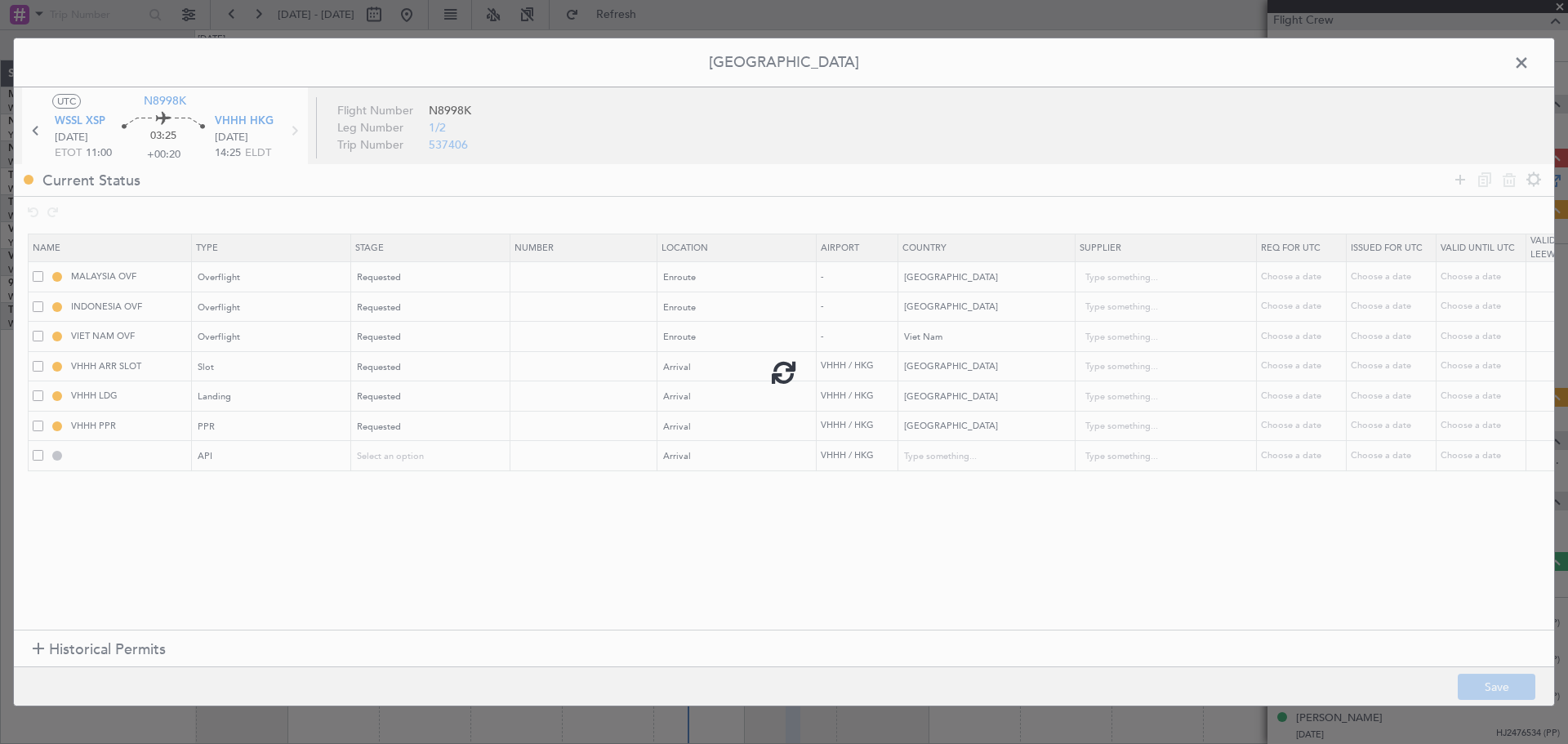
type input "NNN"
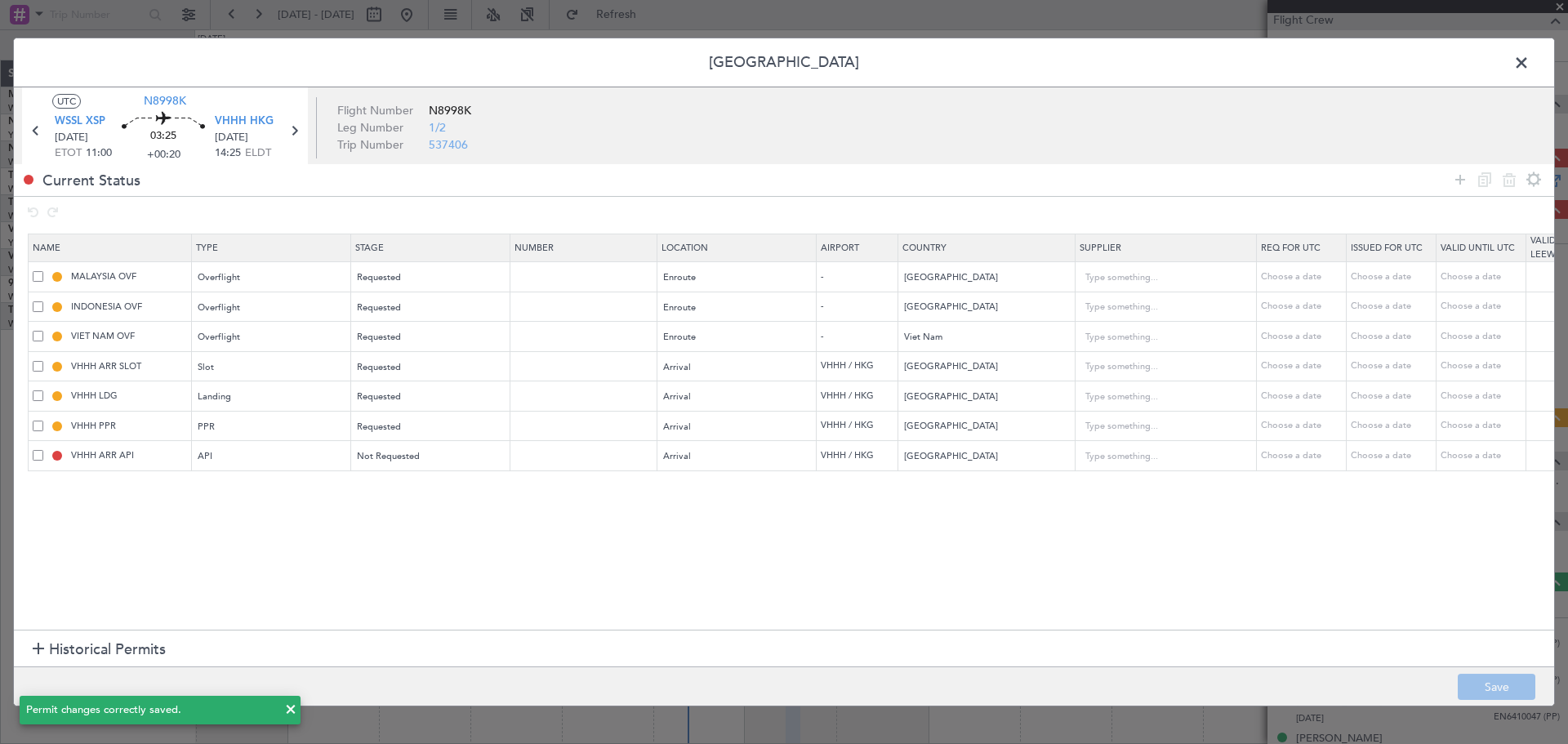
click at [1530, 59] on span at bounding box center [1530, 67] width 0 height 33
